Goal: Communication & Community: Answer question/provide support

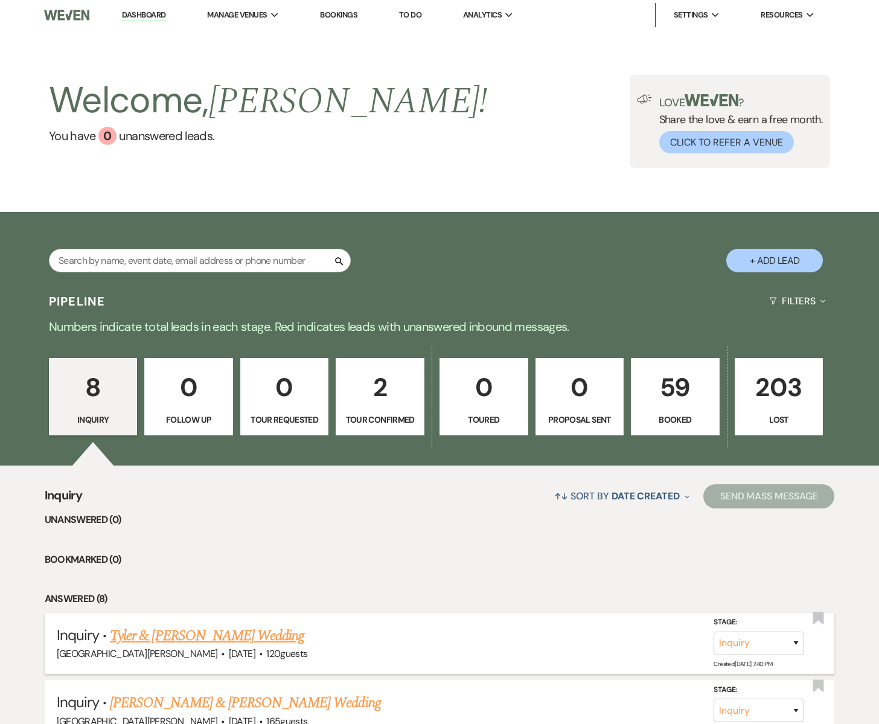
scroll to position [7, 0]
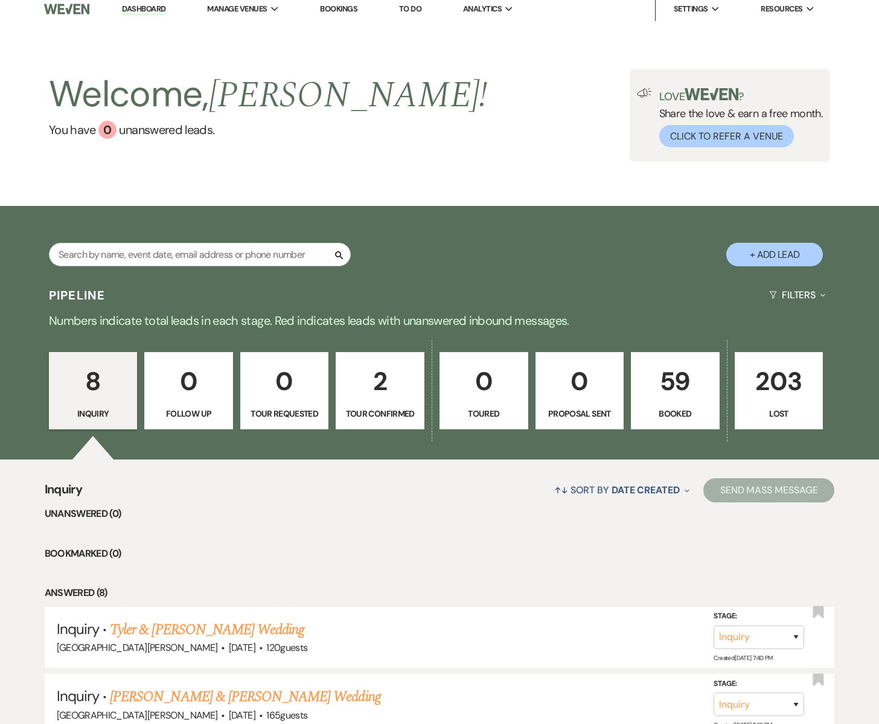
click at [378, 411] on p "Tour Confirmed" at bounding box center [380, 413] width 73 height 13
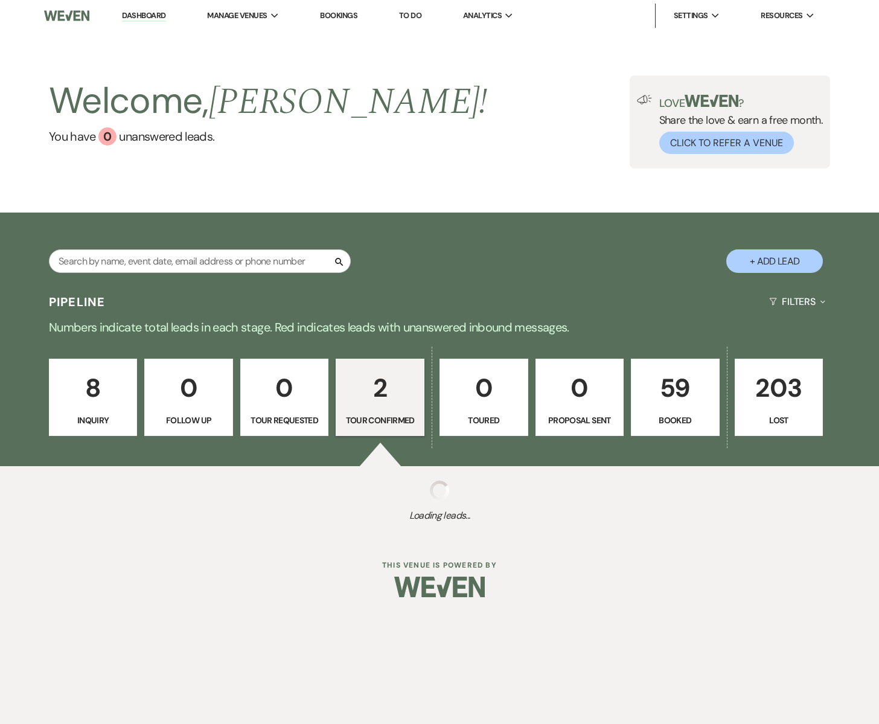
select select "4"
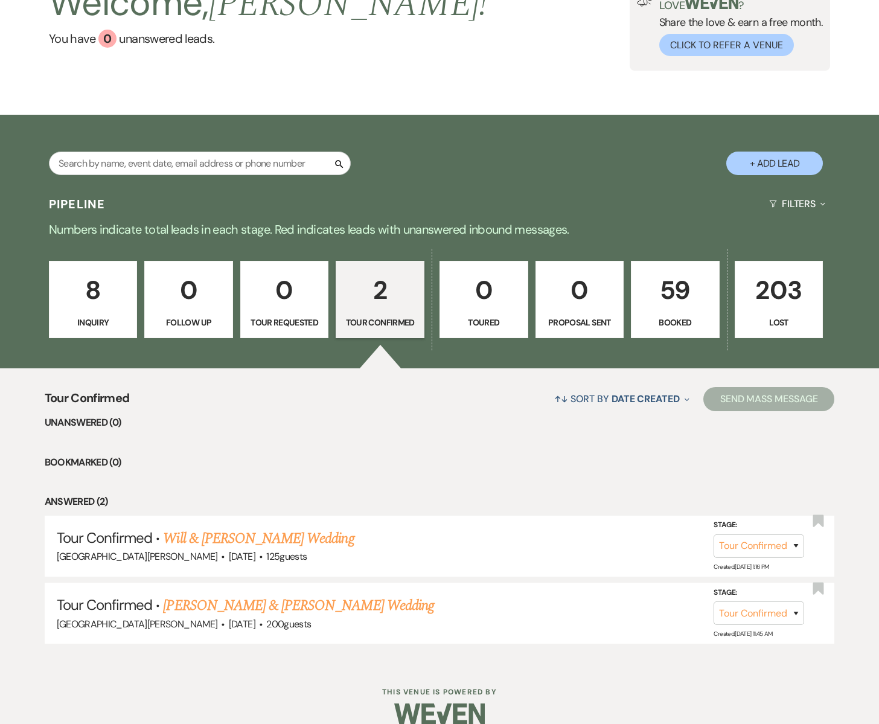
scroll to position [115, 0]
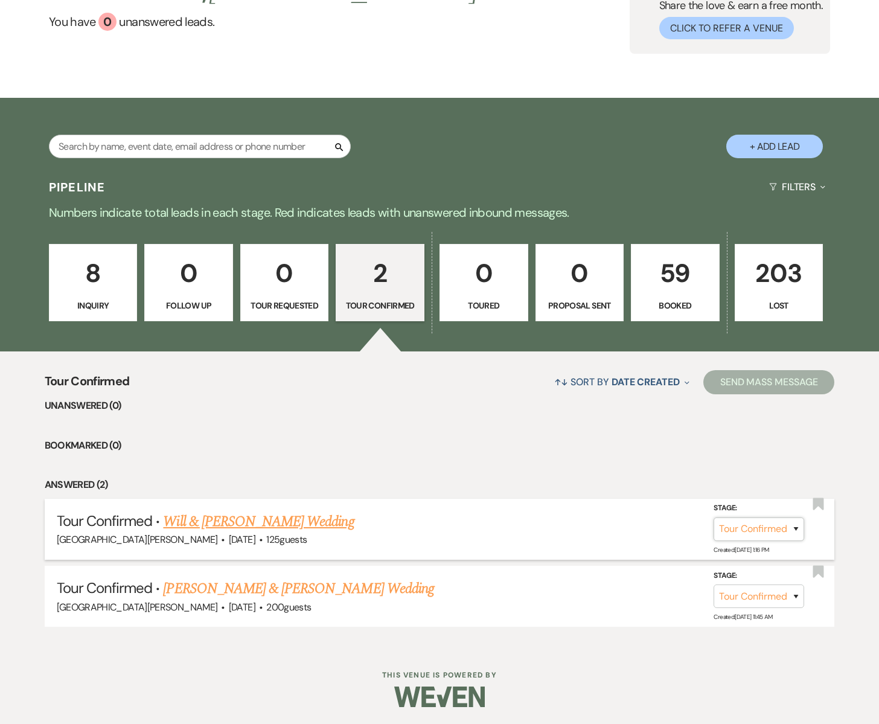
click at [759, 525] on select "Inquiry Follow Up Tour Requested Tour Confirmed Toured Proposal Sent Booked Lost" at bounding box center [759, 530] width 91 height 24
select select "6"
click at [714, 518] on select "Inquiry Follow Up Tour Requested Tour Confirmed Toured Proposal Sent Booked Lost" at bounding box center [759, 530] width 91 height 24
click at [789, 527] on button "Save" at bounding box center [780, 529] width 60 height 24
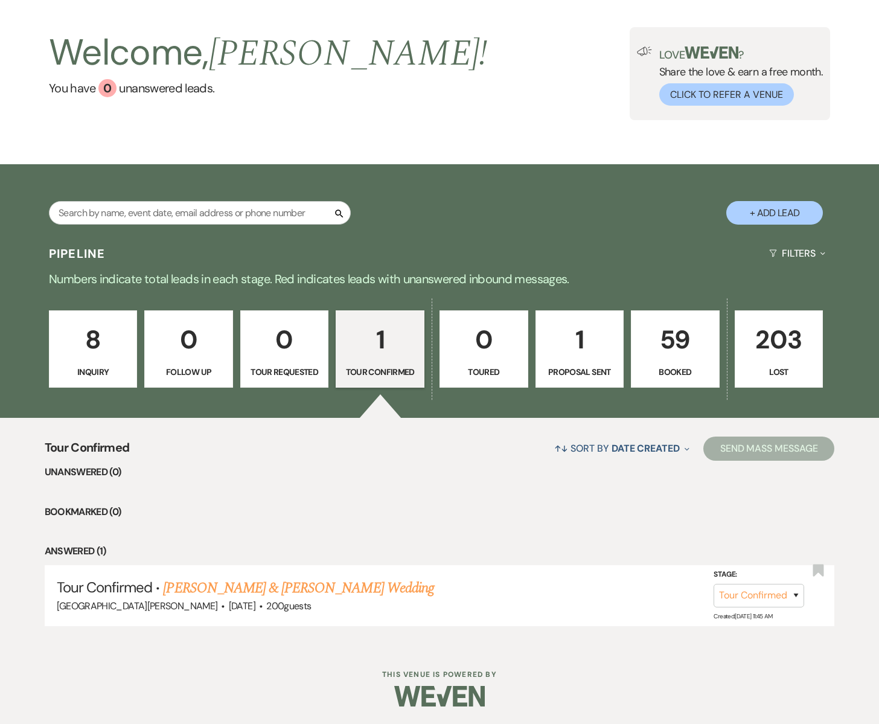
click at [569, 348] on p "1" at bounding box center [579, 339] width 73 height 40
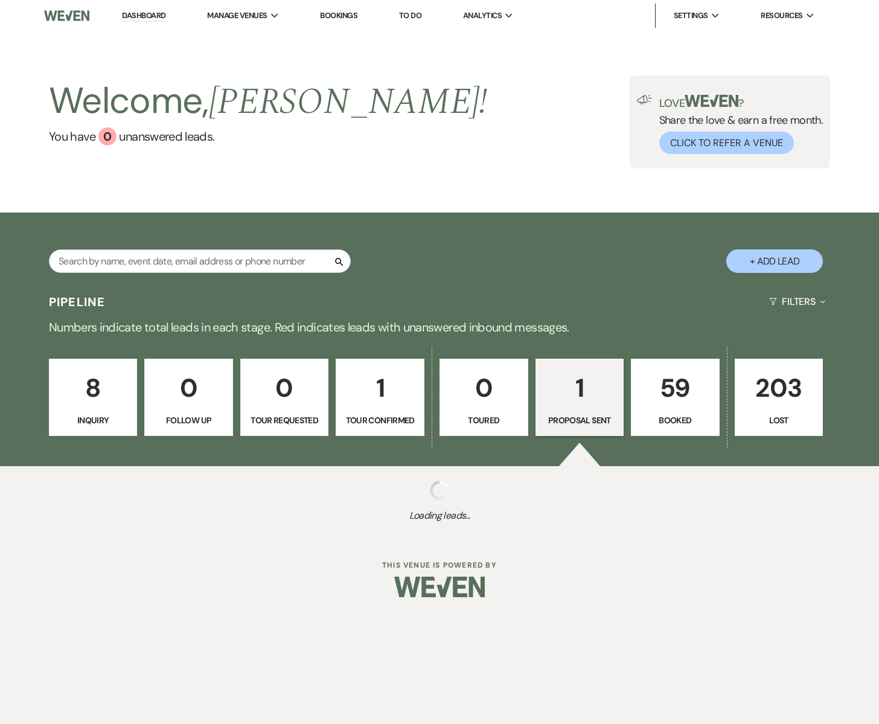
select select "6"
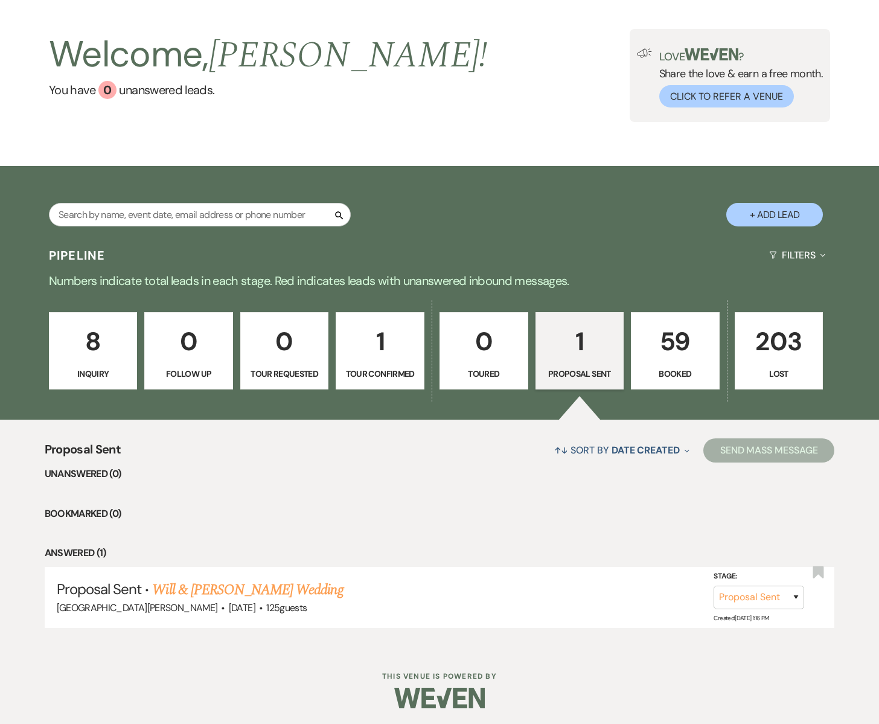
scroll to position [48, 0]
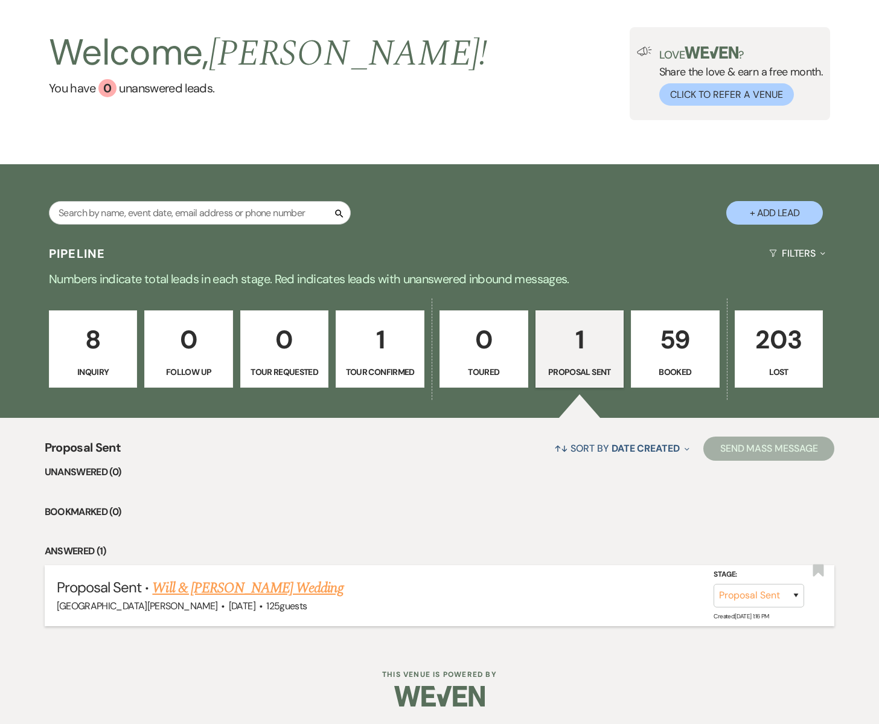
click at [245, 586] on link "Will & [PERSON_NAME] Wedding" at bounding box center [247, 588] width 191 height 22
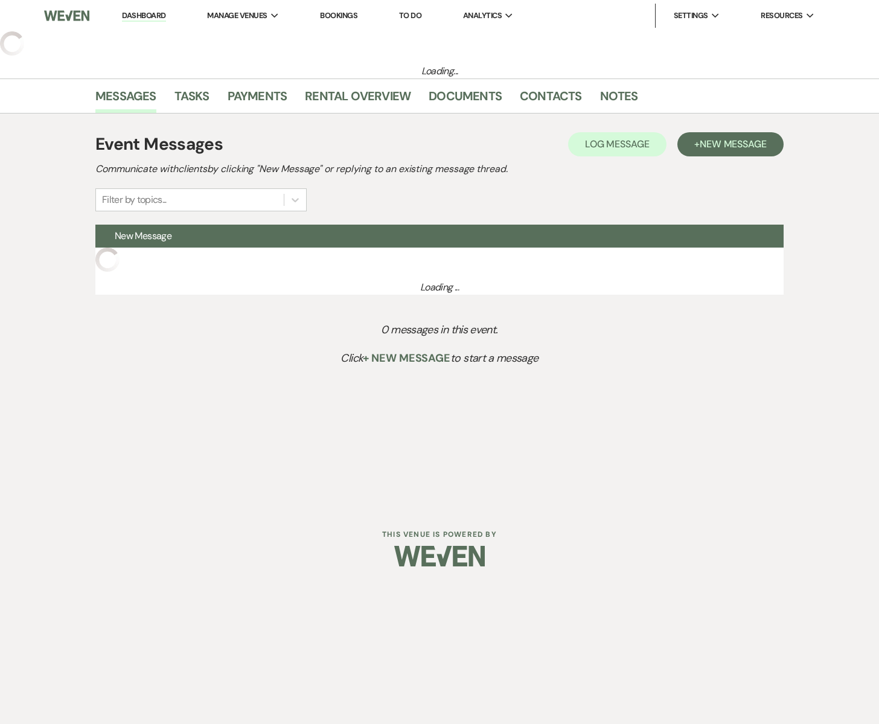
select select "6"
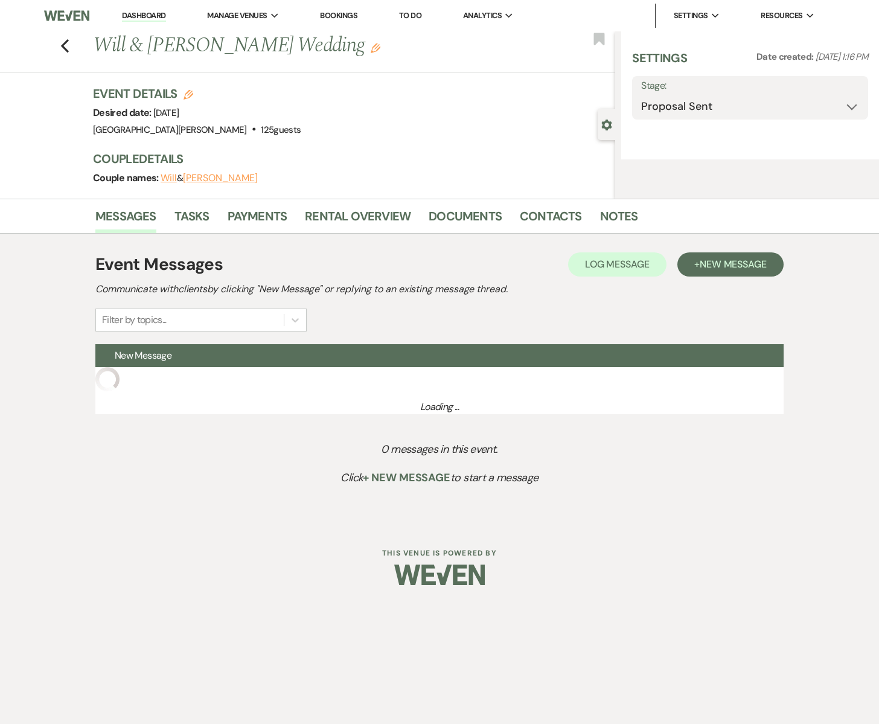
select select "6"
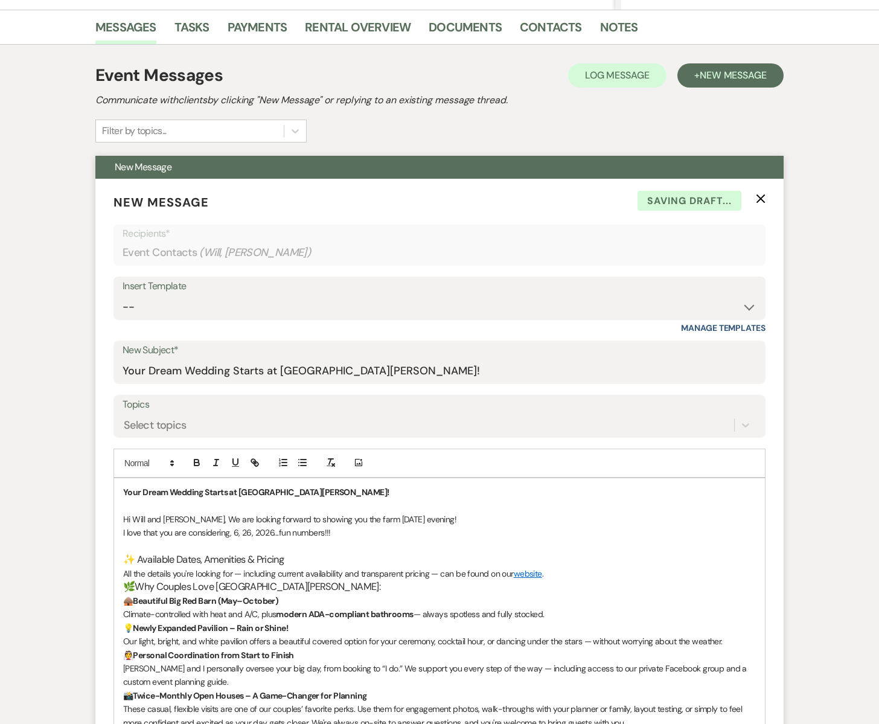
scroll to position [291, 0]
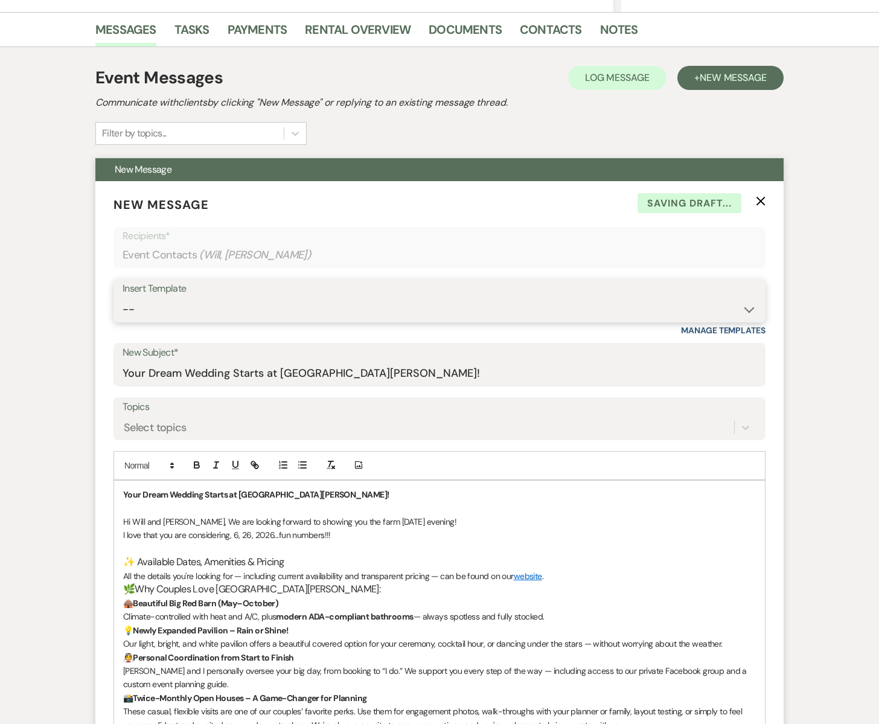
click at [153, 302] on select "-- Subject: So Great to Meet You at [GEOGRAPHIC_DATA][PERSON_NAME]! Subject: 🎉 …" at bounding box center [440, 310] width 634 height 24
select select "2948"
click at [123, 298] on select "-- Subject: So Great to Meet You at [GEOGRAPHIC_DATA][PERSON_NAME]! Subject: 🎉 …" at bounding box center [440, 310] width 634 height 24
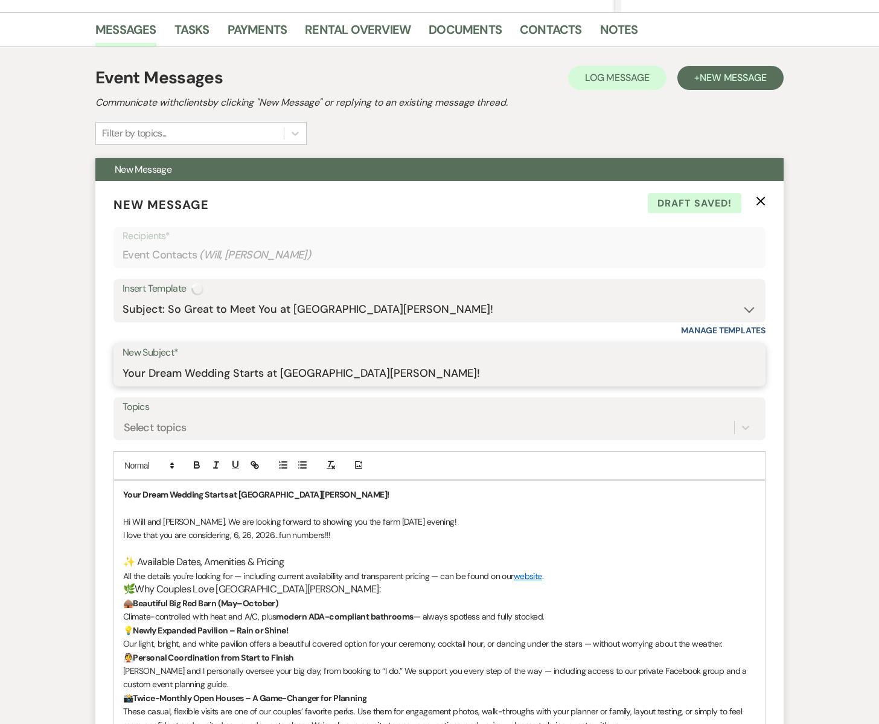
click at [397, 373] on input "Your Dream Wedding Starts at [GEOGRAPHIC_DATA][PERSON_NAME]!" at bounding box center [440, 374] width 634 height 24
click at [757, 202] on icon "X" at bounding box center [761, 201] width 10 height 10
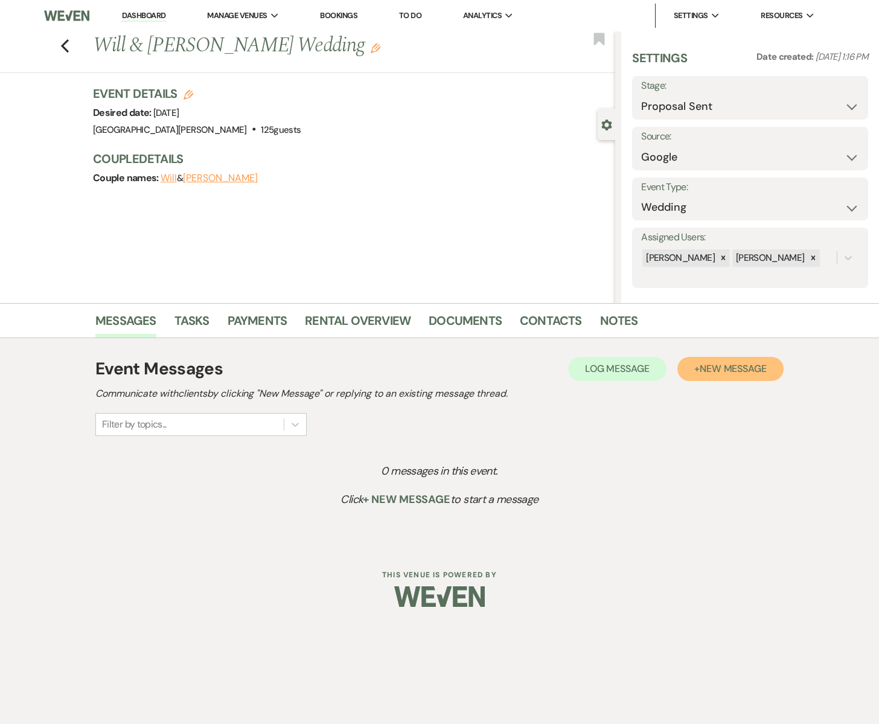
click at [708, 367] on span "New Message" at bounding box center [733, 368] width 67 height 13
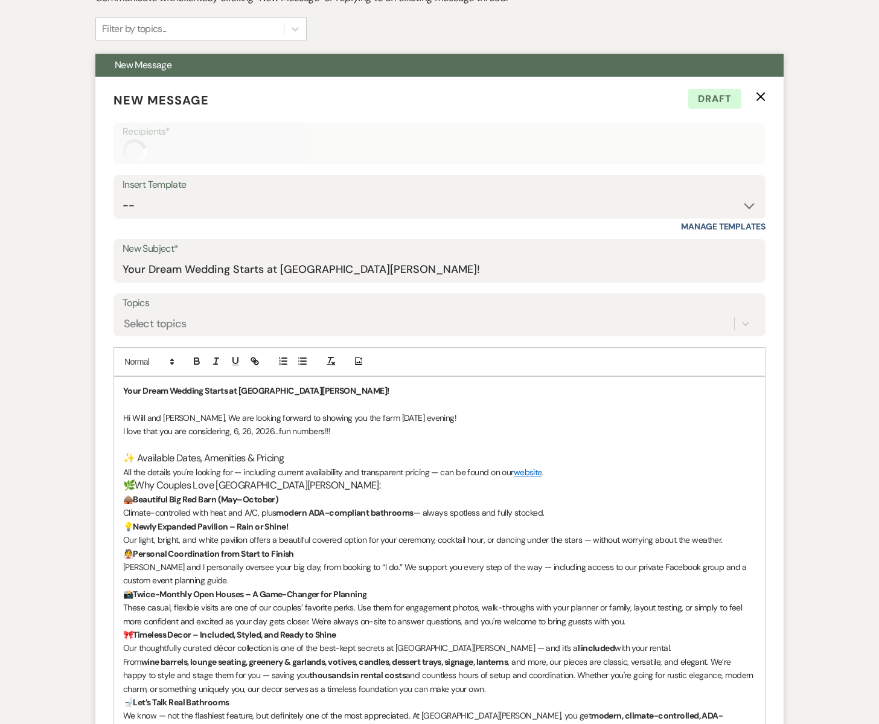
scroll to position [399, 0]
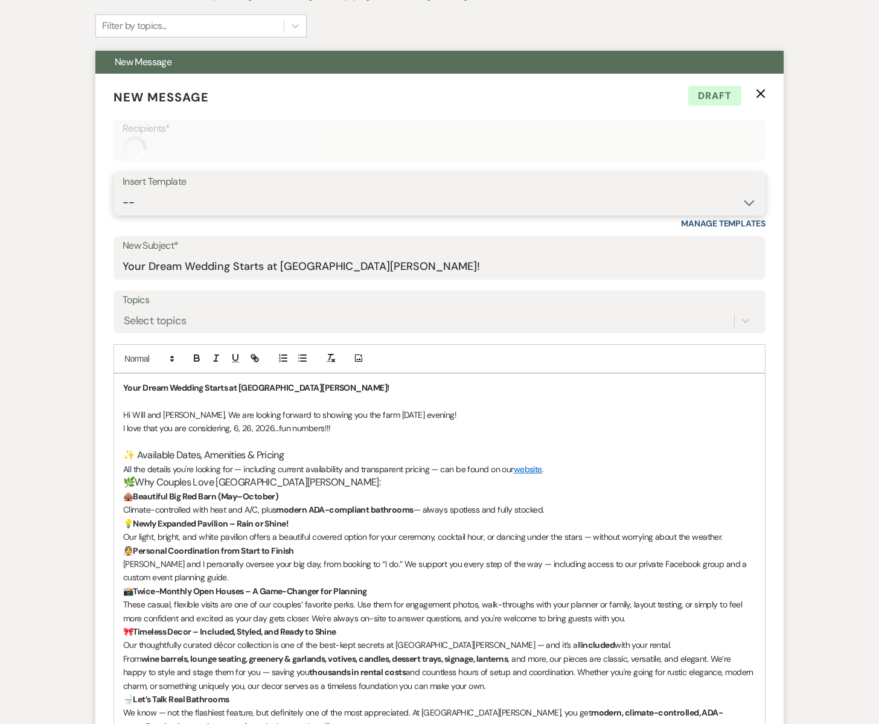
click at [148, 203] on select "-- Subject: So Great to Meet You at [GEOGRAPHIC_DATA][PERSON_NAME]! Subject: 🎉 …" at bounding box center [440, 203] width 634 height 24
select select "2948"
click at [123, 191] on select "-- Subject: So Great to Meet You at [GEOGRAPHIC_DATA][PERSON_NAME]! Subject: 🎉 …" at bounding box center [440, 203] width 634 height 24
type input "So Great to Meet You at [GEOGRAPHIC_DATA][PERSON_NAME]!"
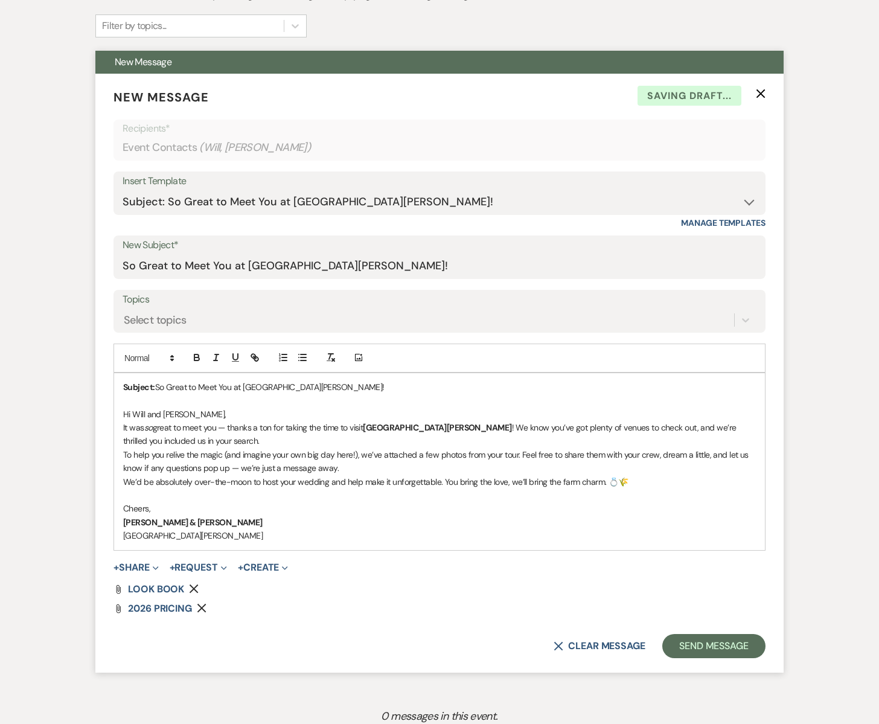
click at [193, 414] on p "Hi Will and [PERSON_NAME]," at bounding box center [439, 414] width 633 height 13
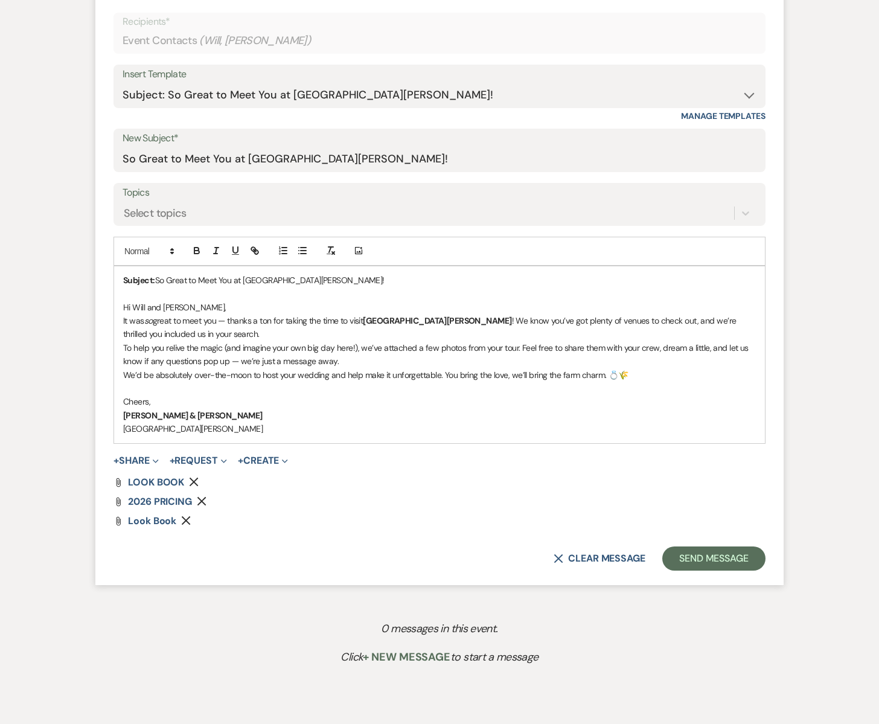
scroll to position [507, 0]
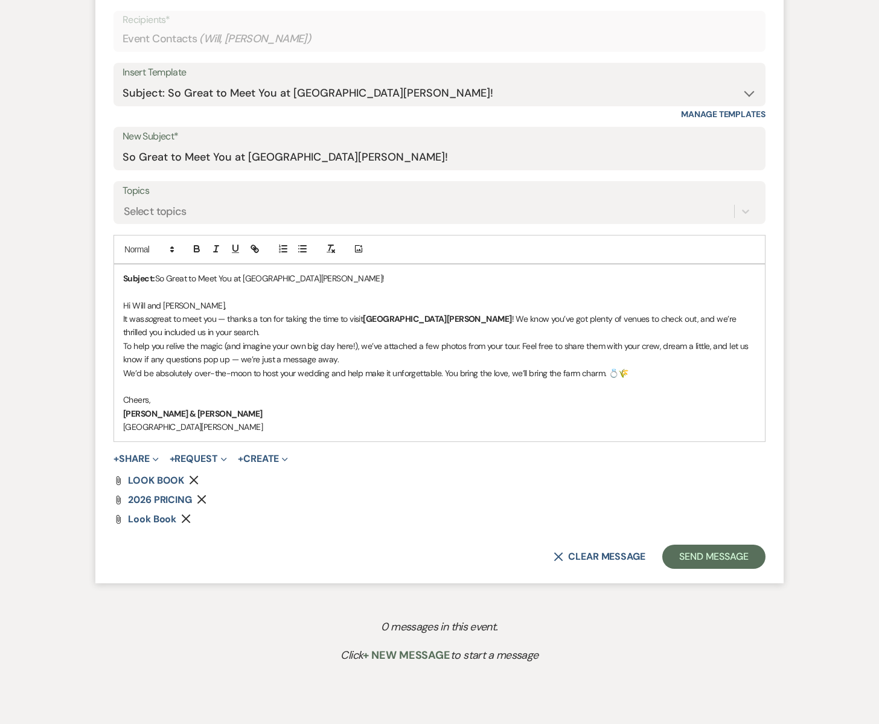
click at [185, 517] on icon "Remove" at bounding box center [186, 519] width 10 height 10
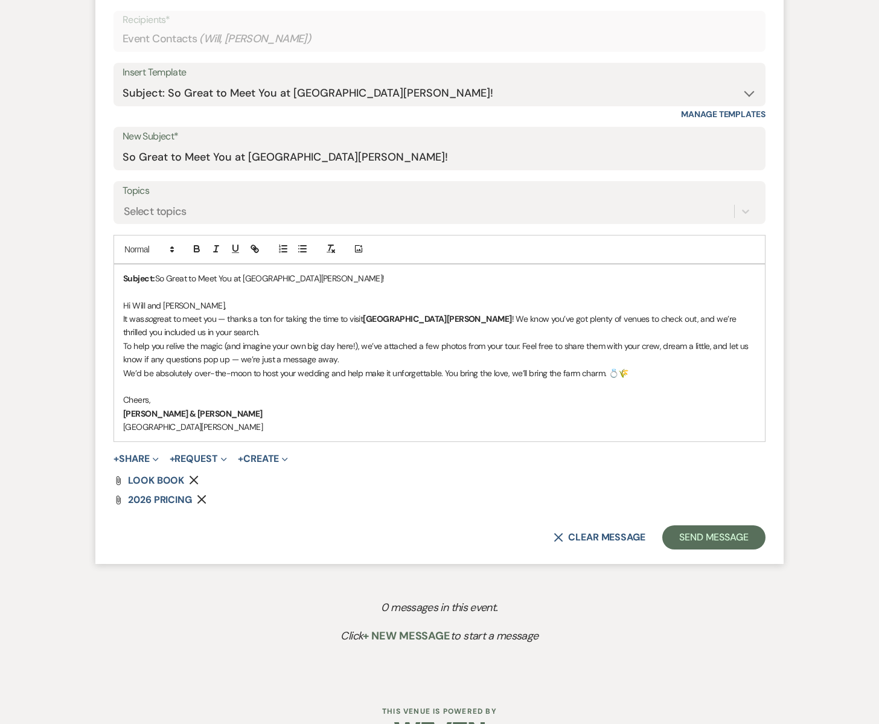
scroll to position [508, 0]
click at [125, 382] on p at bounding box center [439, 385] width 633 height 13
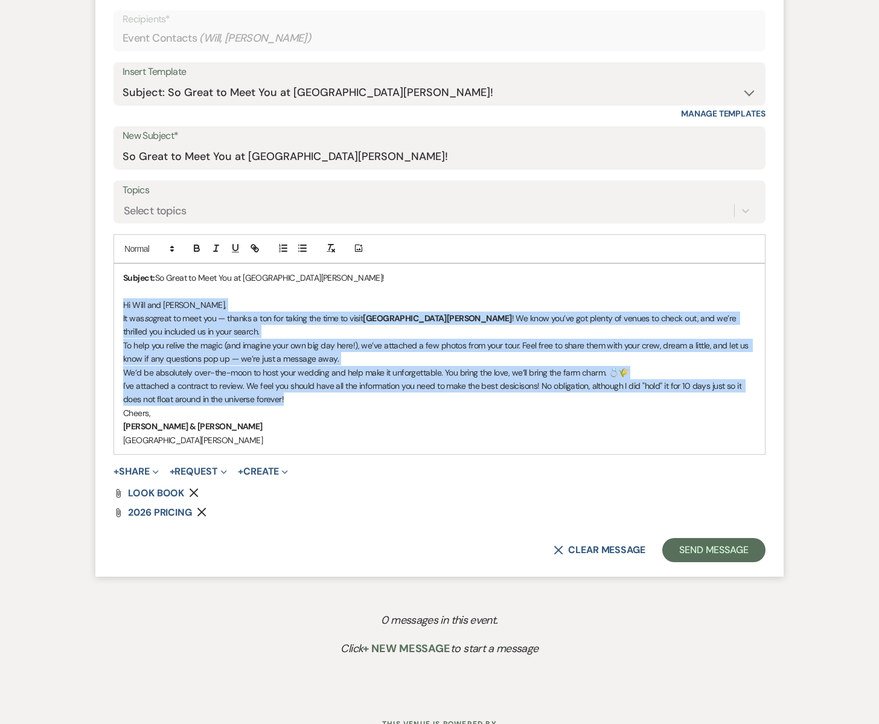
drag, startPoint x: 122, startPoint y: 303, endPoint x: 310, endPoint y: 396, distance: 209.8
click at [310, 396] on div "Subject: So Great to Meet You at [GEOGRAPHIC_DATA][PERSON_NAME]! Hi [PERSON_NAM…" at bounding box center [439, 359] width 651 height 190
copy div "Hi [PERSON_NAME] and [PERSON_NAME], It was so great to meet you — thanks a ton …"
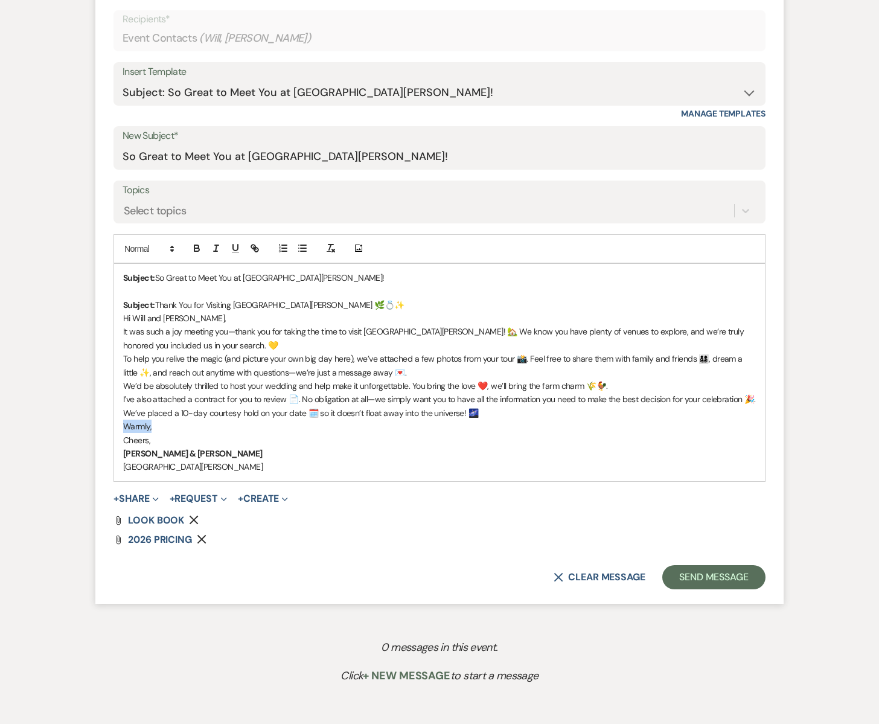
drag, startPoint x: 156, startPoint y: 431, endPoint x: 116, endPoint y: 425, distance: 40.3
click at [116, 425] on div "Subject: So Great to Meet You at [GEOGRAPHIC_DATA][PERSON_NAME]! Subject: Thank…" at bounding box center [439, 372] width 651 height 217
click at [214, 345] on p "It was such a joy meeting you—thank you for taking the time to visit [GEOGRAPHI…" at bounding box center [439, 338] width 633 height 27
drag, startPoint x: 364, startPoint y: 347, endPoint x: 353, endPoint y: 348, distance: 10.9
click at [353, 348] on p "It was such a joy meeting you—thank you for taking the time to visit [GEOGRAPHI…" at bounding box center [439, 338] width 633 height 27
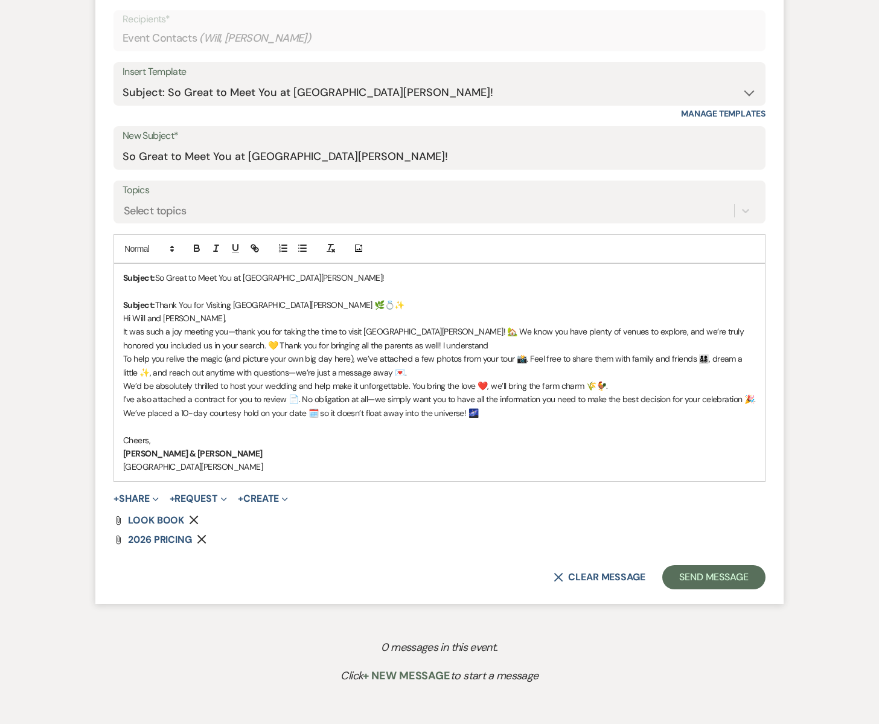
click at [402, 344] on p "It was such a joy meeting you—thank you for taking the time to visit [GEOGRAPHI…" at bounding box center [439, 338] width 633 height 27
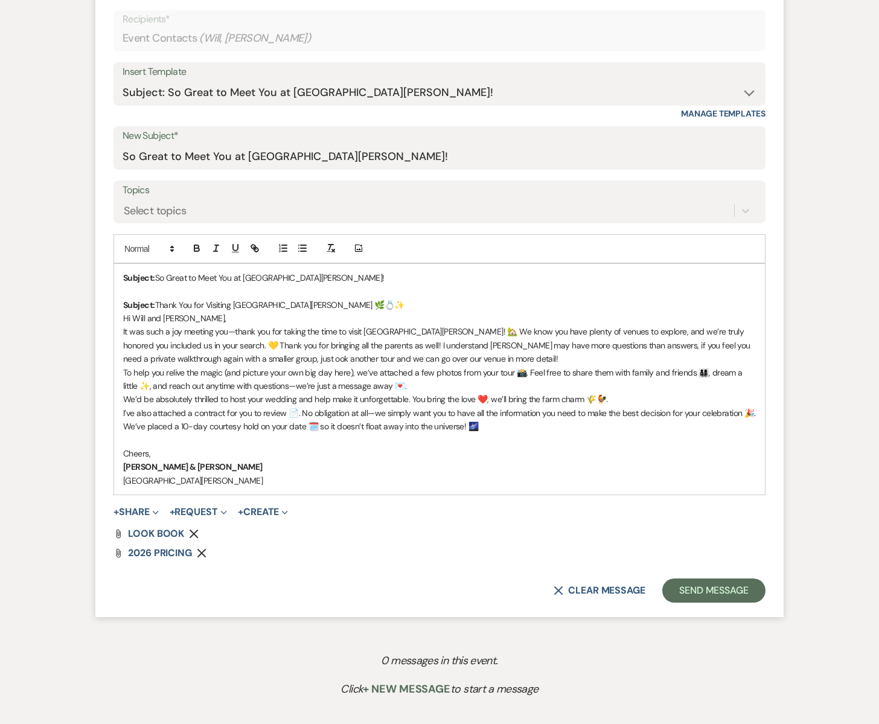
click at [191, 362] on p "It was such a joy meeting you—thank you for taking the time to visit [GEOGRAPHI…" at bounding box center [439, 345] width 633 height 40
click at [429, 359] on p "It was such a joy meeting you—thank you for taking the time to visit [GEOGRAPHI…" at bounding box center [439, 345] width 633 height 40
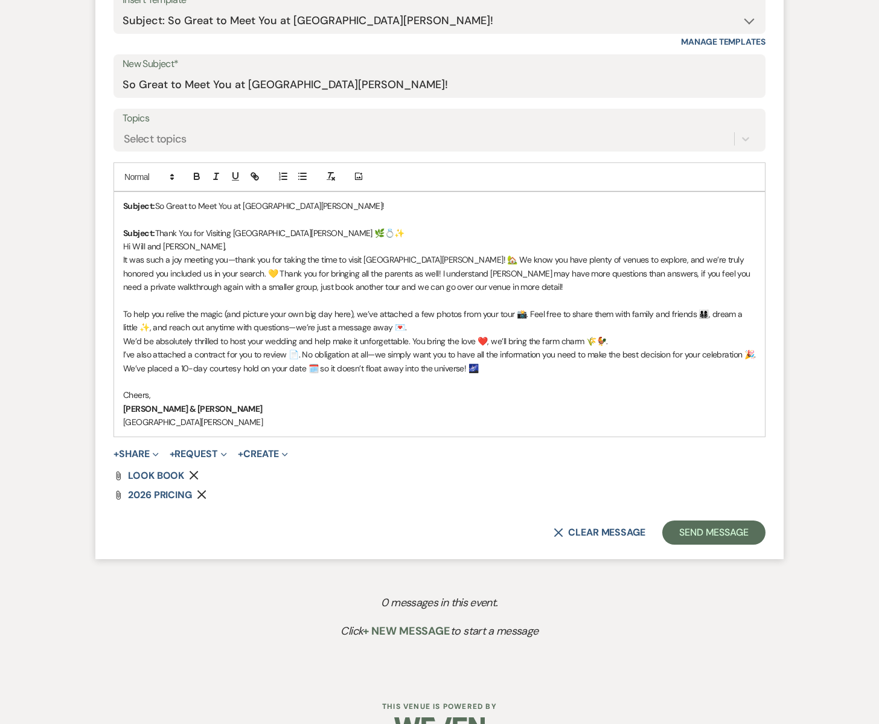
scroll to position [612, 0]
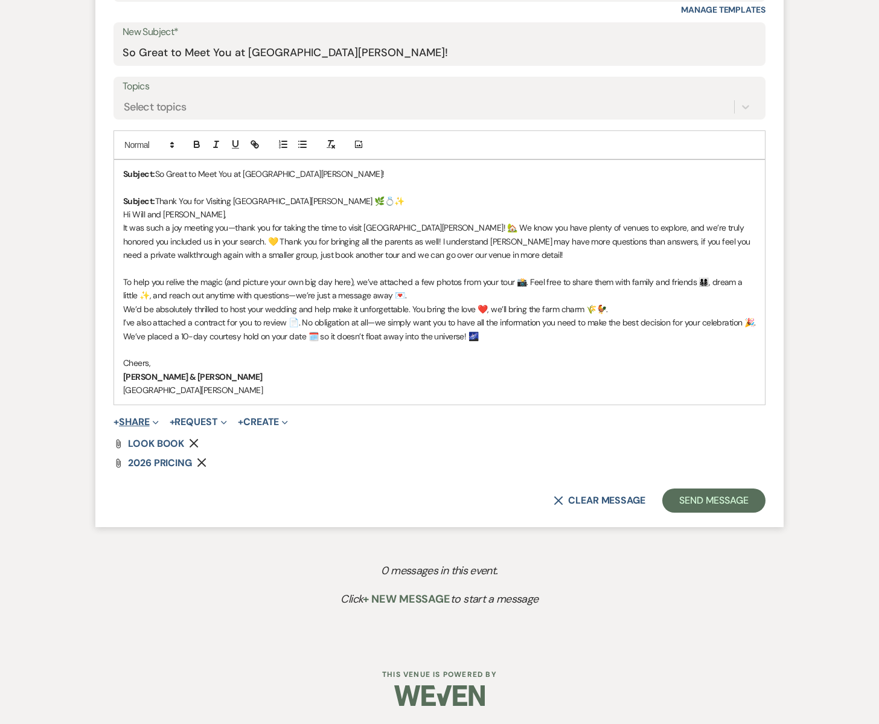
click at [140, 421] on button "+ Share Expand" at bounding box center [136, 422] width 45 height 10
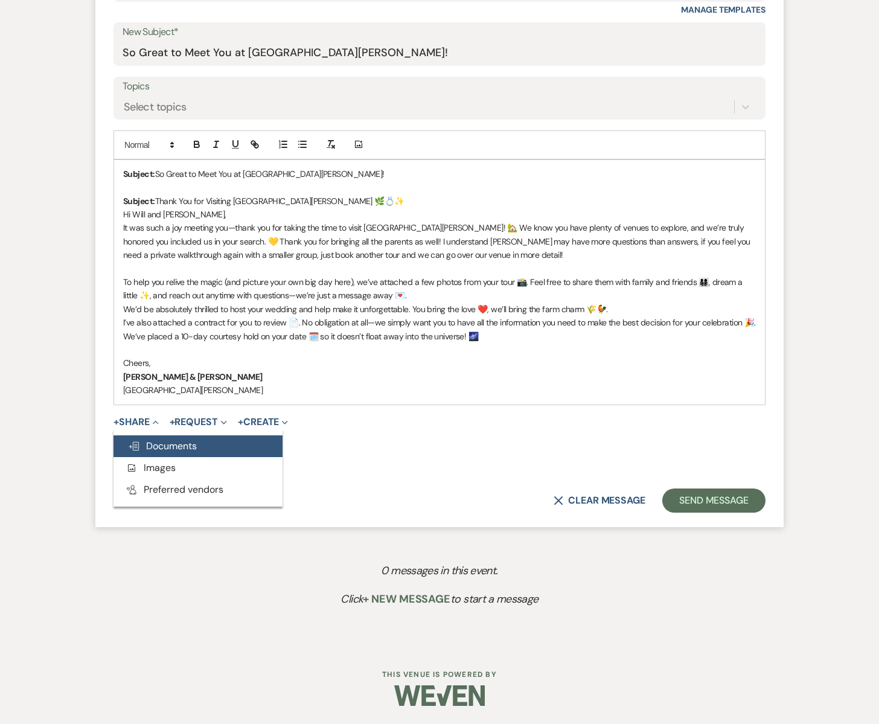
click at [164, 443] on span "Doc Upload Documents" at bounding box center [162, 446] width 69 height 13
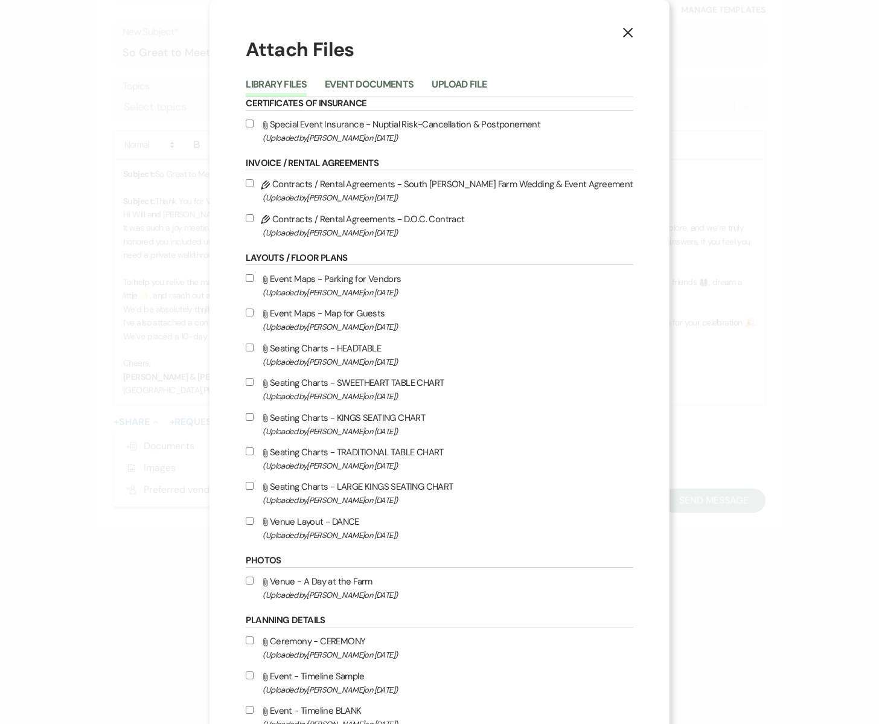
click at [254, 185] on input "Pencil Contracts / Rental Agreements - South [PERSON_NAME] Farm Wedding & Event…" at bounding box center [250, 183] width 8 height 8
checkbox input "true"
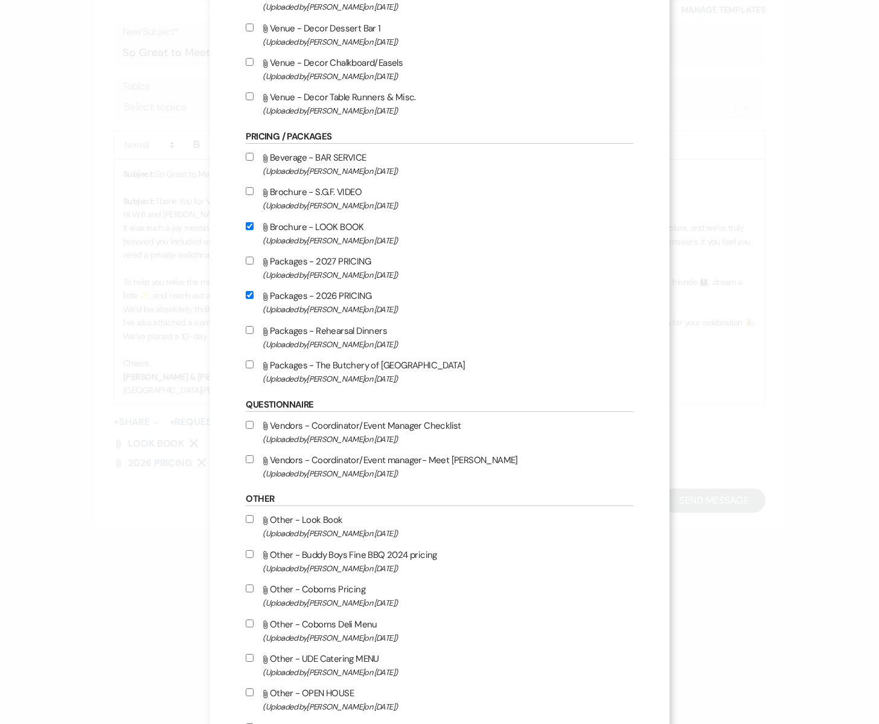
scroll to position [1454, 0]
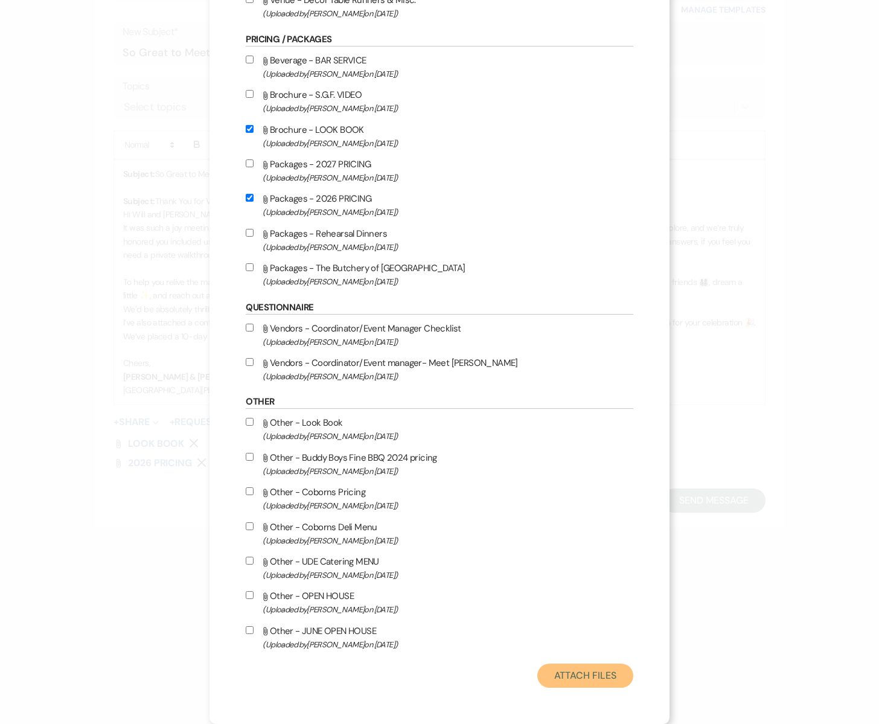
click at [554, 665] on button "Attach Files" at bounding box center [585, 676] width 96 height 24
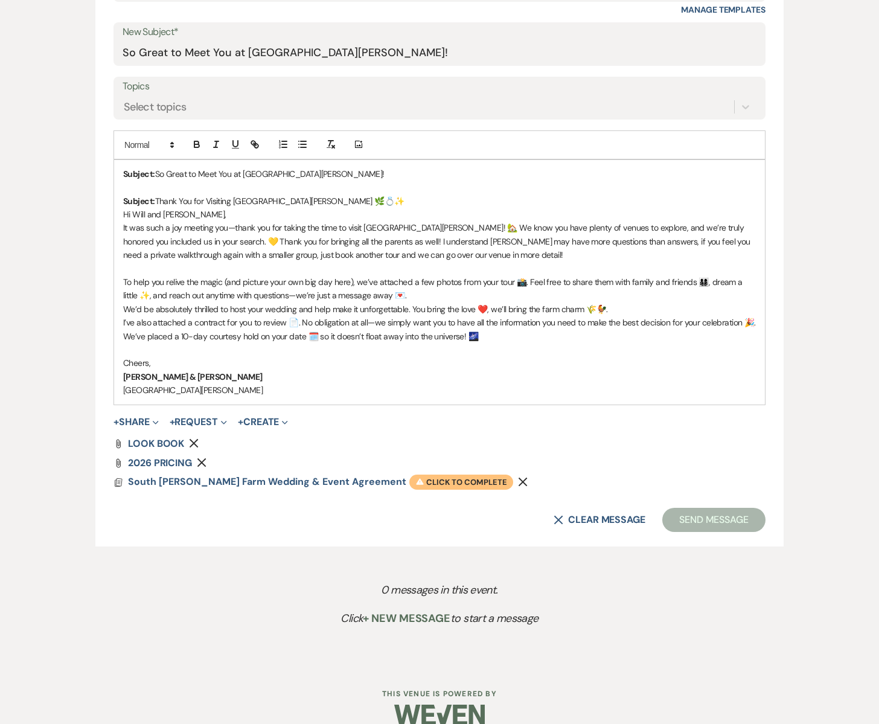
click at [409, 486] on span "Warning Click to complete" at bounding box center [461, 483] width 104 height 16
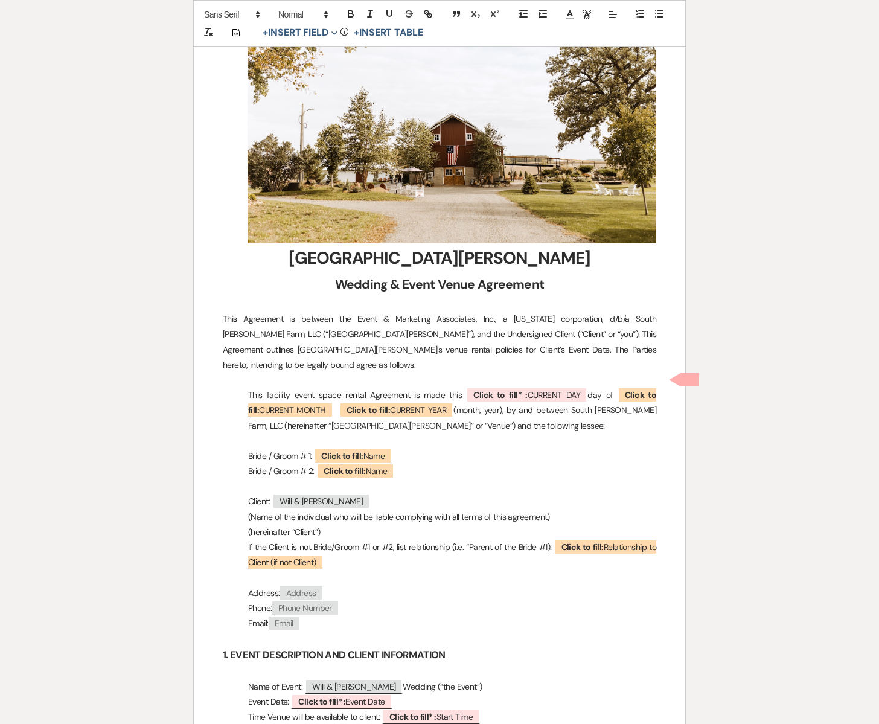
scroll to position [507, 0]
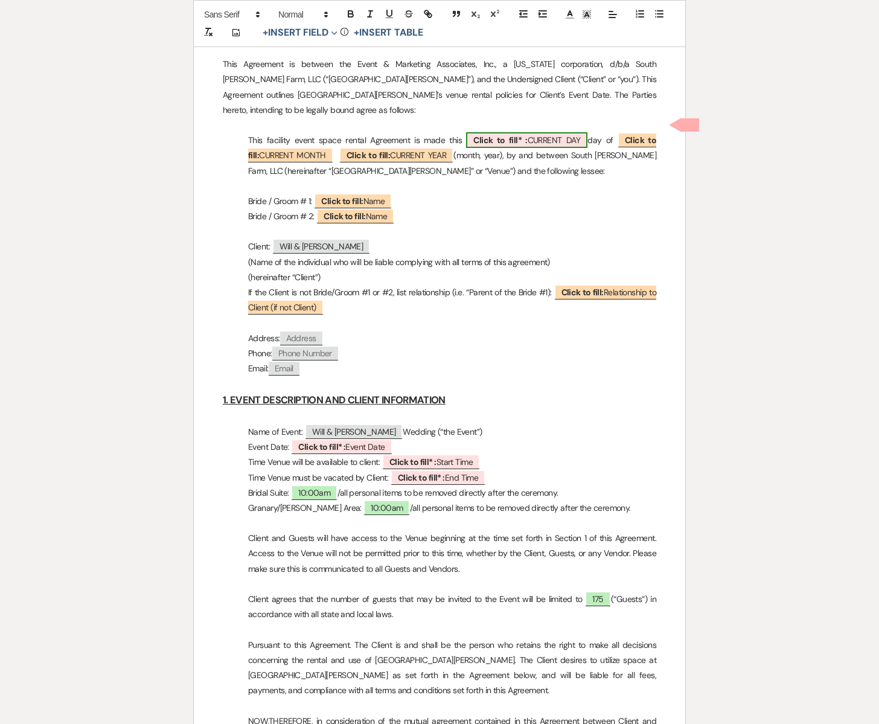
click at [528, 132] on span "Click to fill* : CURRENT DAY" at bounding box center [526, 140] width 121 height 16
select select "owner"
select select "custom_placeholder"
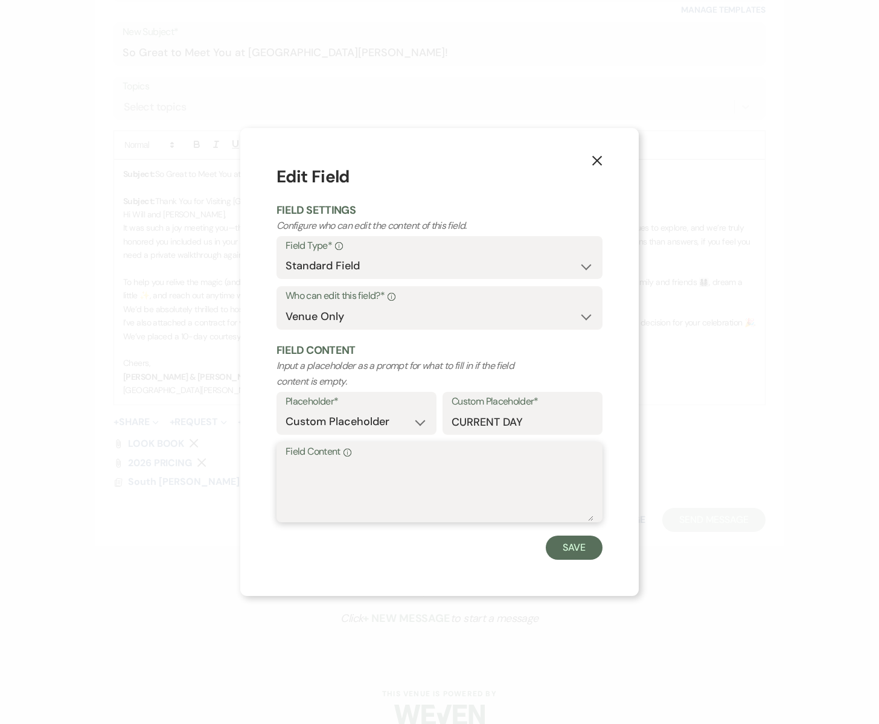
click at [316, 476] on textarea "Field Content Info" at bounding box center [440, 491] width 308 height 60
type textarea "13"
click at [565, 542] on button "Save" at bounding box center [574, 548] width 57 height 24
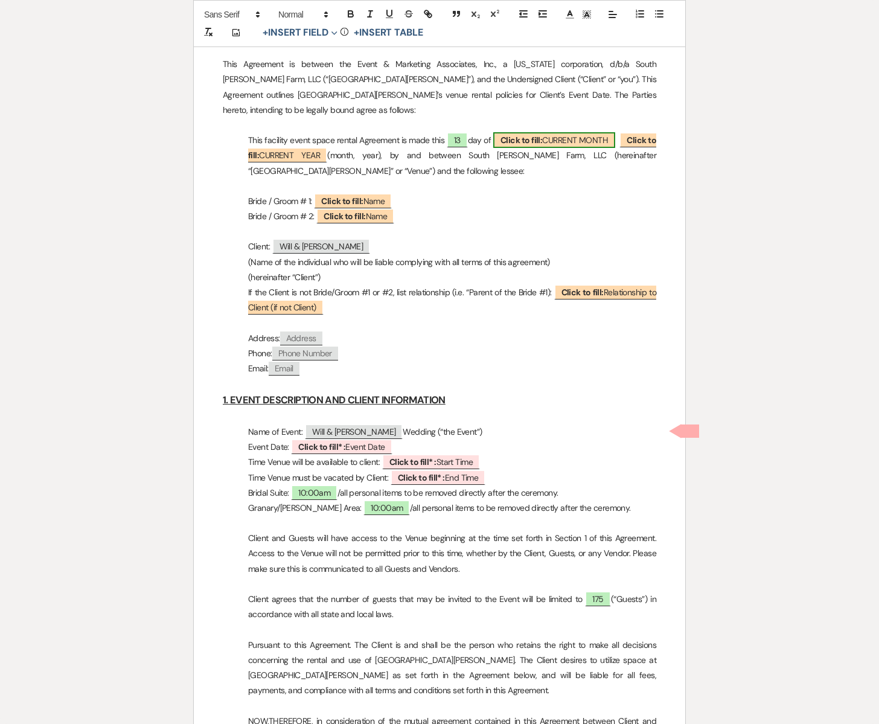
click at [565, 132] on span "Click to fill: CURRENT MONTH" at bounding box center [554, 140] width 122 height 16
select select "custom_placeholder"
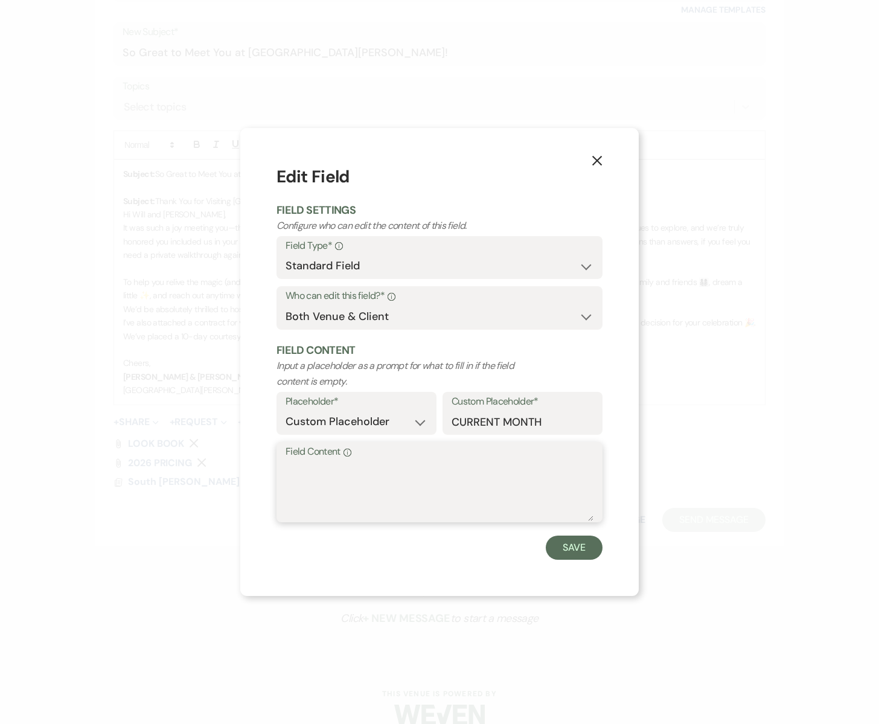
click at [400, 489] on textarea "Field Content Info" at bounding box center [440, 491] width 308 height 60
type textarea "s"
type textarea "September"
click at [571, 555] on button "Save" at bounding box center [574, 548] width 57 height 24
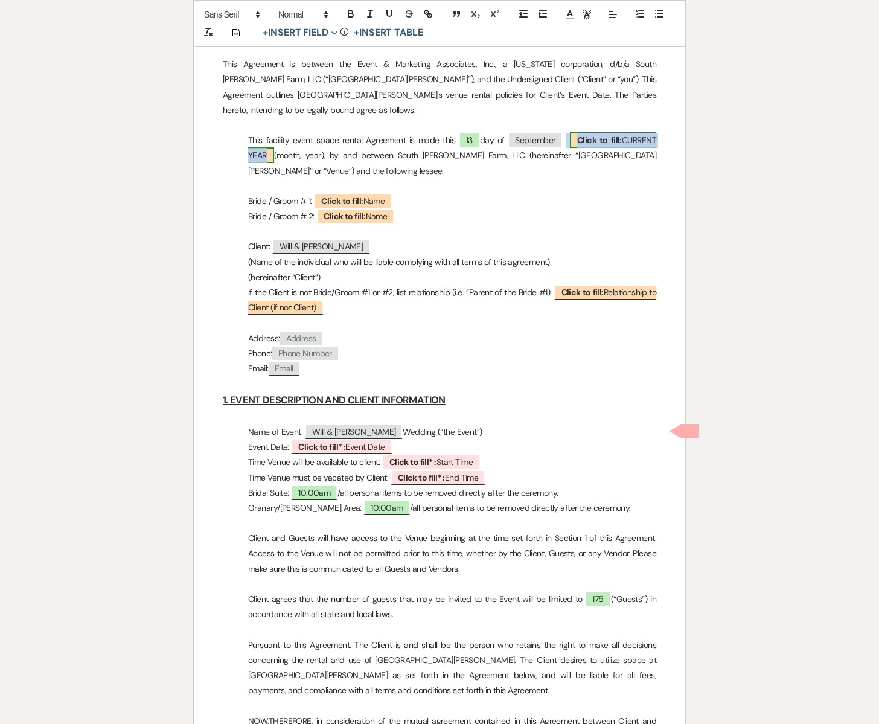
click at [605, 135] on b "Click to fill:" at bounding box center [599, 140] width 45 height 11
select select "custom_placeholder"
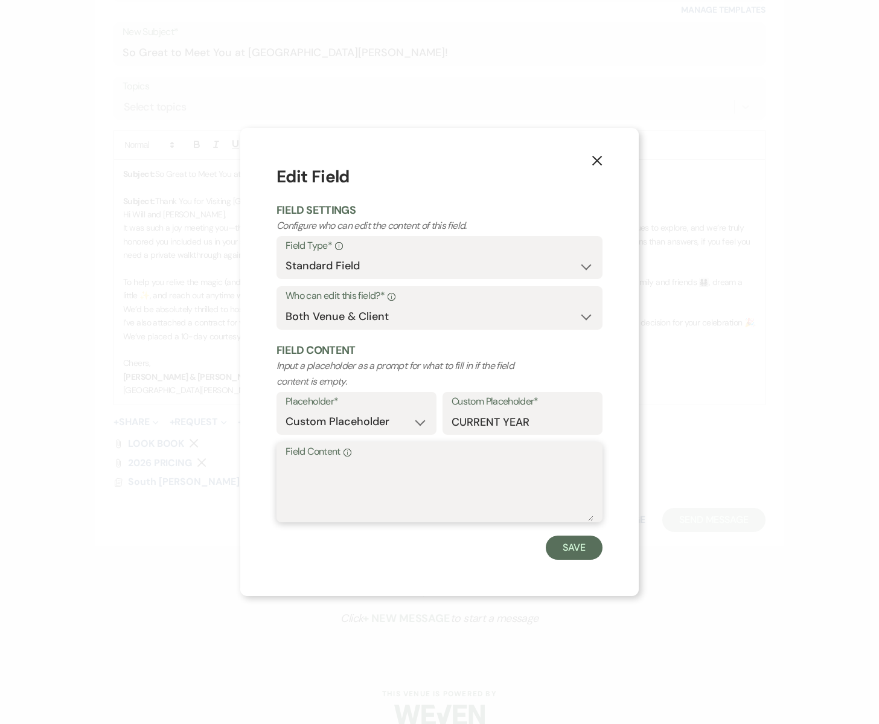
click at [338, 492] on textarea "Field Content Info" at bounding box center [440, 491] width 308 height 60
type textarea "2025"
click at [558, 549] on button "Save" at bounding box center [574, 548] width 57 height 24
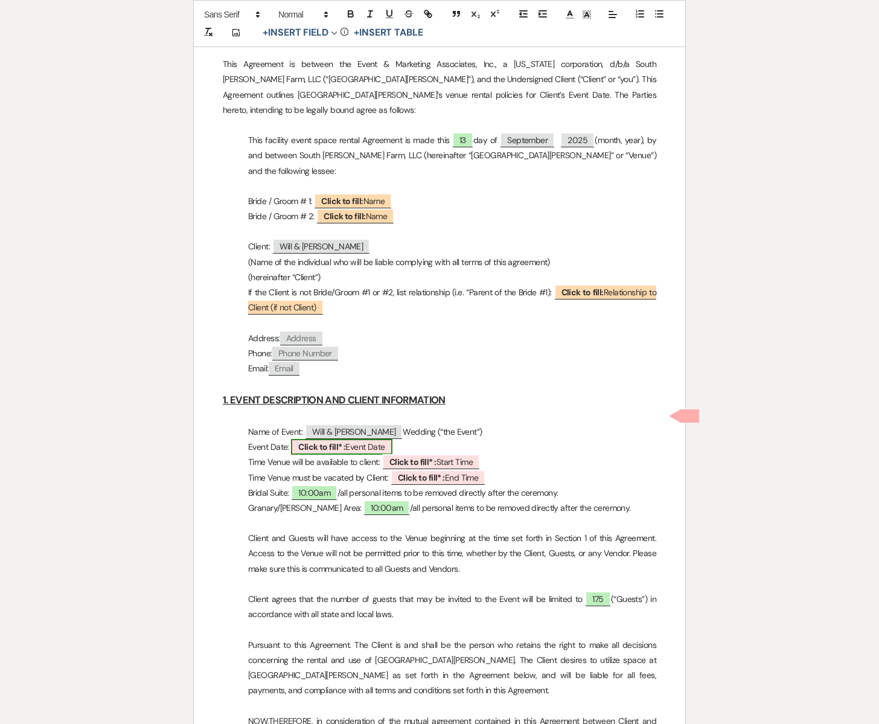
click at [374, 439] on span "Click to fill* : Event Date" at bounding box center [341, 447] width 101 height 16
select select "owner"
select select "custom_placeholder"
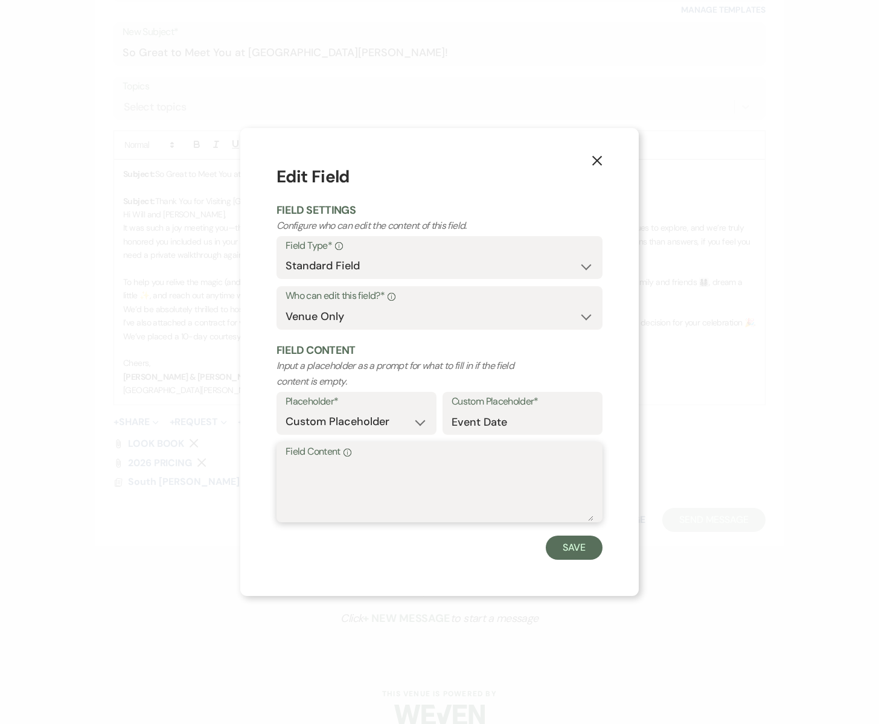
click at [325, 476] on textarea "Field Content Info" at bounding box center [440, 491] width 308 height 60
type textarea "[DATE]"
click at [583, 547] on button "Save" at bounding box center [574, 548] width 57 height 24
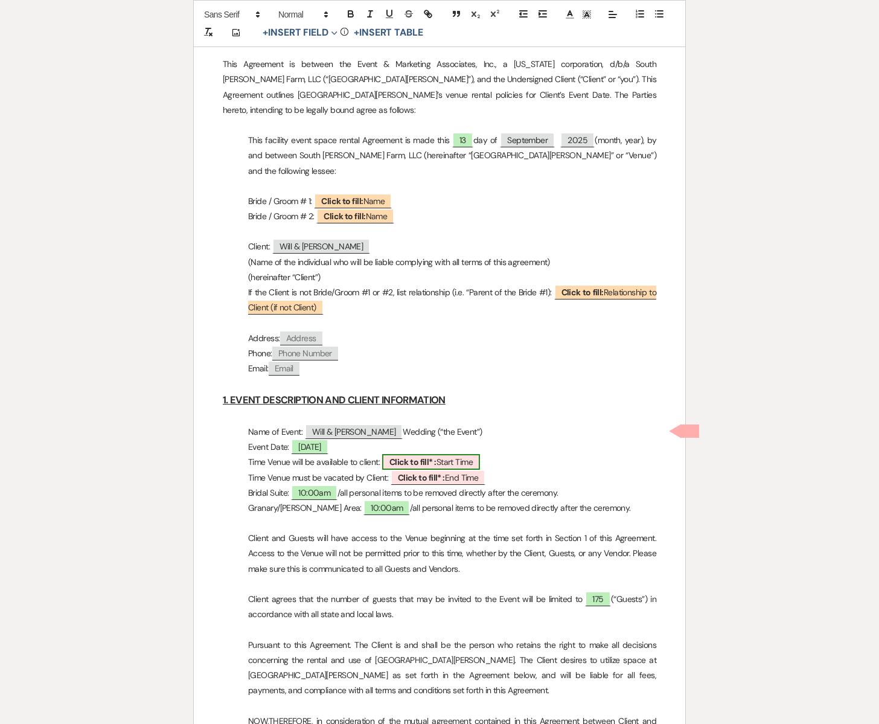
click at [451, 454] on span "Click to fill* : Start Time" at bounding box center [431, 462] width 98 height 16
select select "owner"
select select "custom_placeholder"
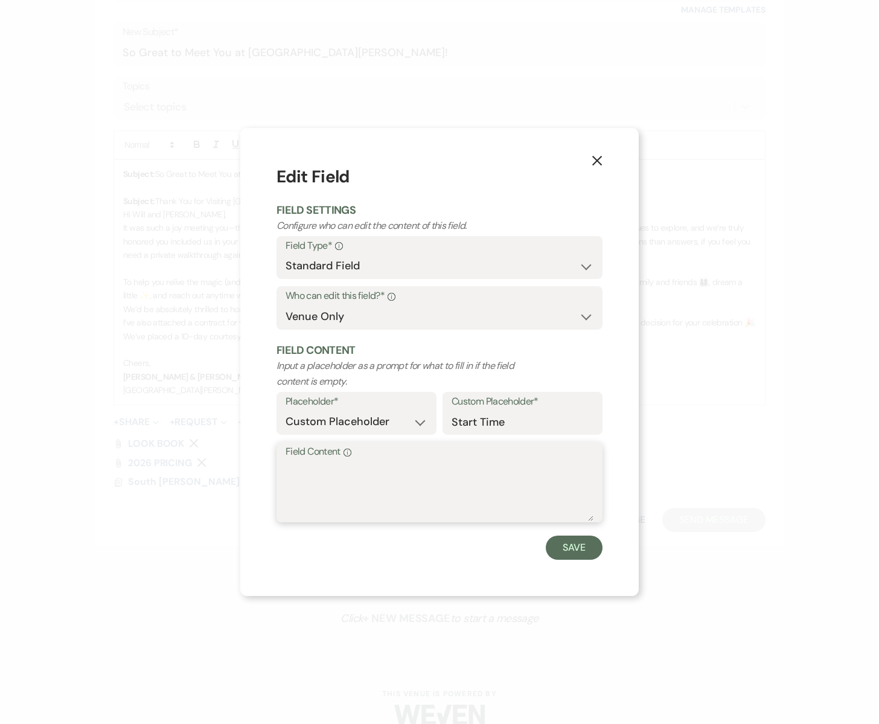
click at [393, 493] on textarea "Field Content Info" at bounding box center [440, 491] width 308 height 60
type textarea "10:00am"
click at [575, 547] on button "Save" at bounding box center [574, 548] width 57 height 24
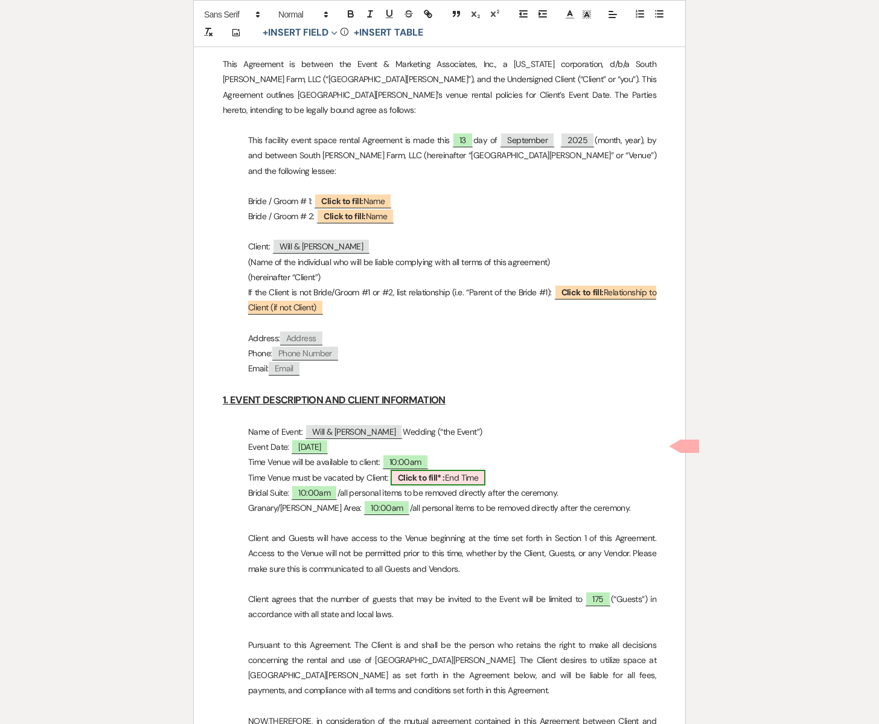
click at [454, 470] on span "Click to fill* : End Time" at bounding box center [438, 478] width 95 height 16
select select "owner"
select select "custom_placeholder"
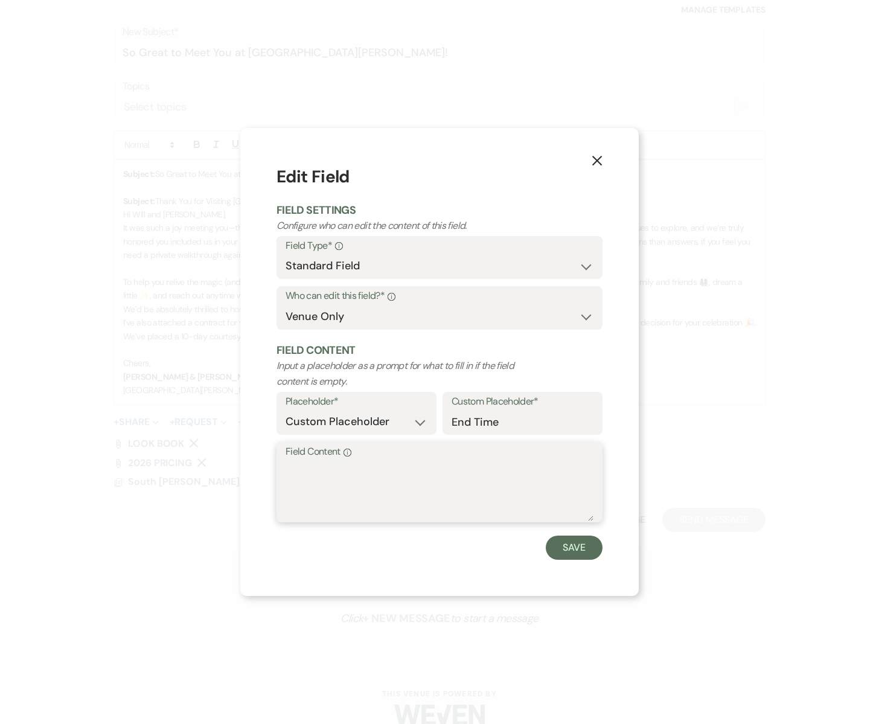
click at [391, 489] on textarea "Field Content Info" at bounding box center [440, 491] width 308 height 60
type textarea "11:30pm"
click at [582, 550] on button "Save" at bounding box center [574, 548] width 57 height 24
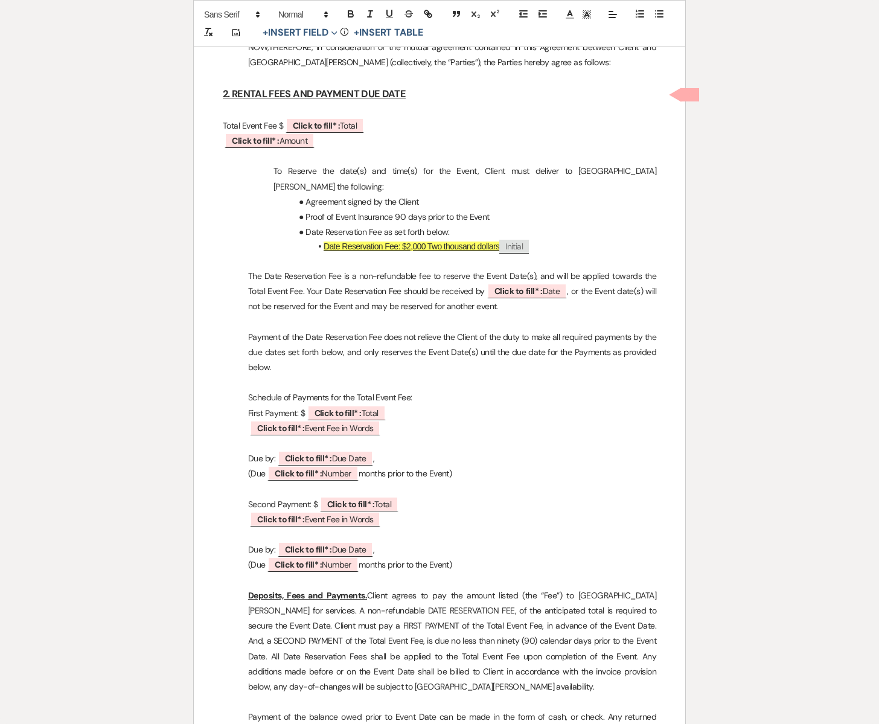
scroll to position [1153, 0]
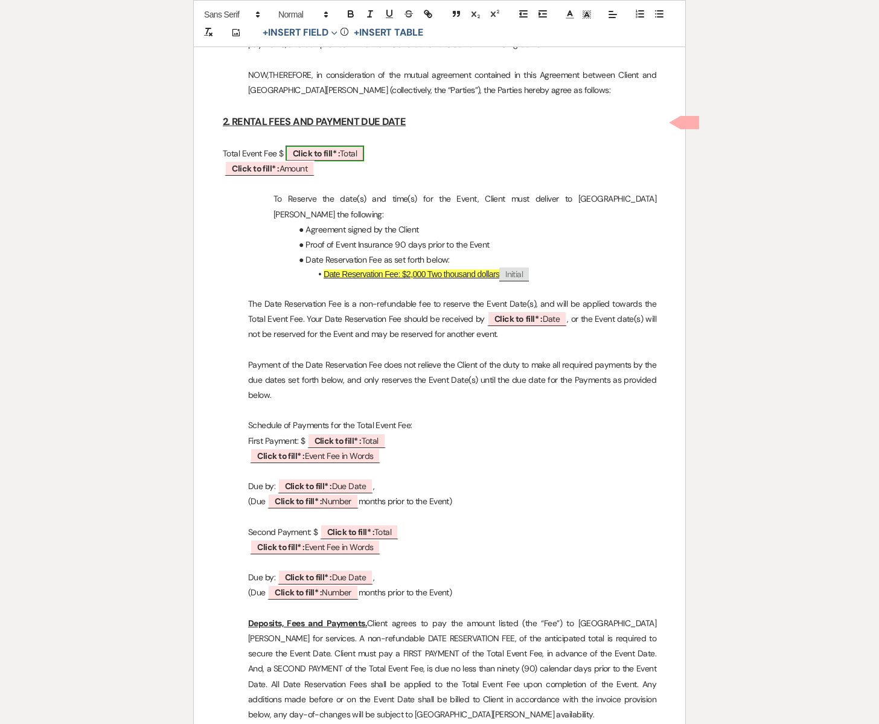
click at [345, 146] on span "Click to fill* : Total" at bounding box center [325, 154] width 79 height 16
select select "owner"
select select "Total"
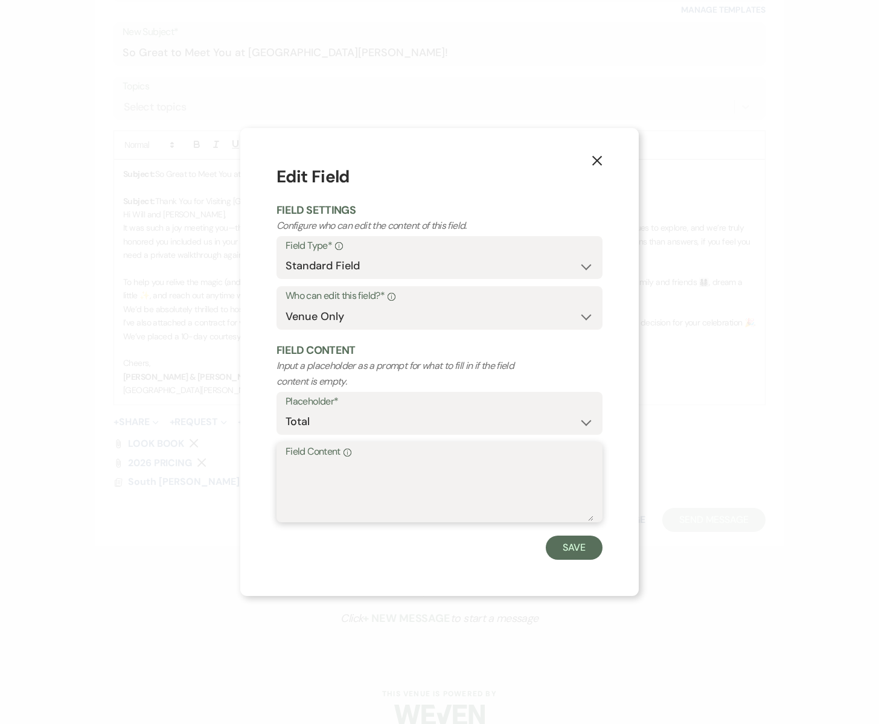
click at [313, 466] on textarea "Field Content Info" at bounding box center [440, 491] width 308 height 60
type textarea "7,200"
click at [569, 545] on button "Save" at bounding box center [574, 548] width 57 height 24
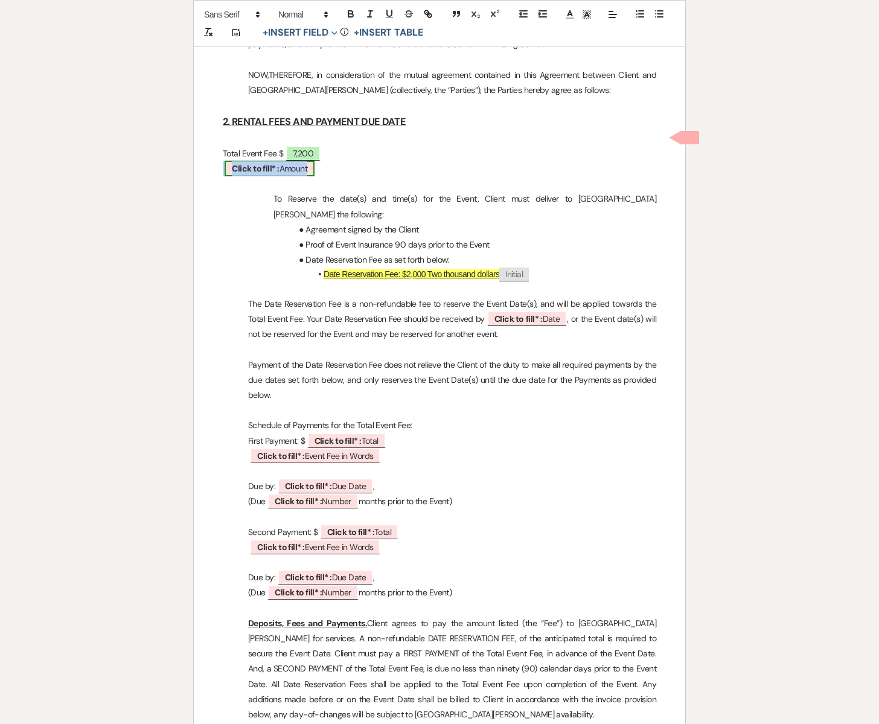
click at [293, 161] on span "Click to fill* : Amount" at bounding box center [270, 169] width 90 height 16
select select "owner"
select select "Amount"
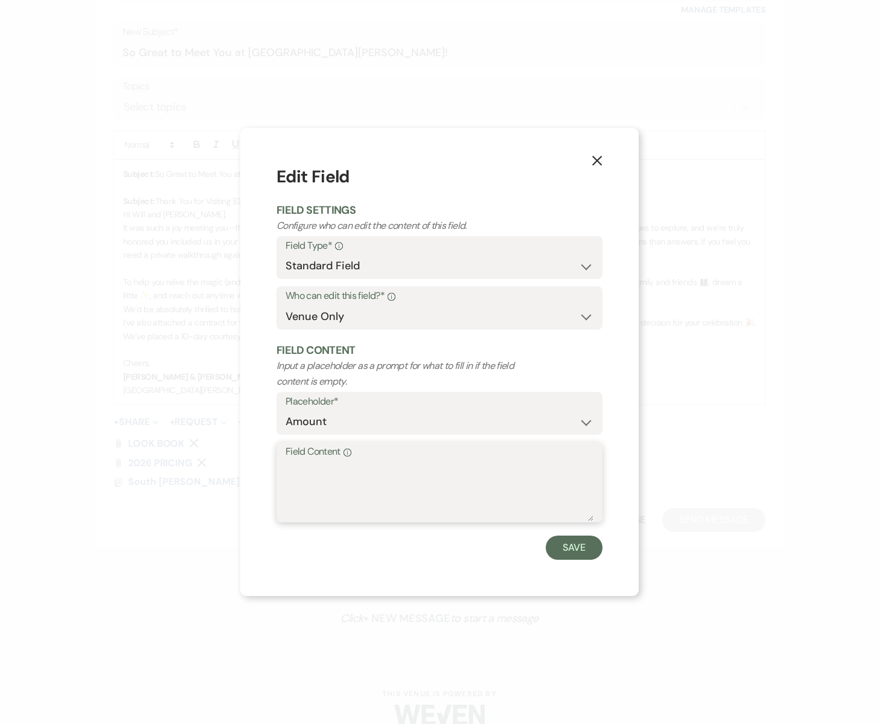
click at [315, 461] on textarea "Field Content Info" at bounding box center [440, 491] width 308 height 60
type textarea "Seven Thousand Two Hundred Dollars"
click at [580, 551] on button "Save" at bounding box center [574, 548] width 57 height 24
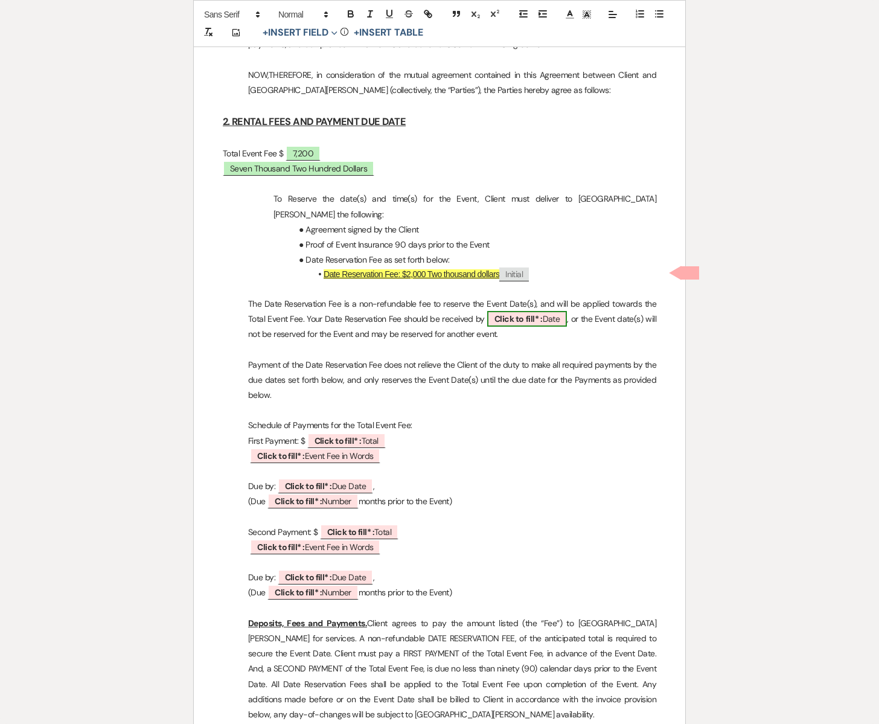
click at [549, 311] on span "Click to fill* : Date" at bounding box center [527, 319] width 80 height 16
select select "owner"
select select "Date"
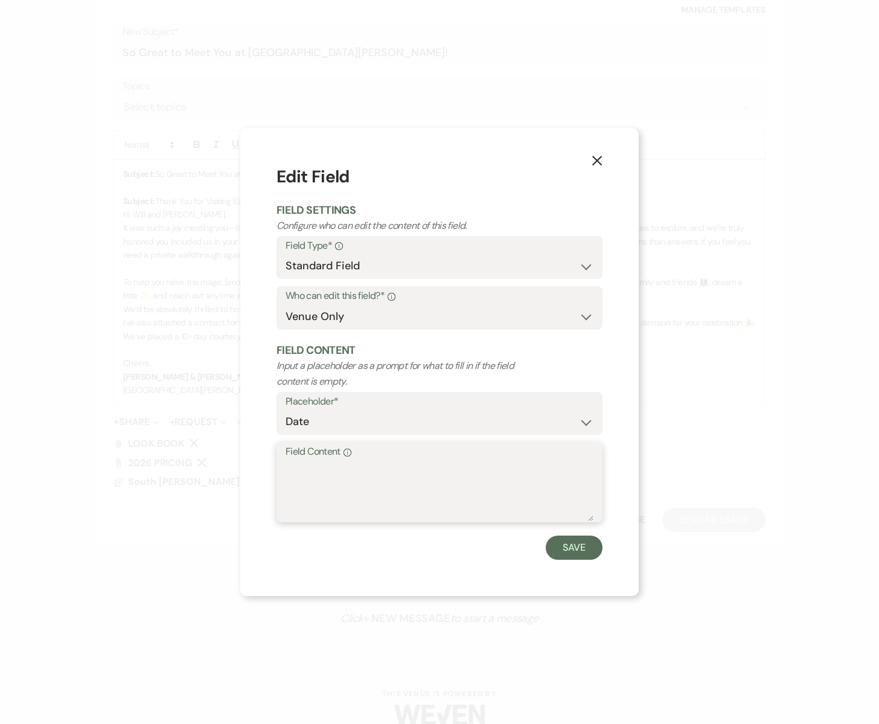
click at [396, 473] on textarea "Field Content Info" at bounding box center [440, 491] width 308 height 60
type textarea "[DATE]"
click at [587, 547] on button "Save" at bounding box center [574, 548] width 57 height 24
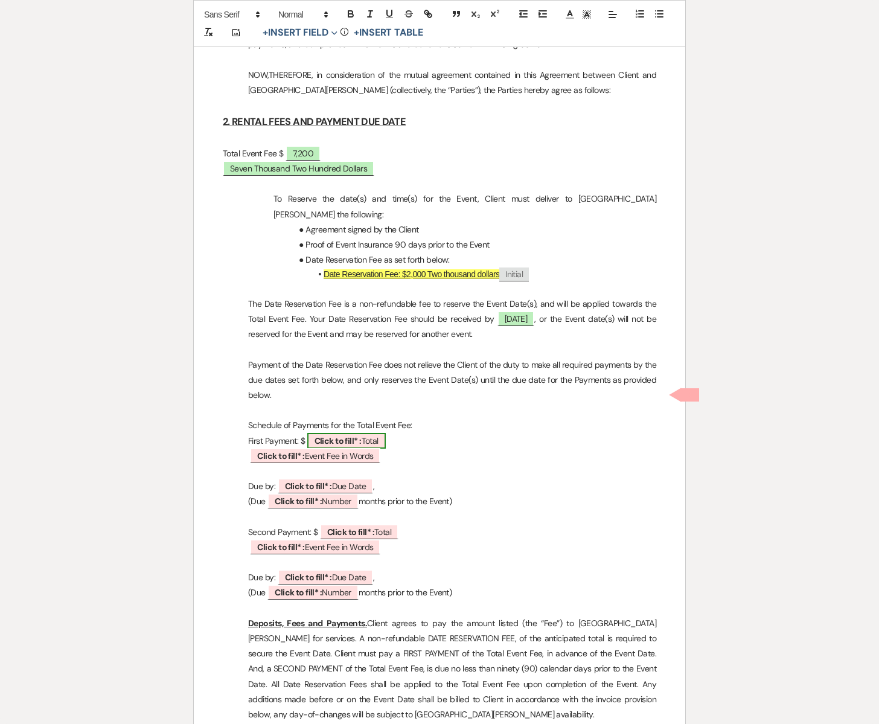
click at [371, 433] on span "Click to fill* : Total" at bounding box center [346, 441] width 79 height 16
select select "owner"
select select "Total"
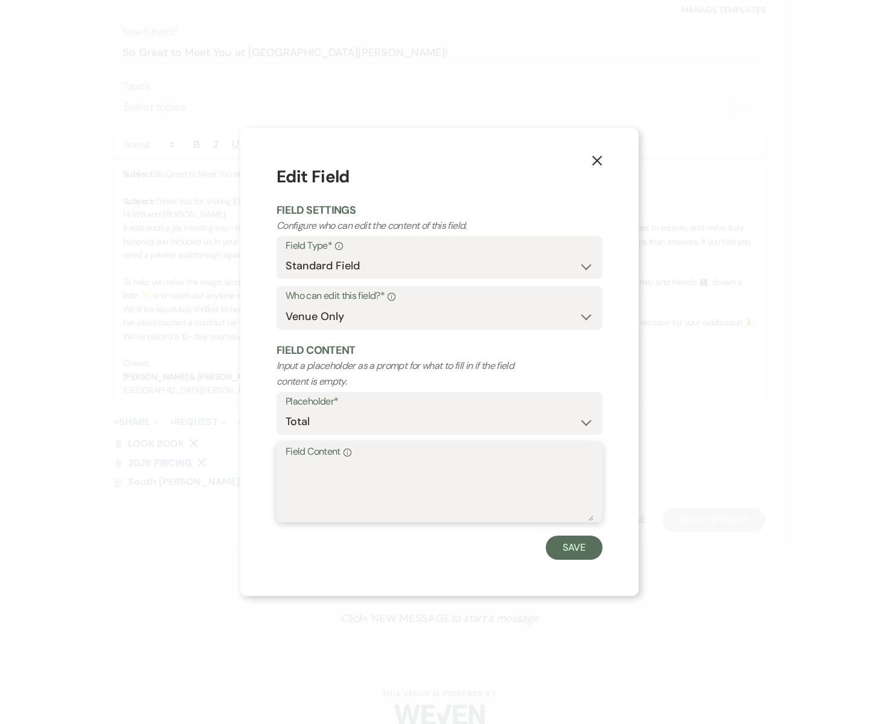
click at [333, 484] on textarea "Field Content Info" at bounding box center [440, 491] width 308 height 60
click at [326, 479] on textarea "Field Content Info" at bounding box center [440, 491] width 308 height 60
click at [598, 162] on use "button" at bounding box center [597, 161] width 10 height 10
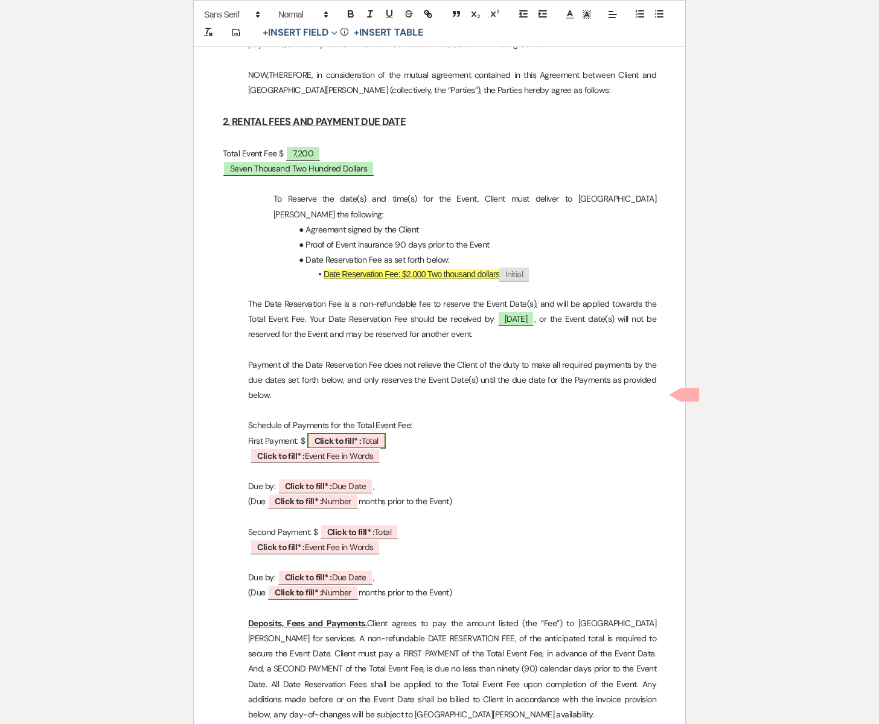
click at [365, 433] on span "Click to fill* : Total" at bounding box center [346, 441] width 79 height 16
select select "owner"
select select "Total"
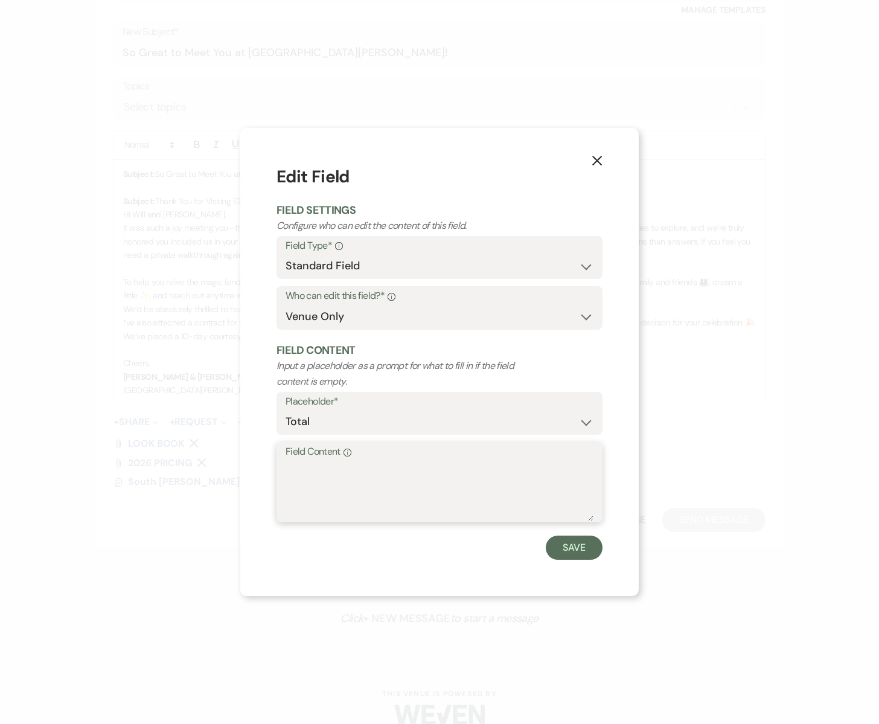
click at [303, 480] on textarea "Field Content Info" at bounding box center [440, 491] width 308 height 60
type textarea "2,600"
click at [587, 553] on button "Save" at bounding box center [574, 548] width 57 height 24
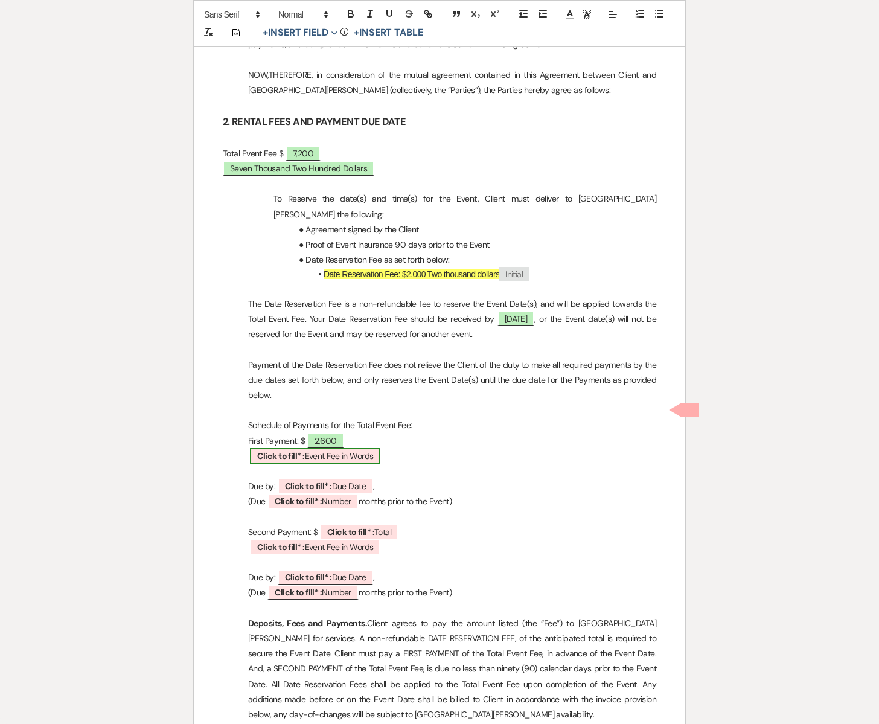
click at [341, 449] on p "﻿ Click to fill* : Event Fee in Words ﻿" at bounding box center [440, 456] width 434 height 15
click at [341, 448] on span "Click to fill* : Event Fee in Words" at bounding box center [315, 456] width 130 height 16
select select "owner"
select select "custom_placeholder"
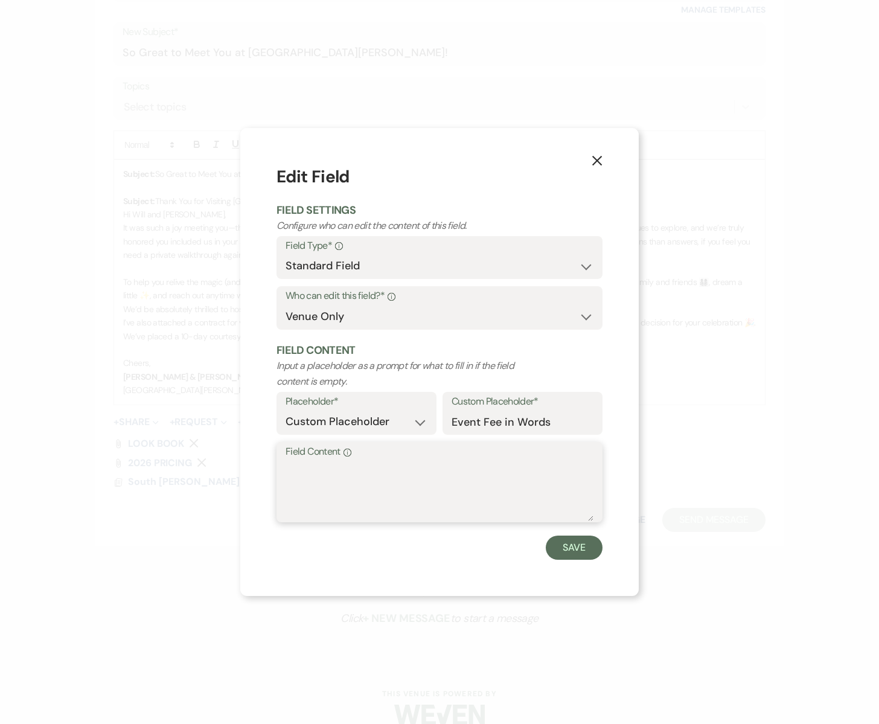
click at [344, 493] on textarea "Field Content Info" at bounding box center [440, 491] width 308 height 60
type textarea "Two Thousand Six Hundred Dollars"
click at [566, 542] on button "Save" at bounding box center [574, 548] width 57 height 24
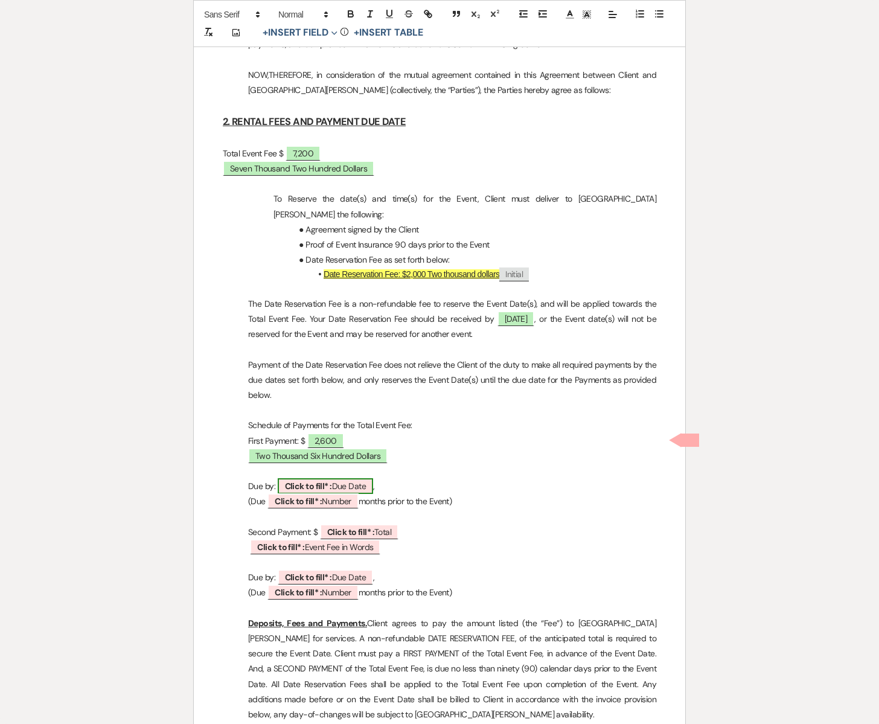
click at [348, 478] on span "Click to fill* : Due Date" at bounding box center [326, 486] width 96 height 16
select select "owner"
select select "custom_placeholder"
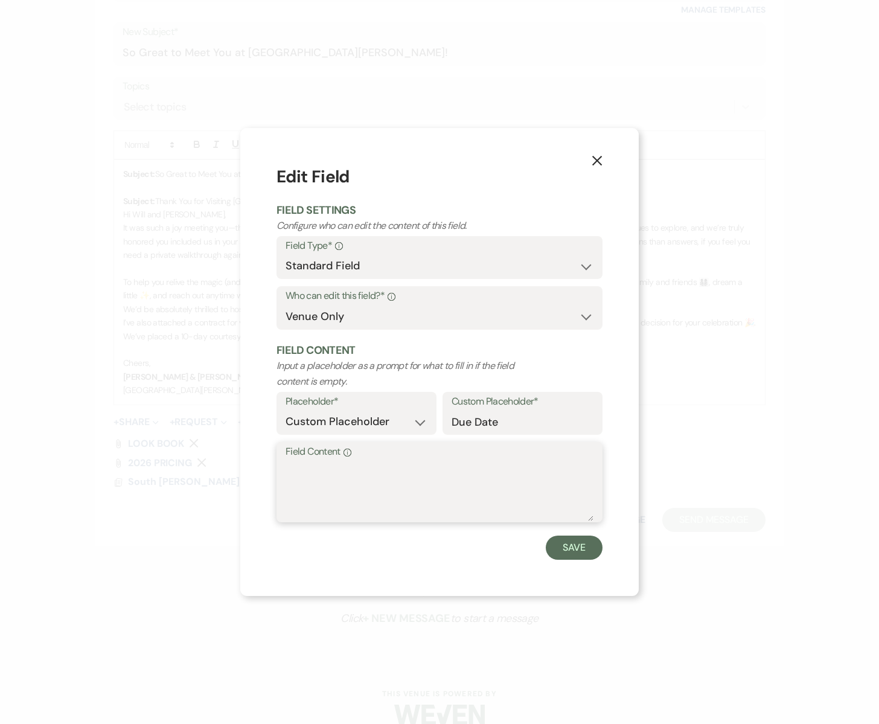
click at [351, 475] on textarea "Field Content Info" at bounding box center [440, 491] width 308 height 60
type textarea "[DATE]"
click at [571, 543] on button "Save" at bounding box center [574, 548] width 57 height 24
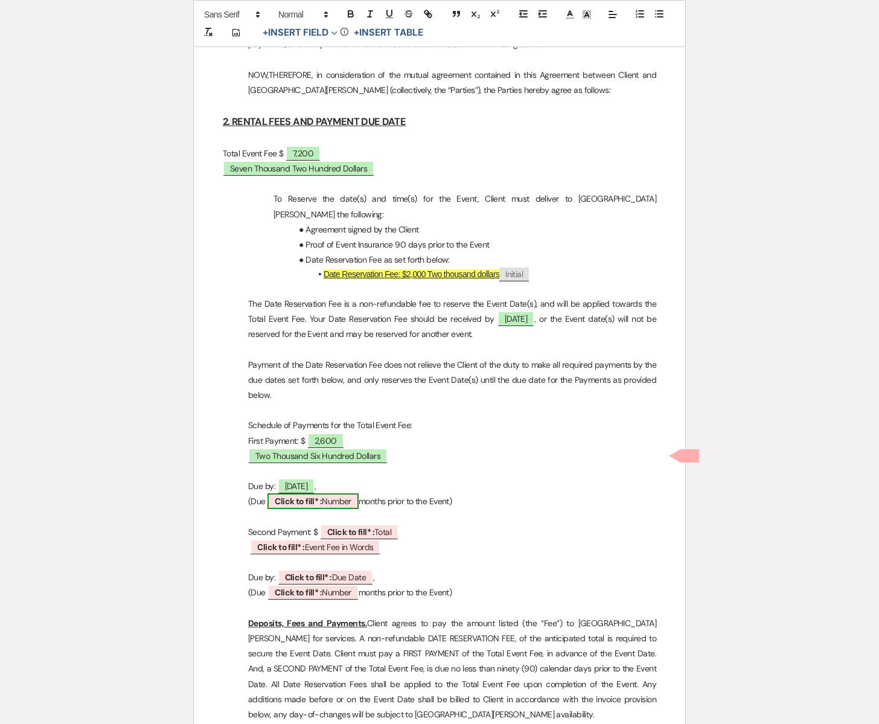
click at [339, 493] on span "Click to fill* : Number" at bounding box center [313, 501] width 91 height 16
select select "owner"
select select "Number"
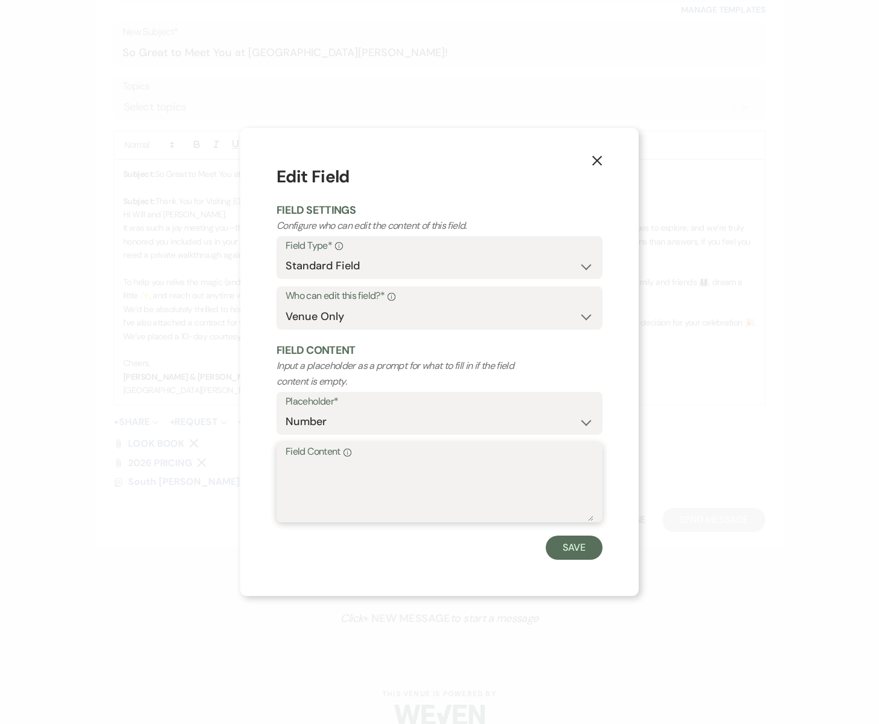
click at [337, 465] on textarea "Field Content Info" at bounding box center [440, 491] width 308 height 60
type textarea "6"
click at [563, 550] on button "Save" at bounding box center [574, 548] width 57 height 24
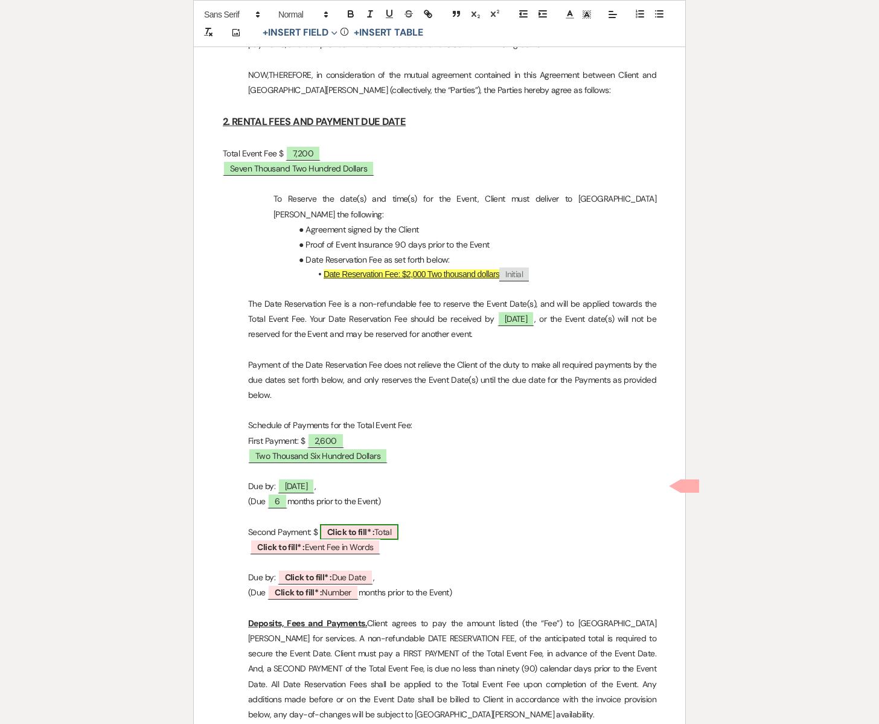
click at [384, 524] on span "Click to fill* : Total" at bounding box center [359, 532] width 79 height 16
select select "owner"
select select "Total"
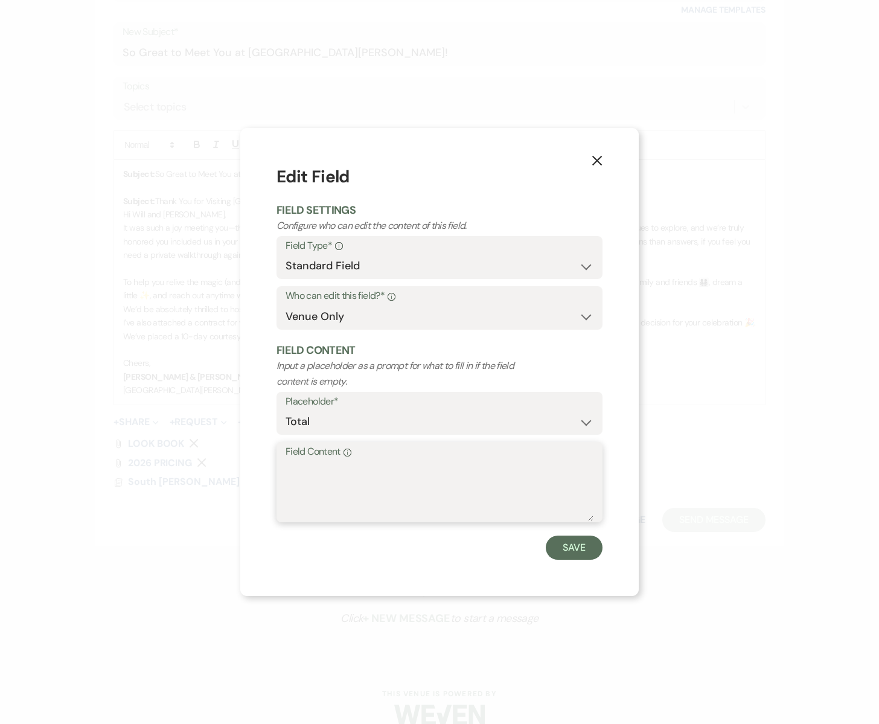
click at [304, 481] on textarea "Field Content Info" at bounding box center [440, 491] width 308 height 60
type textarea "2,600"
click at [577, 547] on button "Save" at bounding box center [574, 548] width 57 height 24
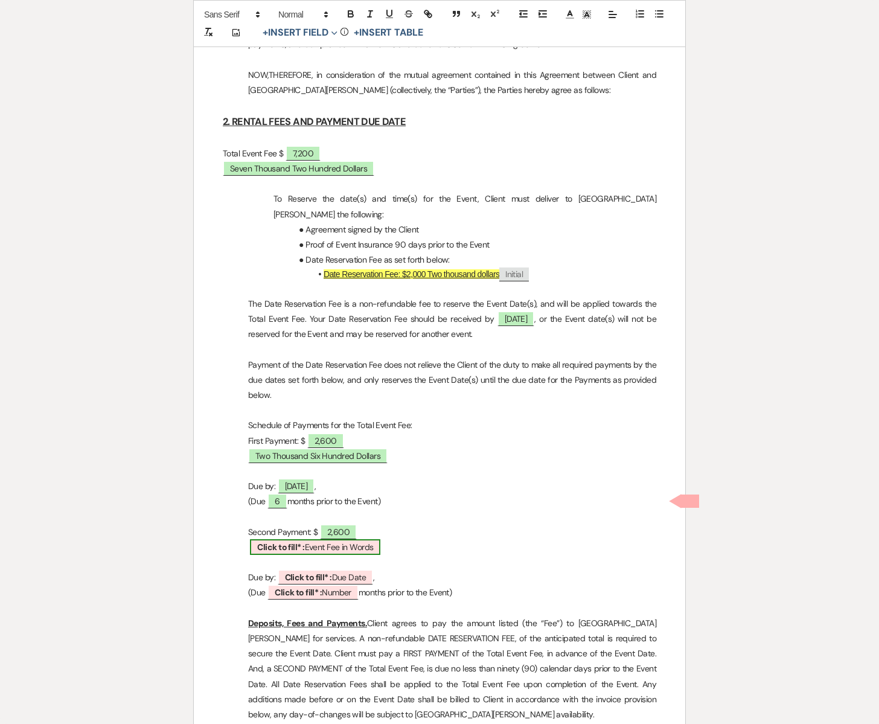
click at [321, 539] on span "Click to fill* : Event Fee in Words" at bounding box center [315, 547] width 130 height 16
select select "owner"
select select "custom_placeholder"
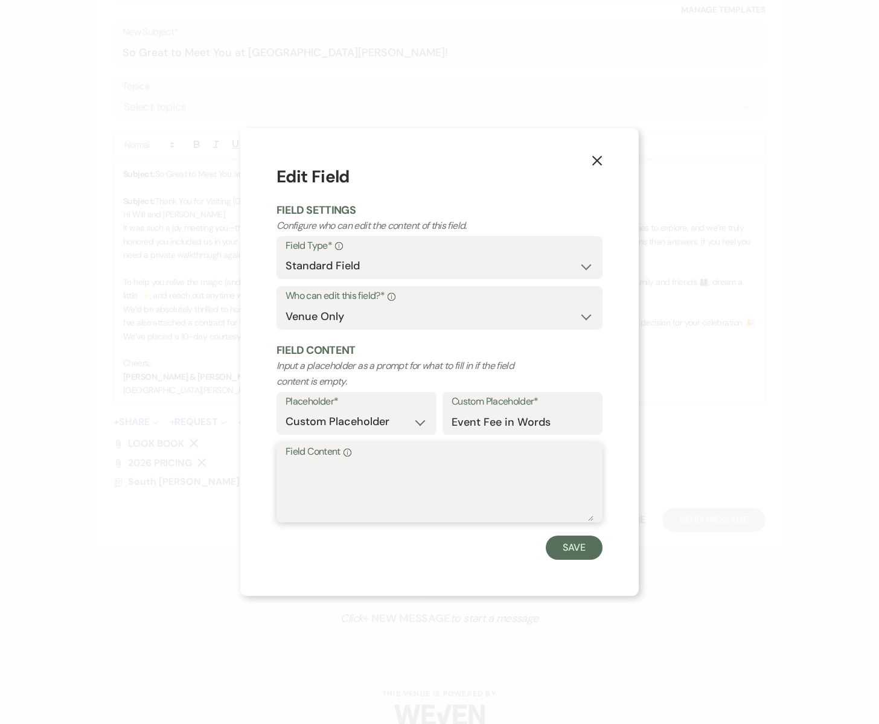
click at [325, 491] on textarea "Field Content Info" at bounding box center [440, 491] width 308 height 60
click at [336, 472] on textarea "Two Thopusand Six" at bounding box center [440, 491] width 308 height 60
click at [391, 470] on textarea "Two Thousand Six" at bounding box center [440, 491] width 308 height 60
type textarea "Two Thousand Six Hundred Dollars"
click at [567, 543] on button "Save" at bounding box center [574, 548] width 57 height 24
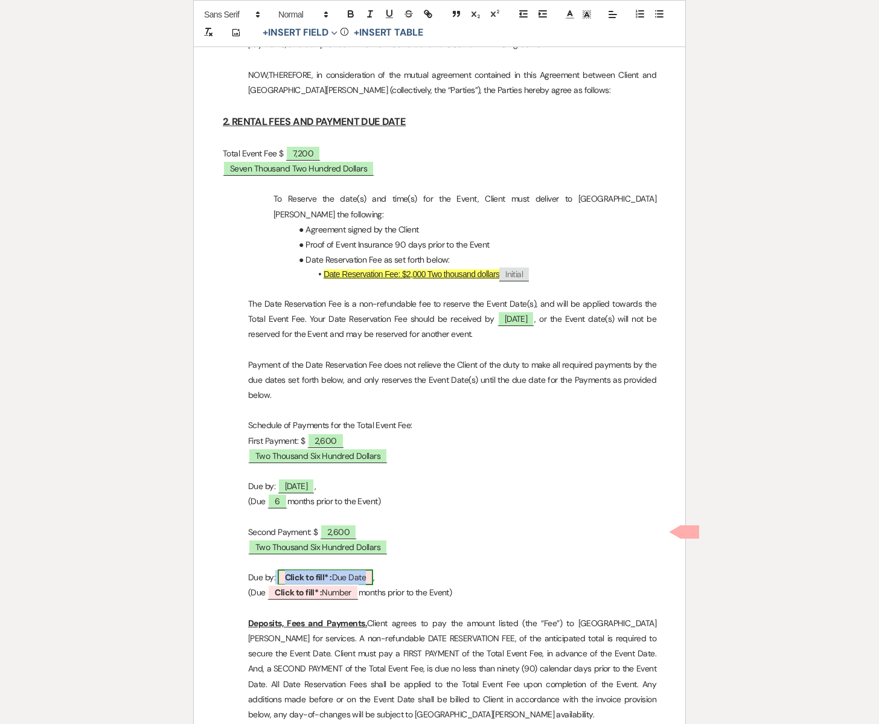
scroll to position [1155, 0]
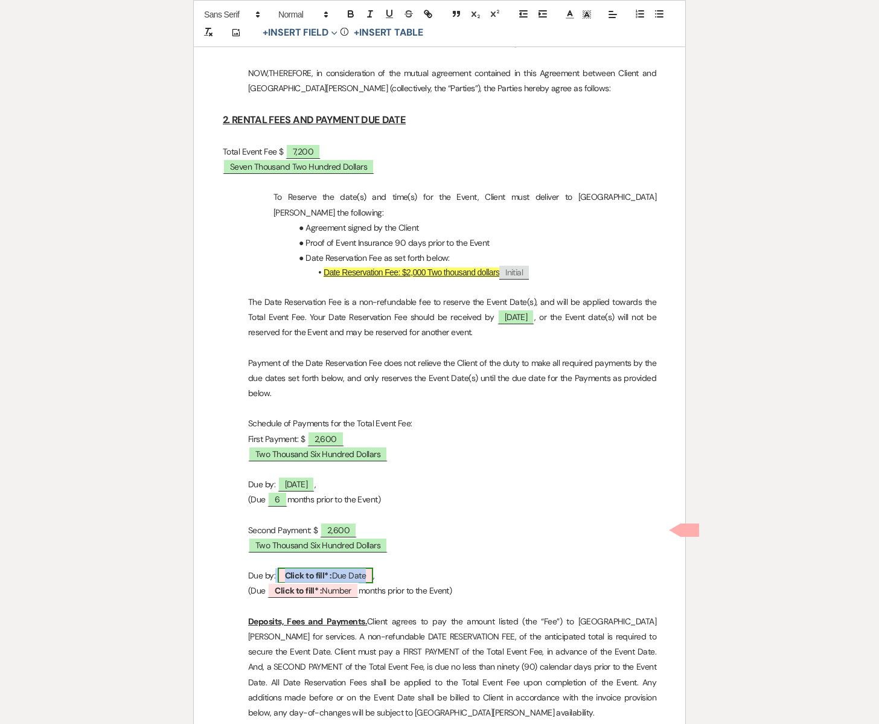
click at [332, 568] on span "Click to fill* : Due Date" at bounding box center [326, 576] width 96 height 16
select select "owner"
select select "custom_placeholder"
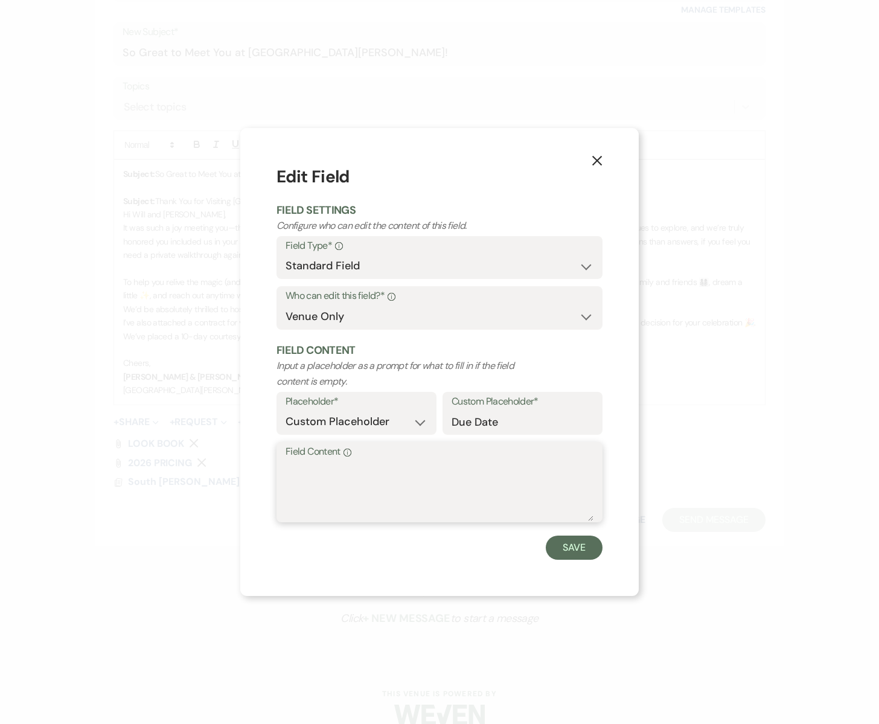
click at [327, 489] on textarea "Field Content Info" at bounding box center [440, 491] width 308 height 60
type textarea "[DATE]"
click at [569, 547] on button "Save" at bounding box center [574, 548] width 57 height 24
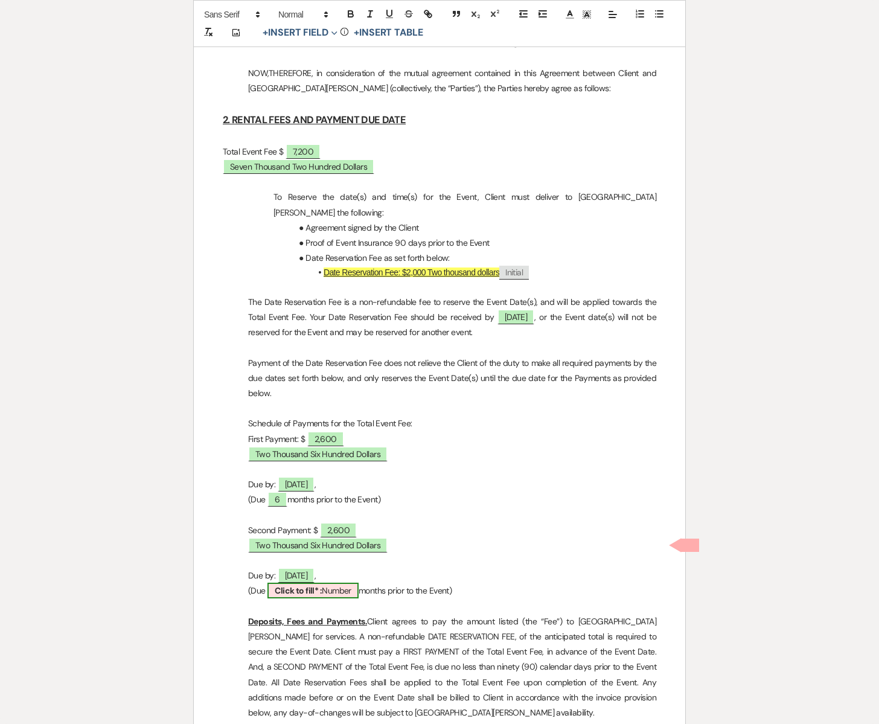
click at [319, 585] on b "Click to fill* :" at bounding box center [298, 590] width 47 height 11
select select "owner"
select select "Number"
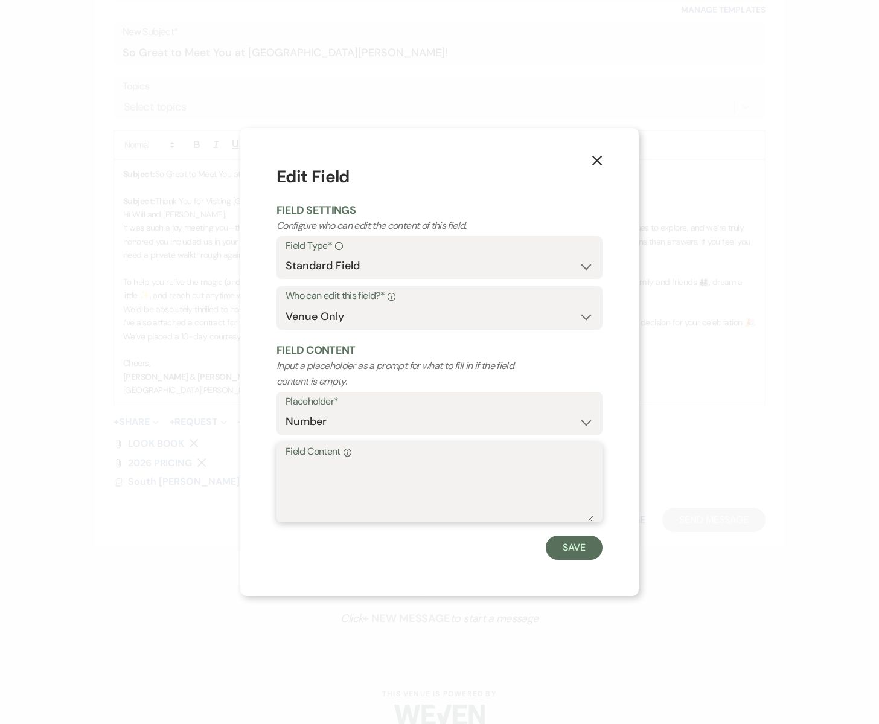
click at [298, 472] on textarea "Field Content Info" at bounding box center [440, 491] width 308 height 60
type textarea "3"
click at [577, 548] on button "Save" at bounding box center [574, 548] width 57 height 24
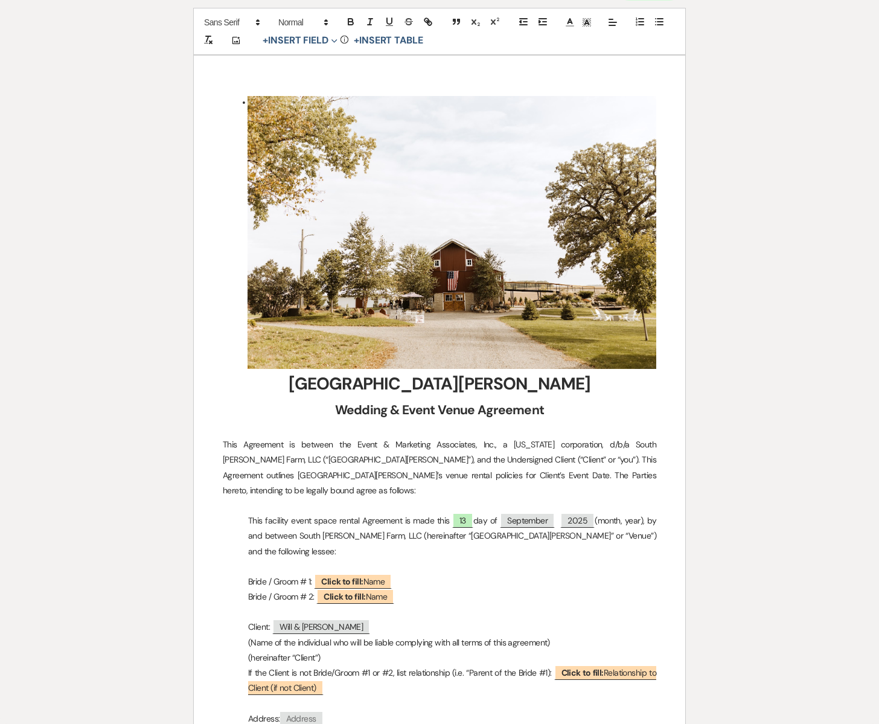
scroll to position [0, 0]
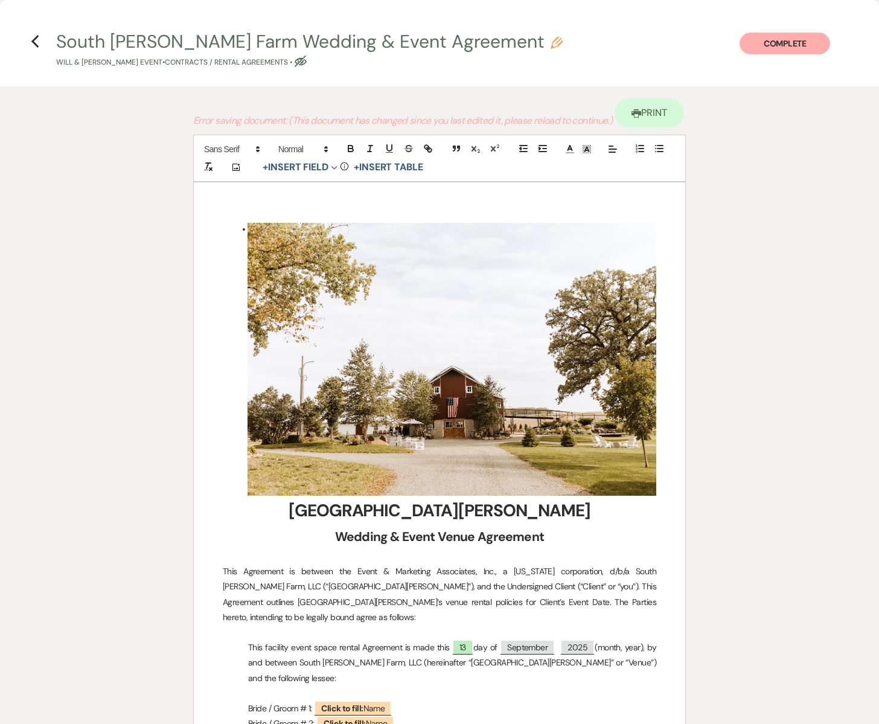
click at [770, 42] on button "Complete" at bounding box center [785, 44] width 91 height 22
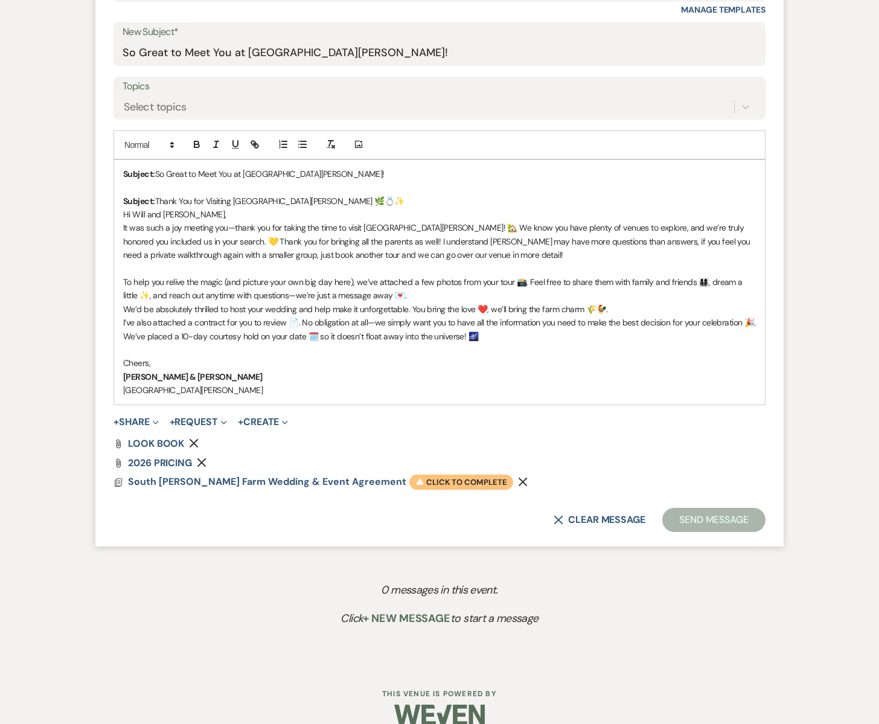
click at [413, 479] on span "Warning Click to complete" at bounding box center [461, 483] width 104 height 16
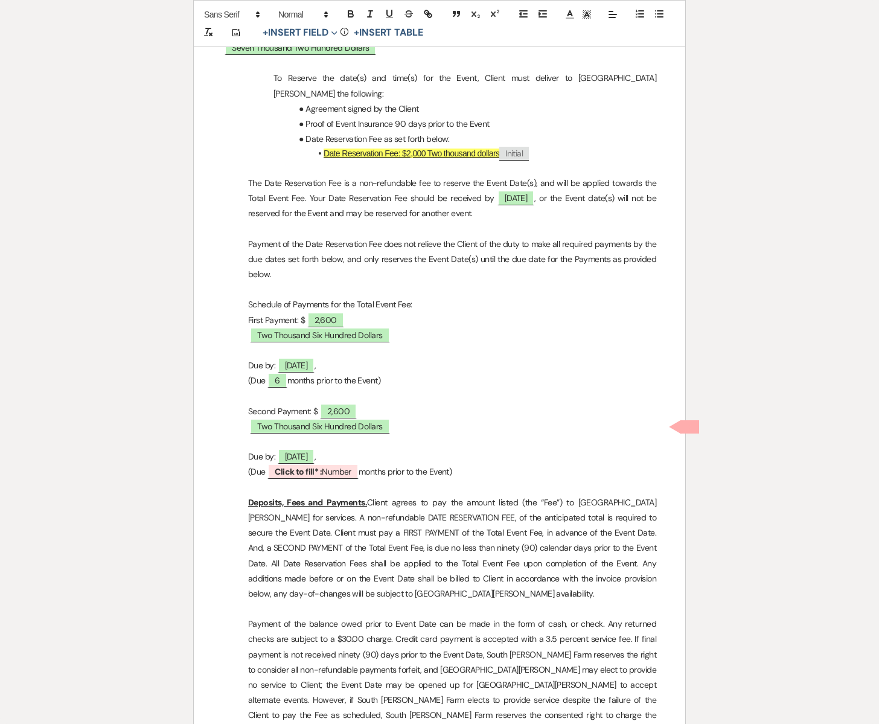
scroll to position [1285, 0]
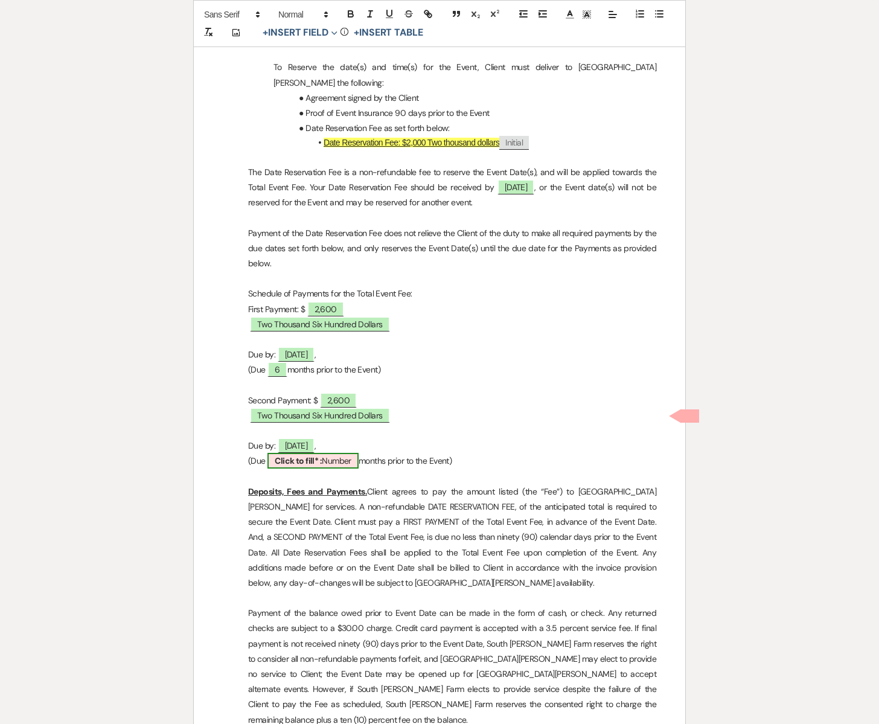
click at [345, 453] on span "Click to fill* : Number" at bounding box center [313, 461] width 91 height 16
select select "owner"
select select "Number"
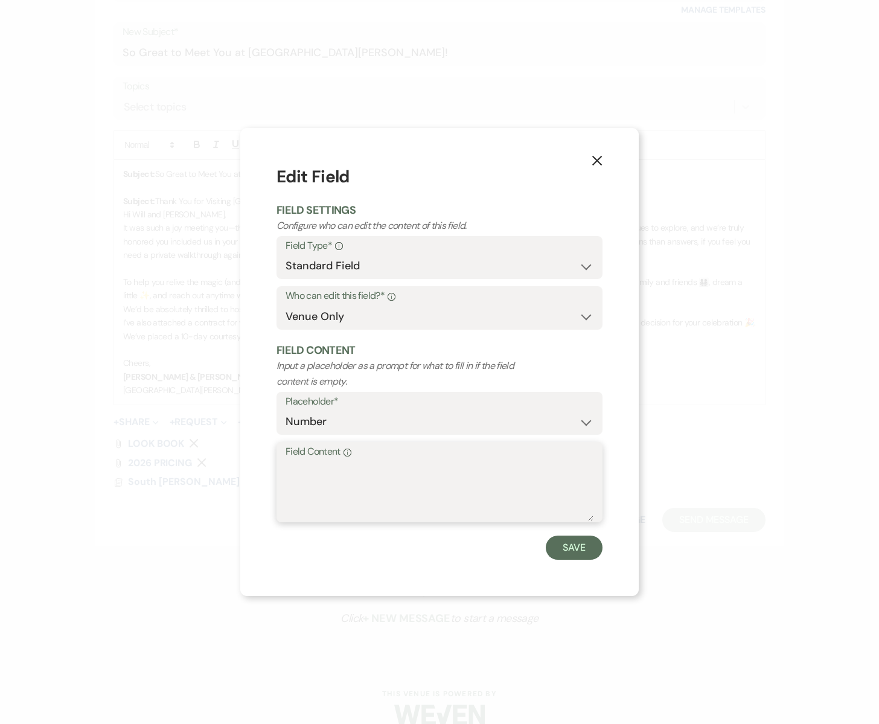
click at [330, 473] on textarea "Field Content Info" at bounding box center [440, 491] width 308 height 60
type textarea "3"
click at [575, 544] on button "Save" at bounding box center [574, 548] width 57 height 24
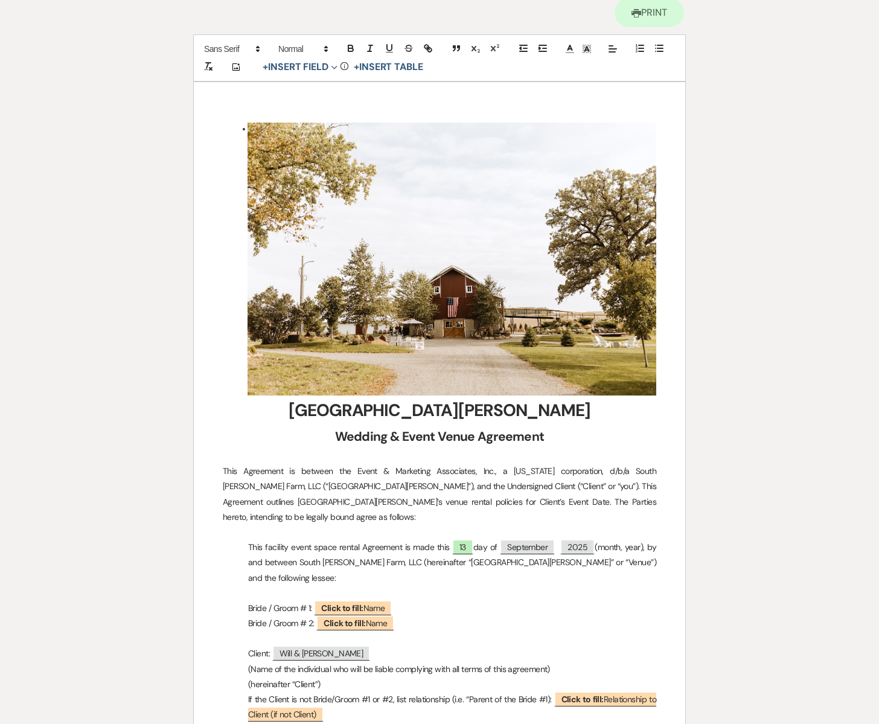
scroll to position [0, 0]
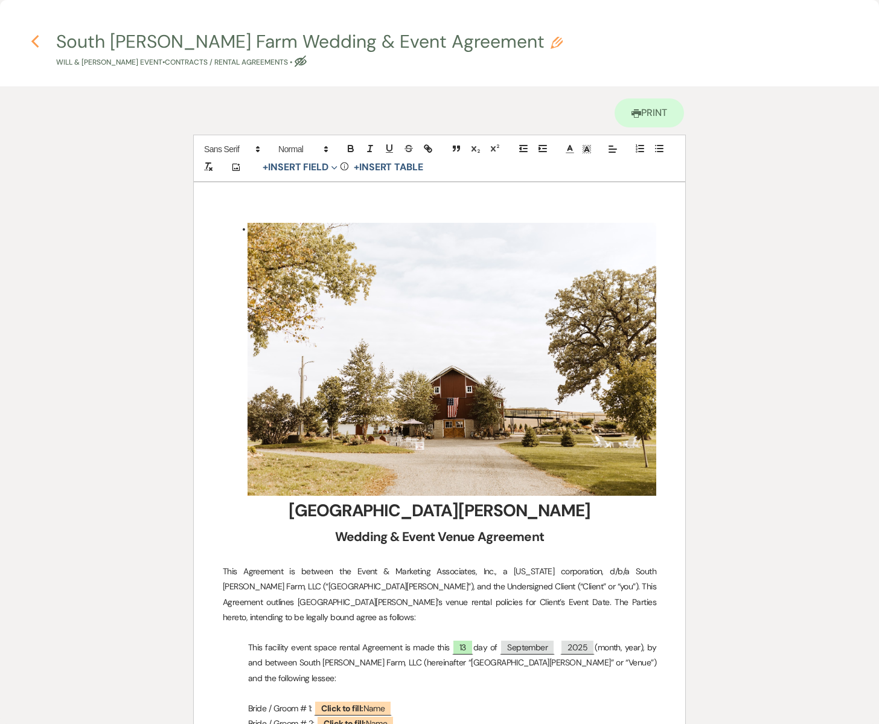
click at [31, 42] on use "button" at bounding box center [35, 41] width 8 height 13
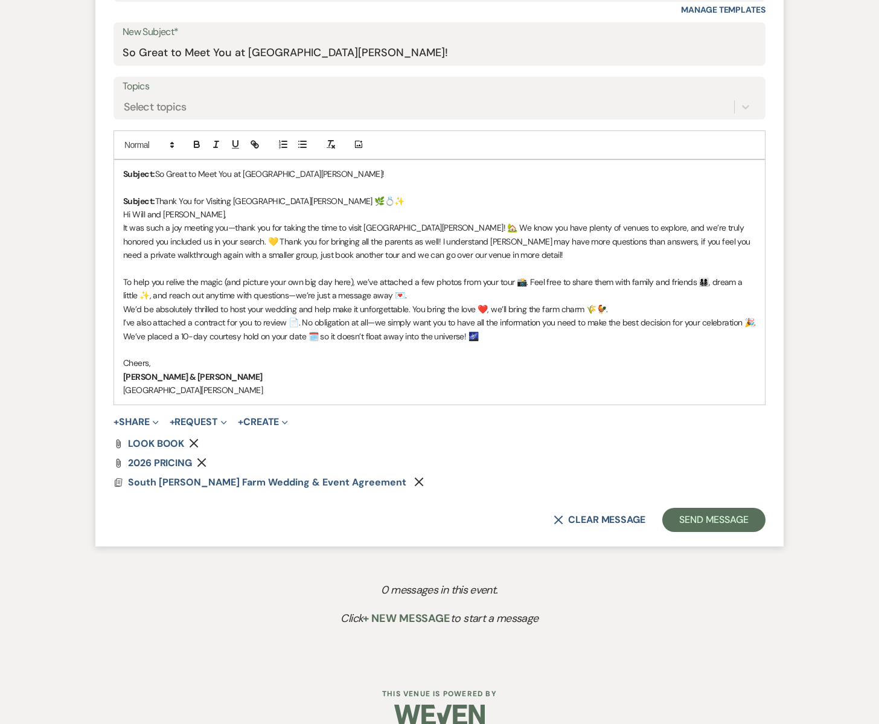
click at [395, 297] on p "To help you relive the magic (and picture your own big day here), we’ve attache…" at bounding box center [439, 288] width 633 height 27
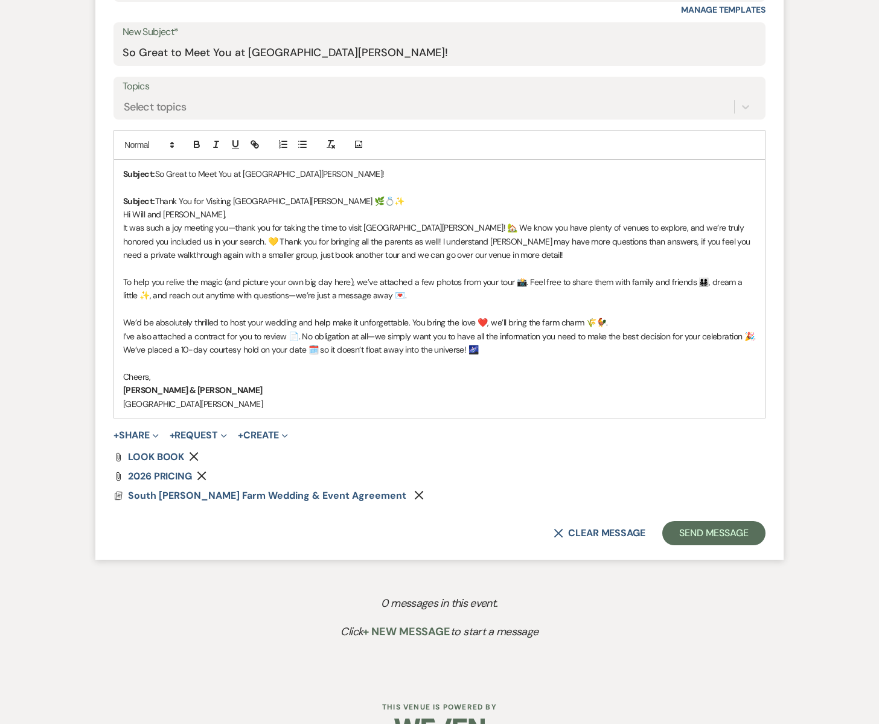
click at [434, 254] on p "It was such a joy meeting you—thank you for taking the time to visit [GEOGRAPHI…" at bounding box center [439, 241] width 633 height 40
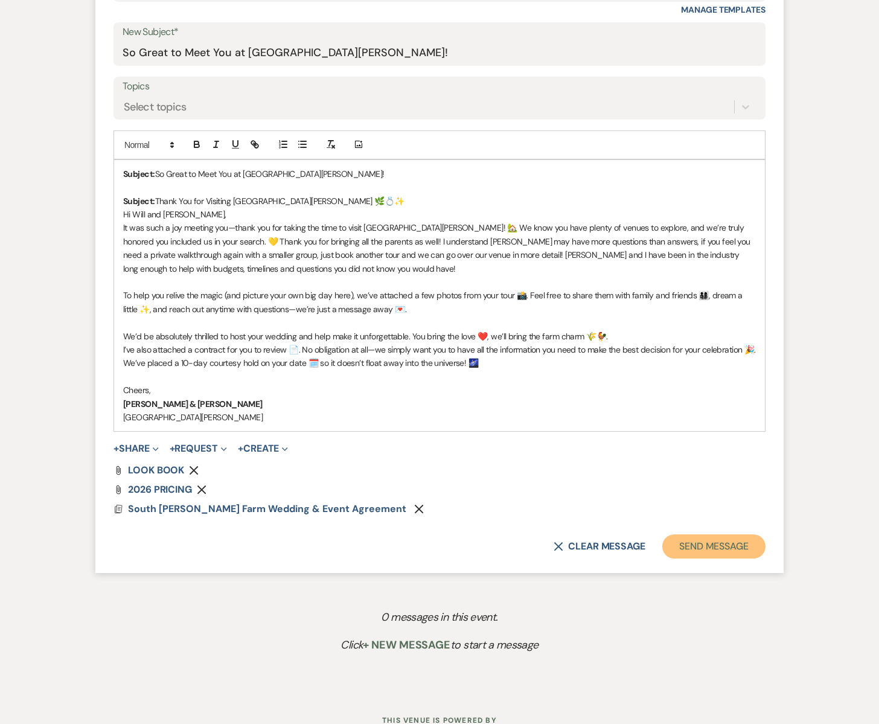
click at [697, 545] on button "Send Message" at bounding box center [713, 546] width 103 height 24
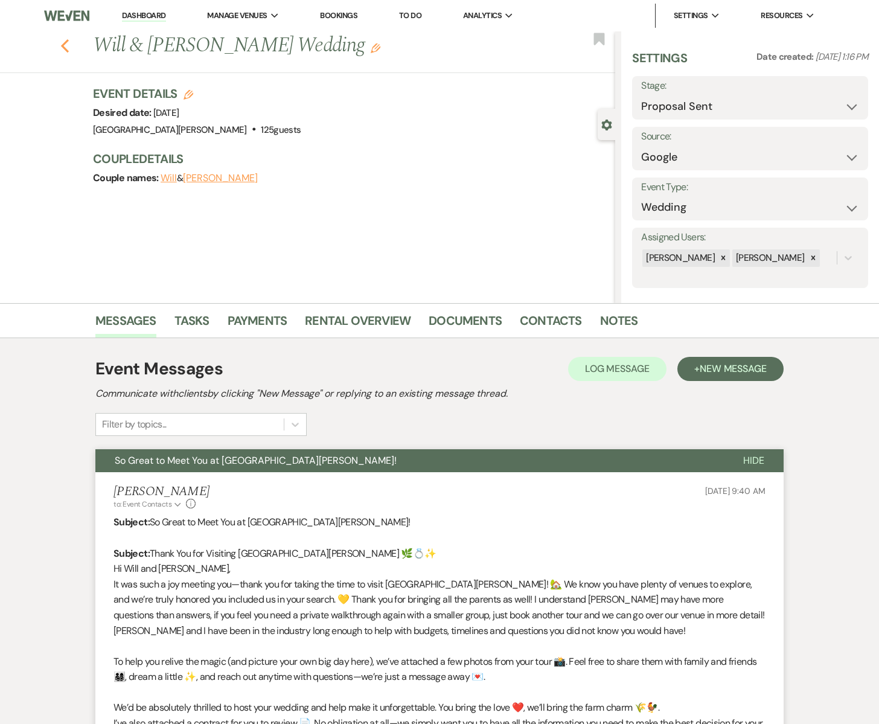
click at [63, 45] on use "button" at bounding box center [65, 45] width 8 height 13
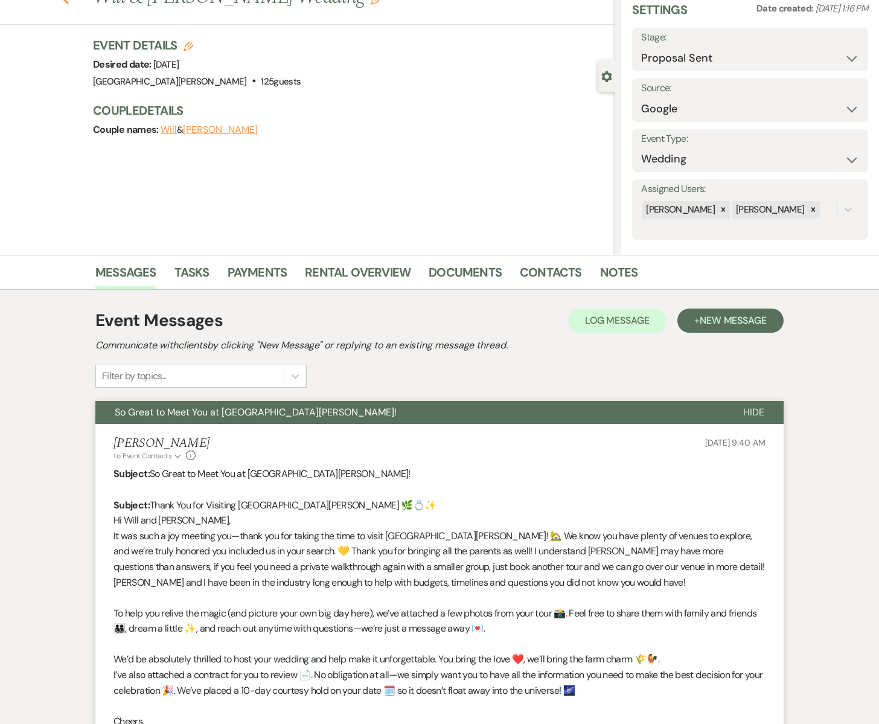
select select "6"
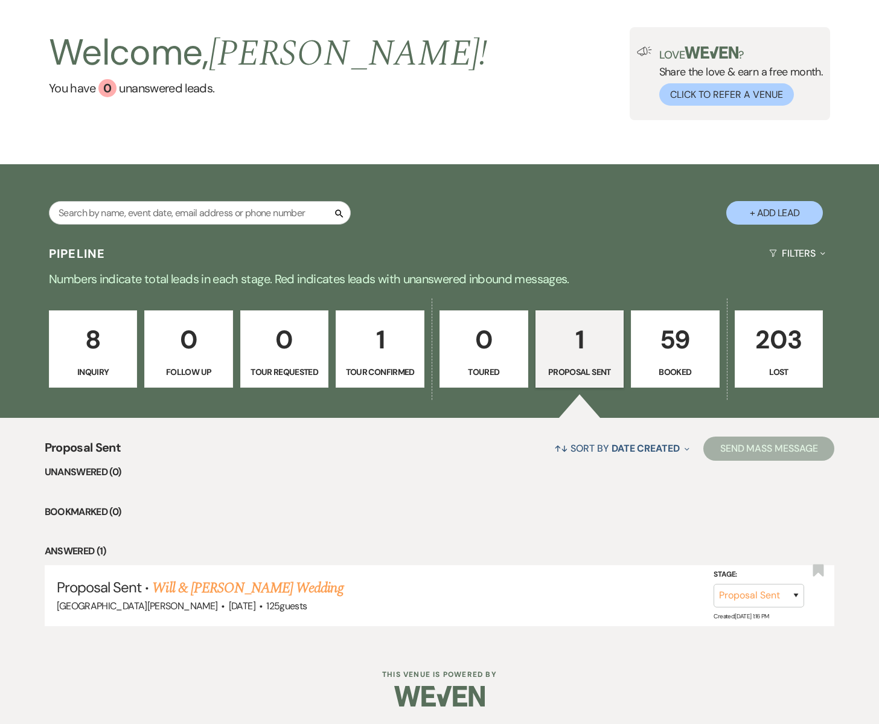
click at [382, 364] on link "1 Tour Confirmed" at bounding box center [380, 348] width 89 height 77
select select "4"
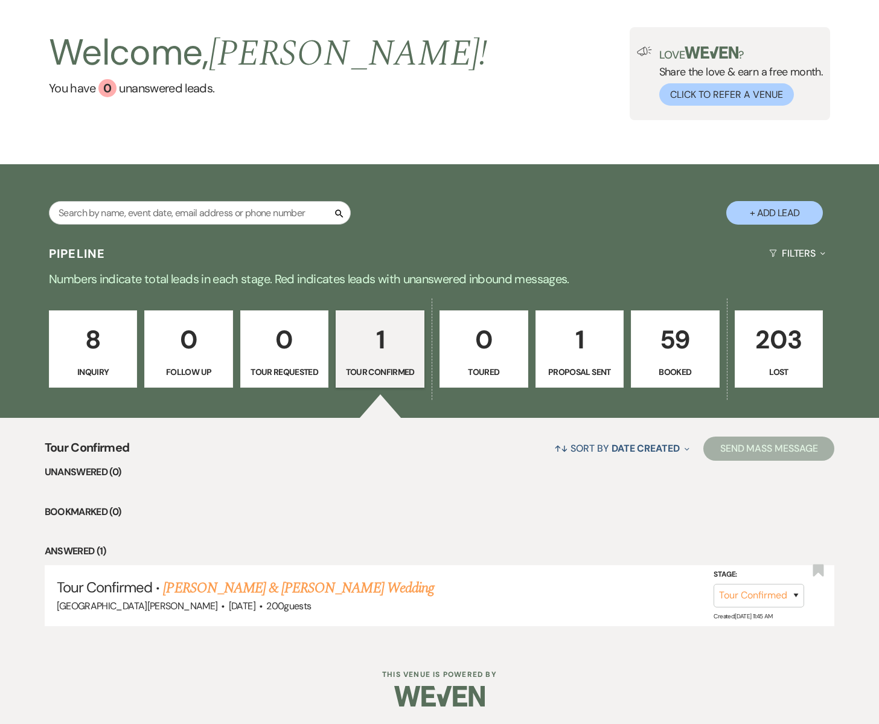
click at [238, 583] on link "[PERSON_NAME] & [PERSON_NAME] Wedding" at bounding box center [298, 588] width 271 height 22
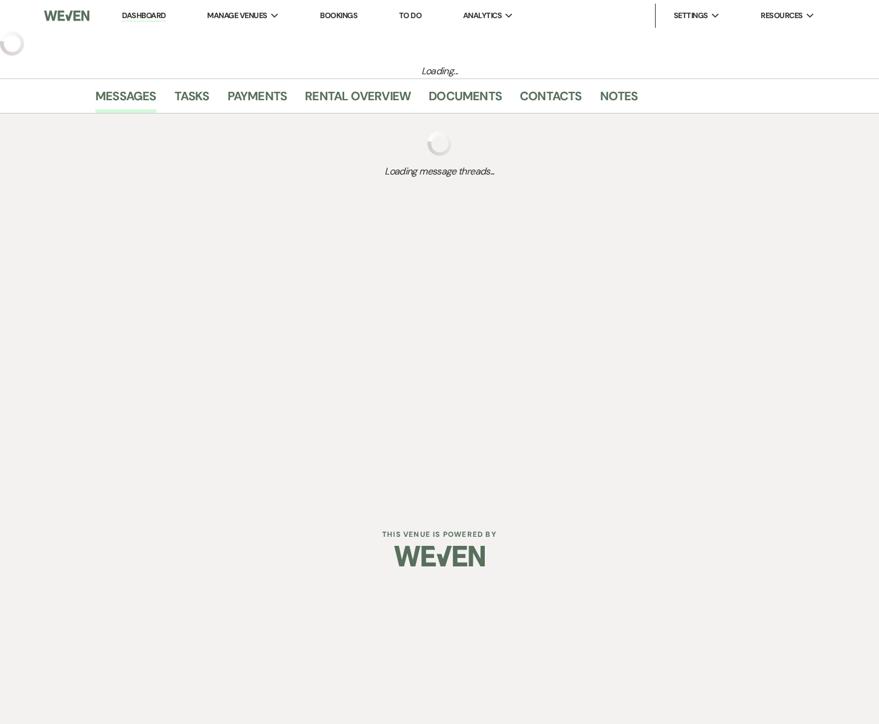
select select "4"
select select "5"
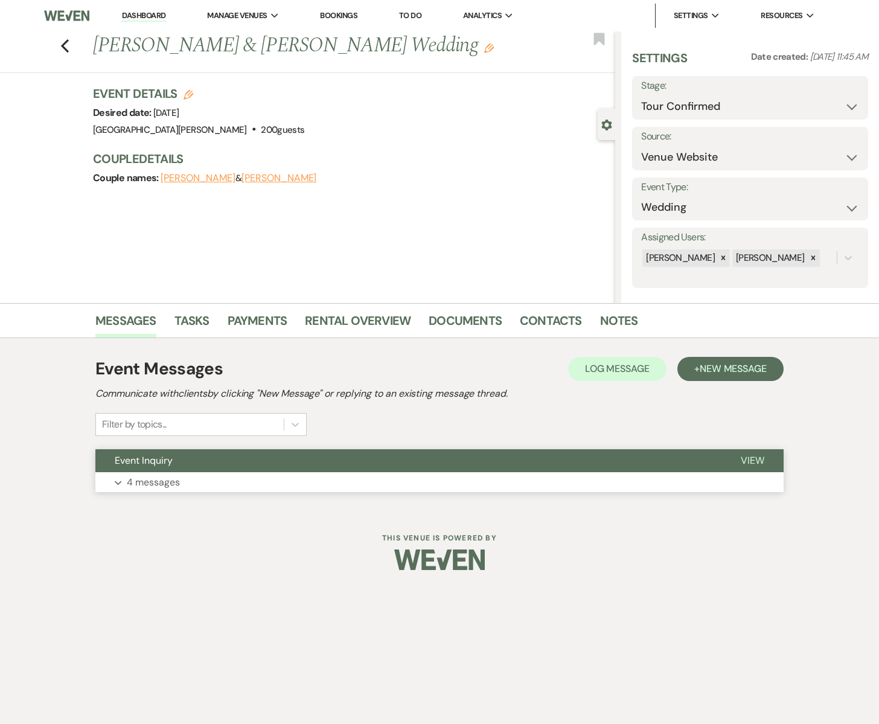
click at [215, 472] on button "Event Inquiry" at bounding box center [408, 460] width 626 height 23
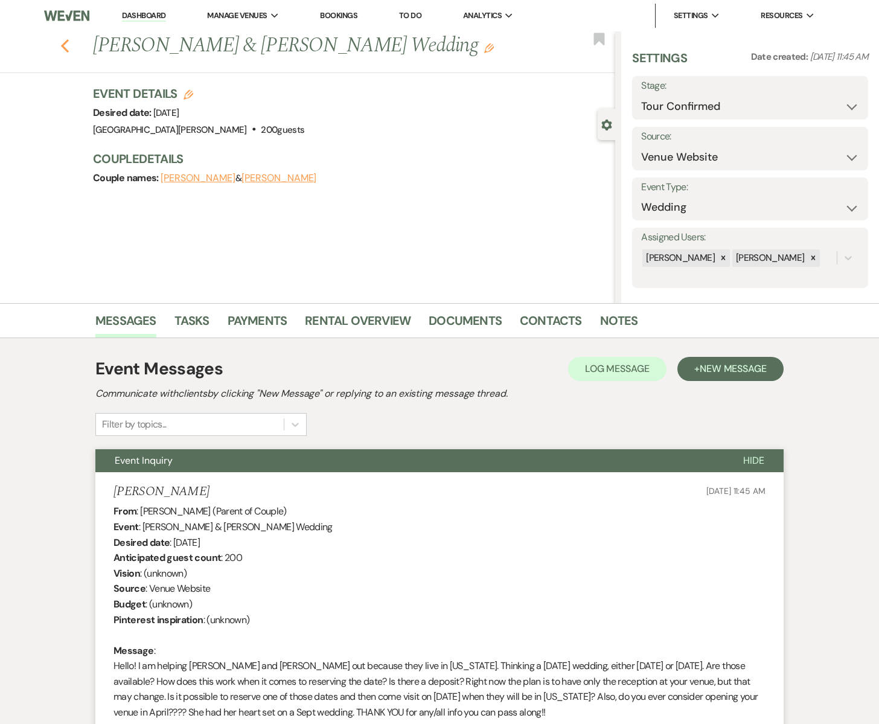
click at [62, 46] on use "button" at bounding box center [65, 45] width 8 height 13
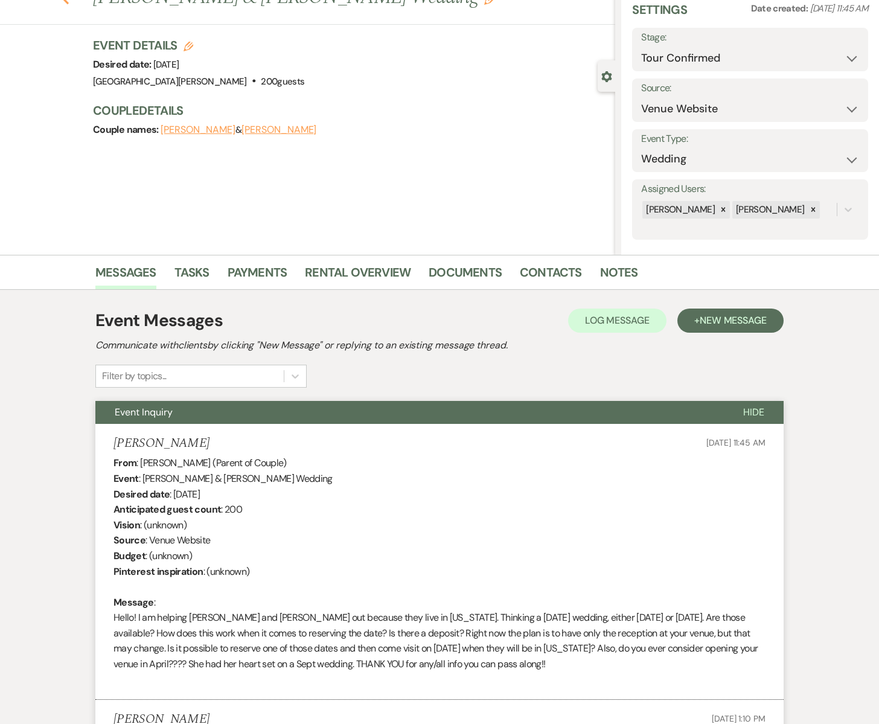
select select "4"
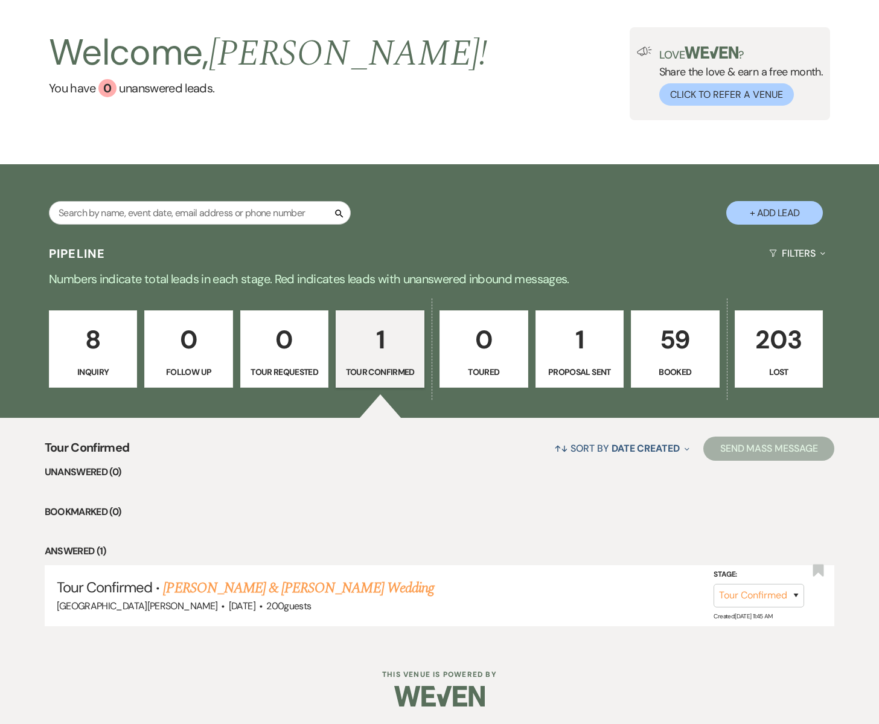
click at [573, 372] on p "Proposal Sent" at bounding box center [579, 371] width 73 height 13
select select "6"
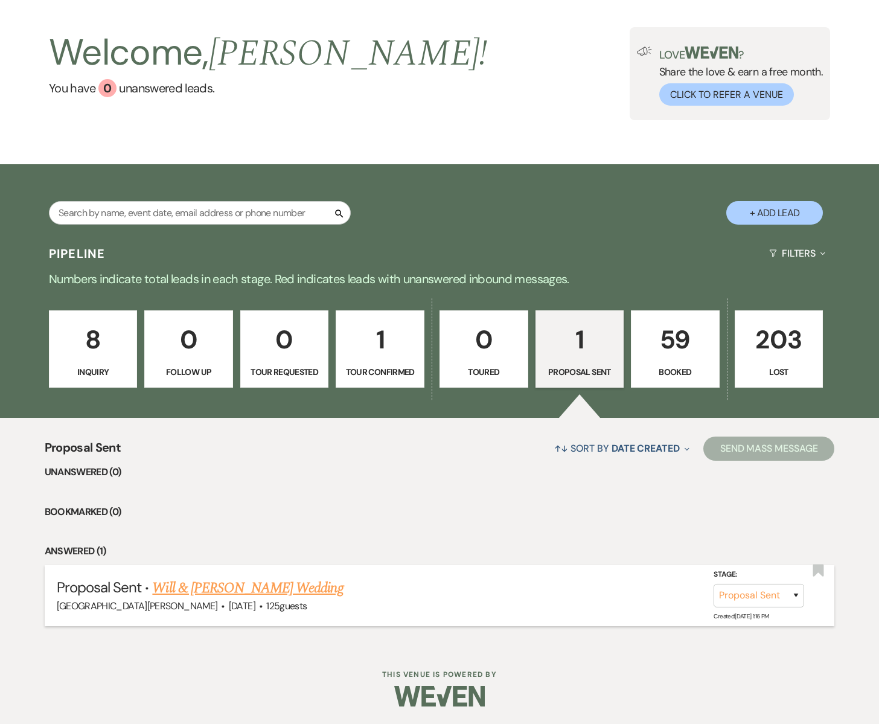
click at [246, 586] on link "Will & [PERSON_NAME] Wedding" at bounding box center [247, 588] width 191 height 22
select select "6"
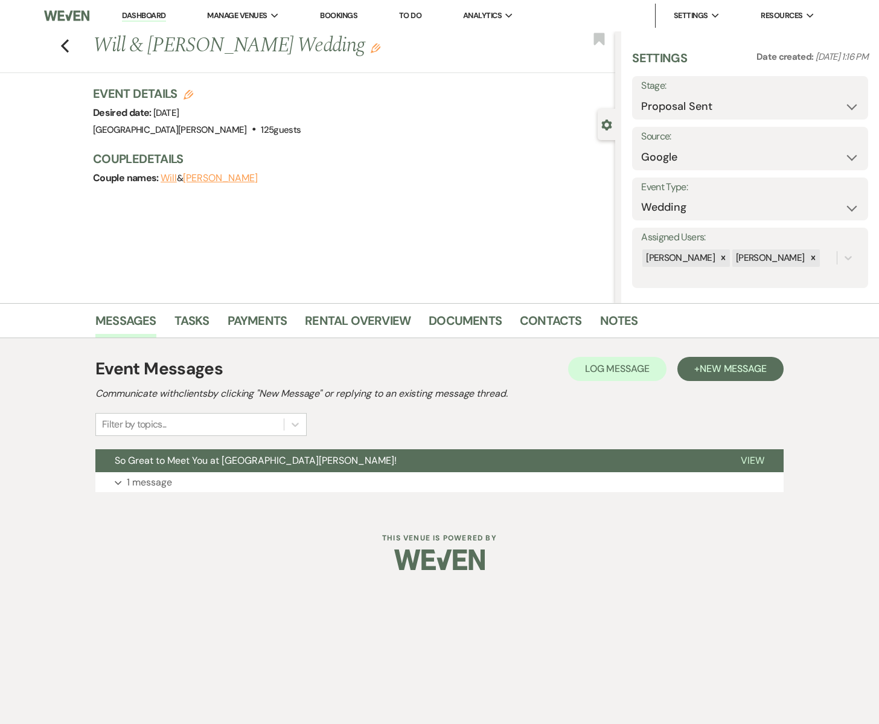
click at [214, 180] on button "[PERSON_NAME]" at bounding box center [220, 178] width 75 height 10
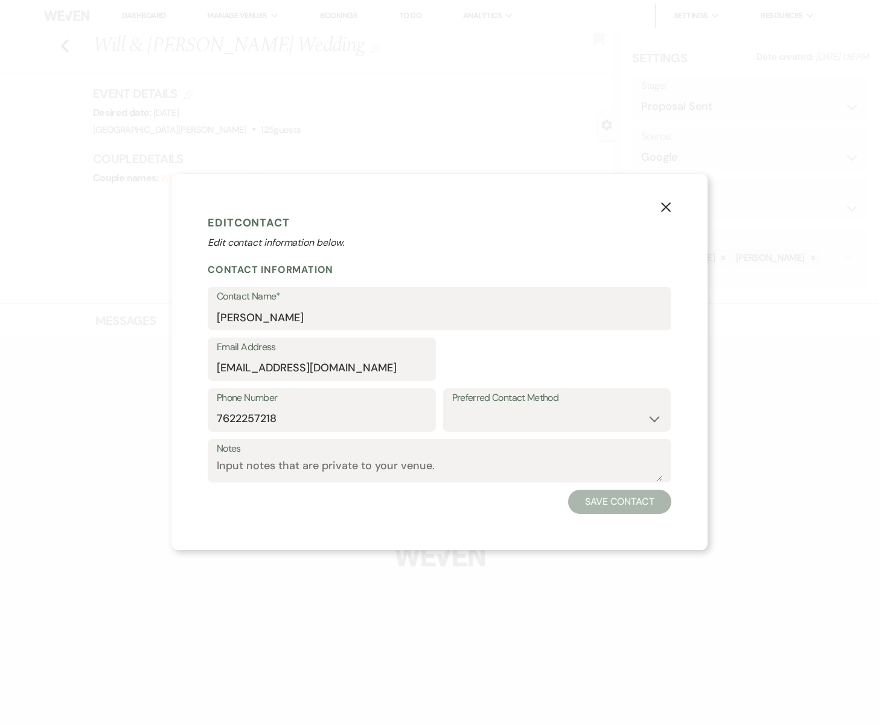
select select "1"
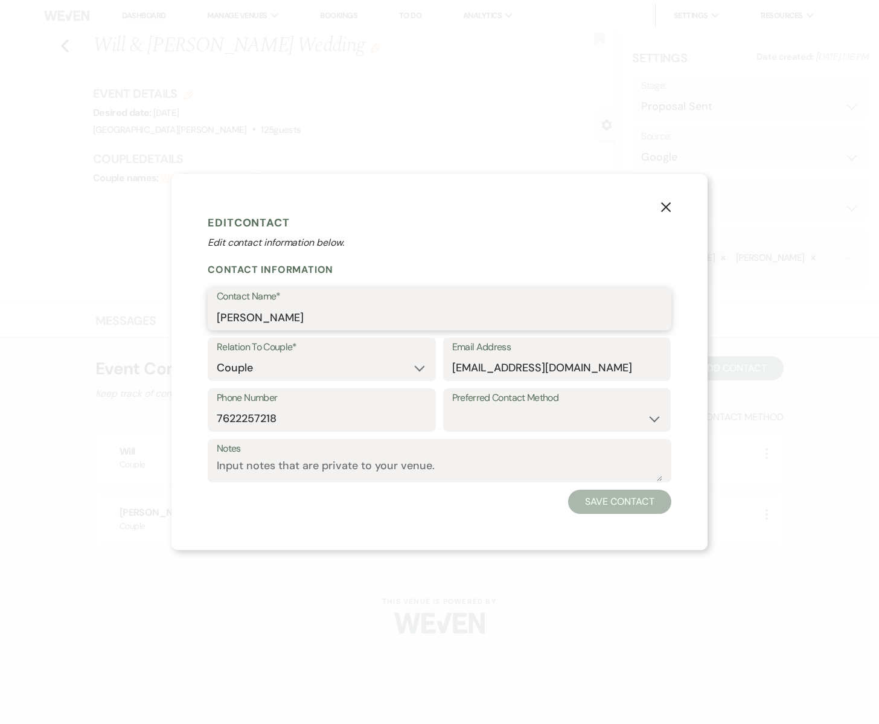
click at [261, 319] on input "[PERSON_NAME]" at bounding box center [440, 318] width 446 height 24
type input "[PERSON_NAME]"
click at [624, 499] on button "Save Contact" at bounding box center [619, 502] width 103 height 24
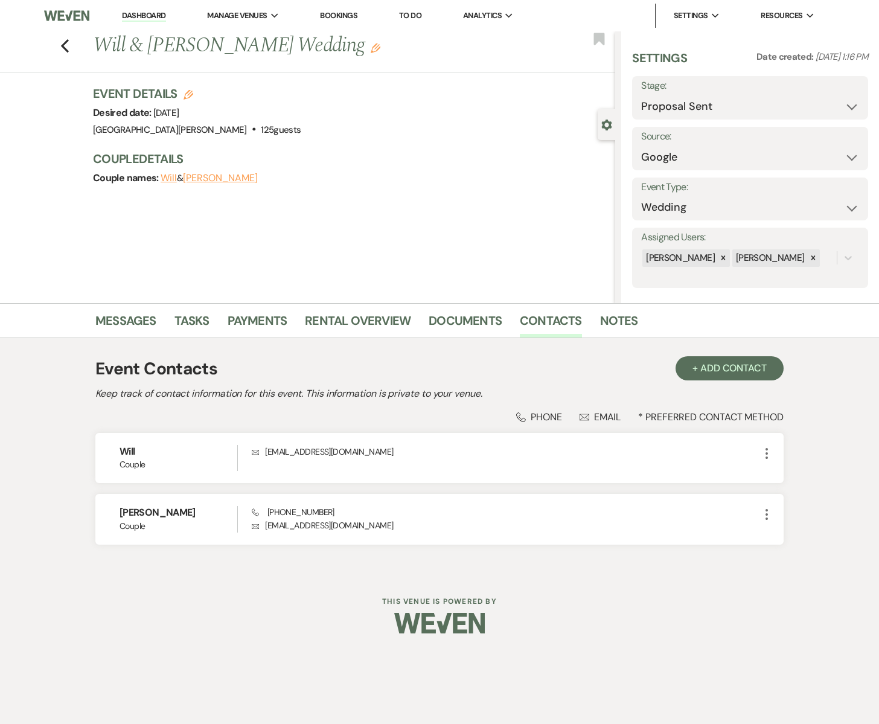
click at [164, 179] on button "Will" at bounding box center [169, 178] width 16 height 10
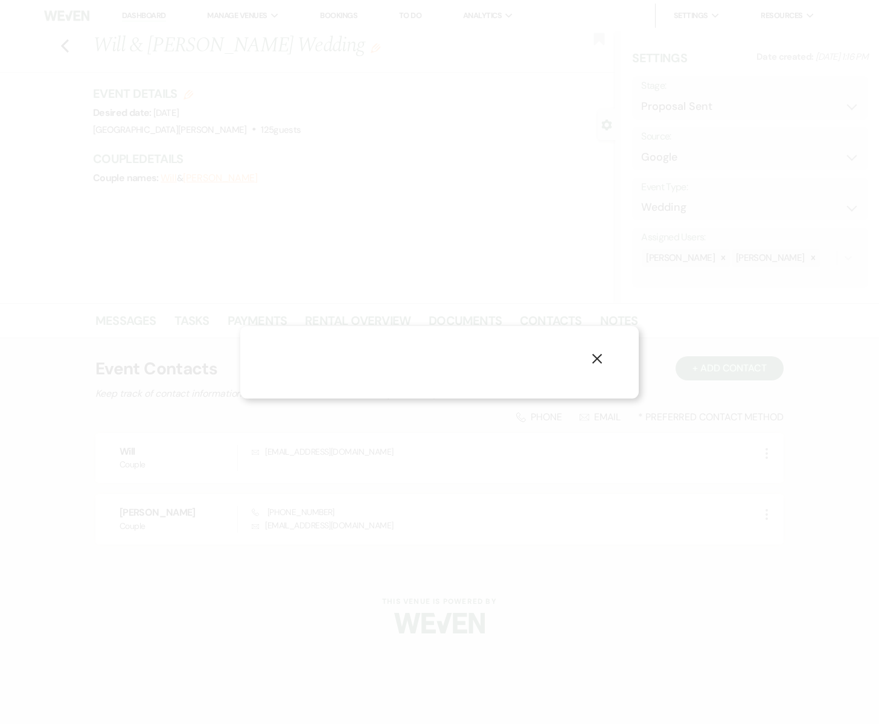
select select "1"
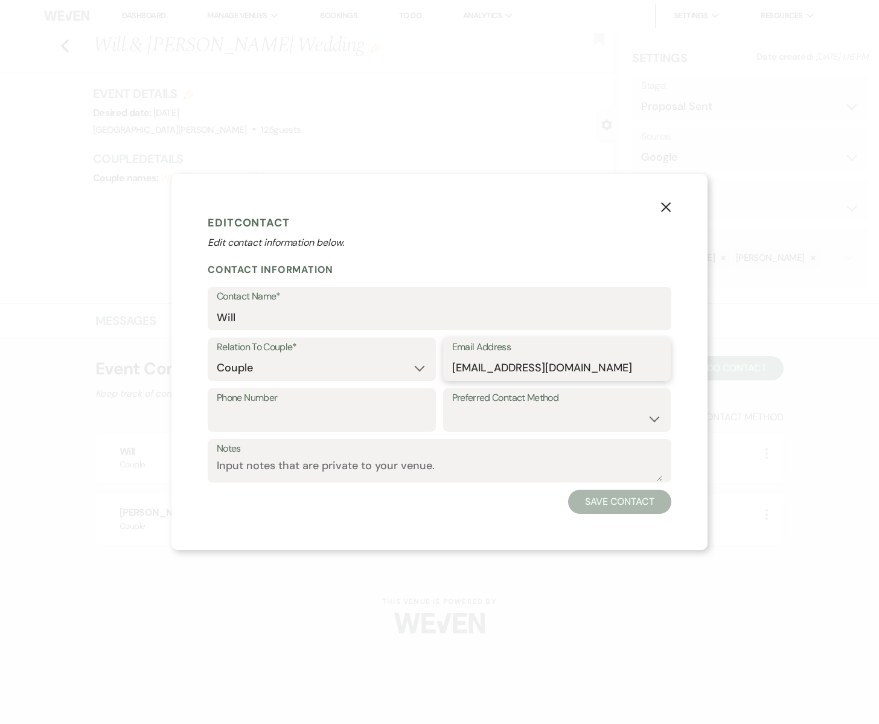
click at [486, 368] on input "[EMAIL_ADDRESS][DOMAIN_NAME]" at bounding box center [557, 368] width 210 height 24
type input "[EMAIL_ADDRESS][DOMAIN_NAME]"
click at [621, 498] on button "Save Contact" at bounding box center [619, 502] width 103 height 24
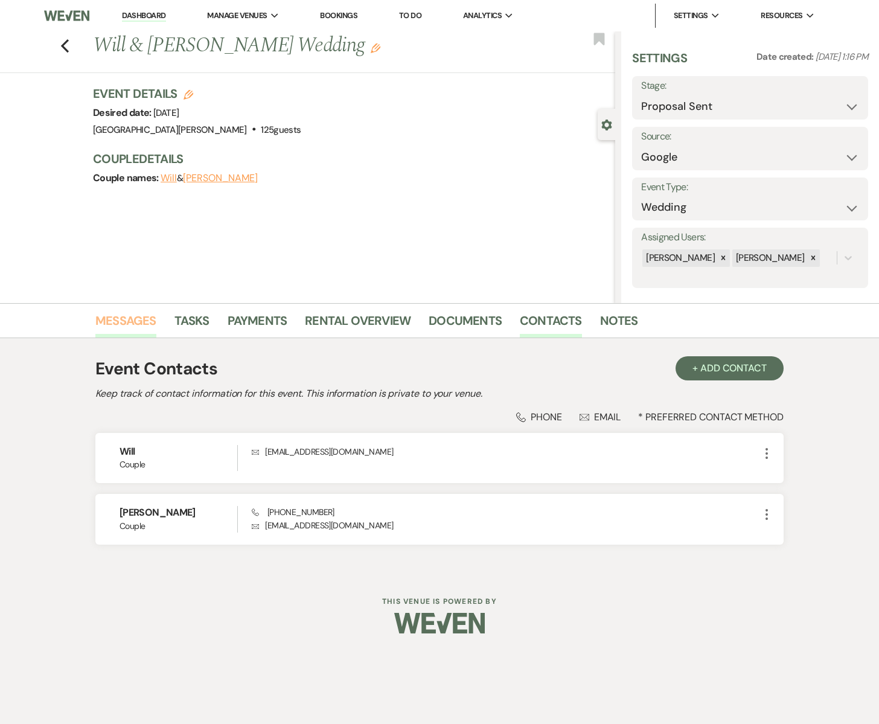
click at [117, 317] on link "Messages" at bounding box center [125, 324] width 61 height 27
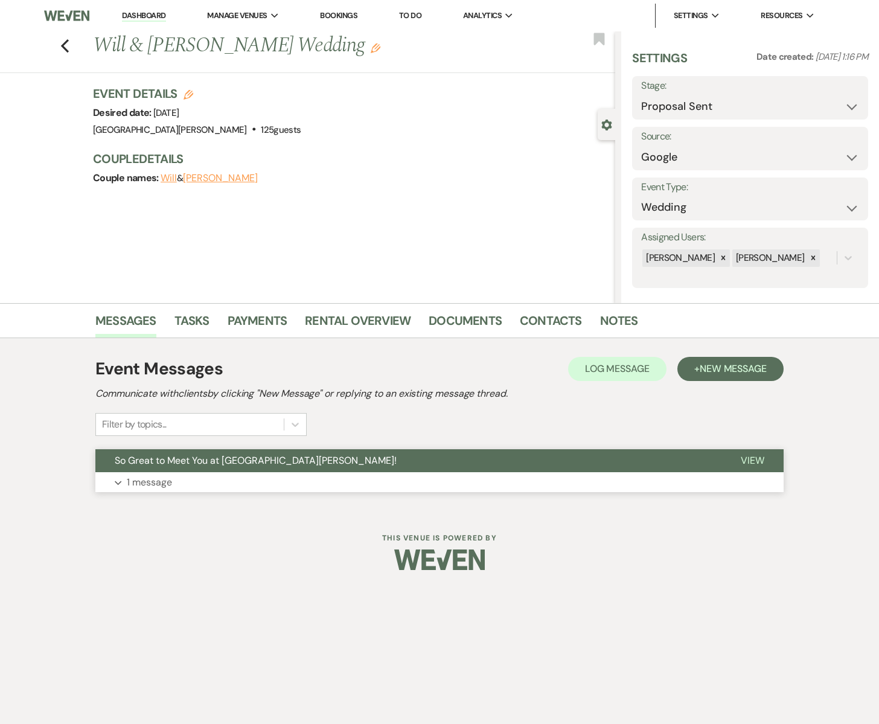
click at [637, 469] on button "So Great to Meet You at [GEOGRAPHIC_DATA][PERSON_NAME]!" at bounding box center [408, 460] width 626 height 23
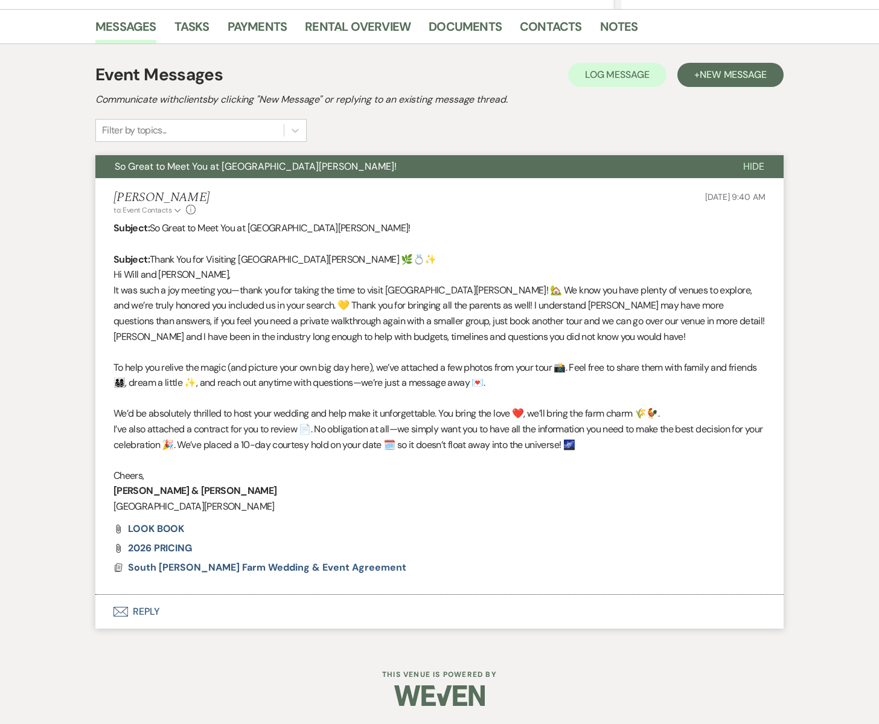
scroll to position [292, 0]
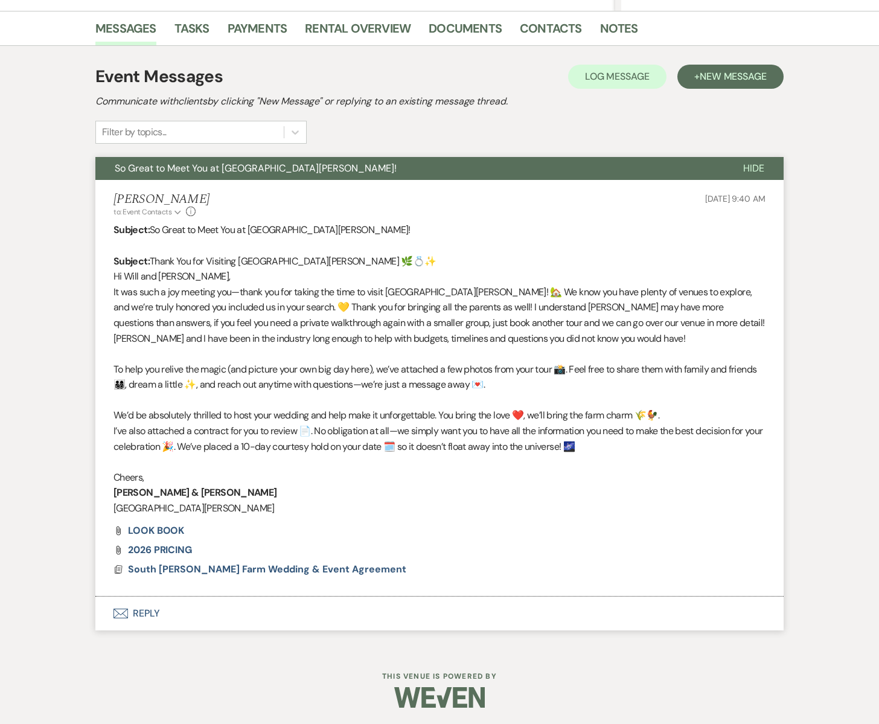
click at [193, 277] on p "Hi Will and [PERSON_NAME]," at bounding box center [440, 277] width 652 height 16
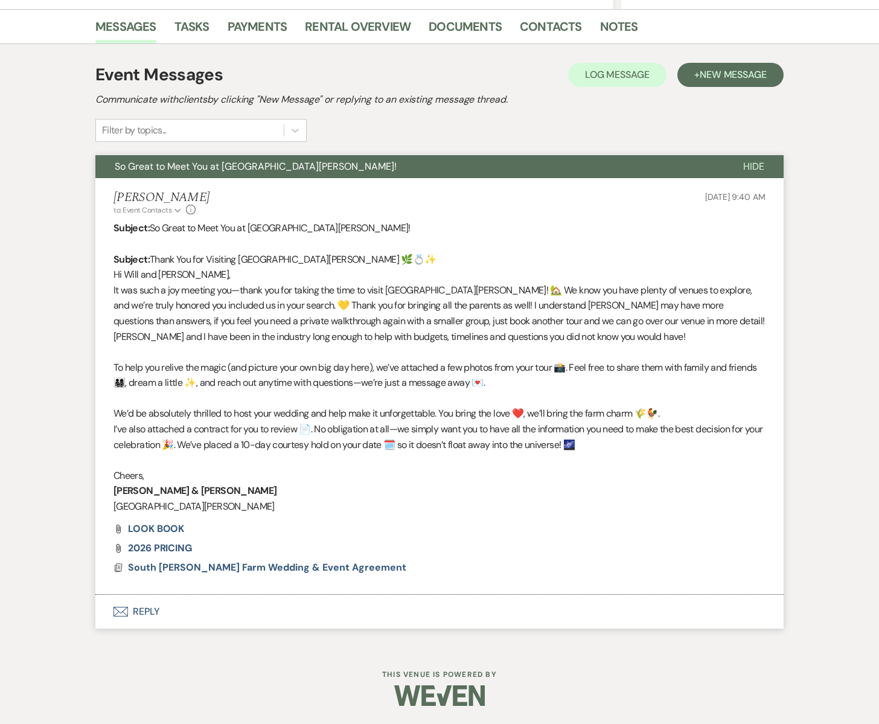
click at [115, 611] on icon "Envelope" at bounding box center [121, 612] width 14 height 10
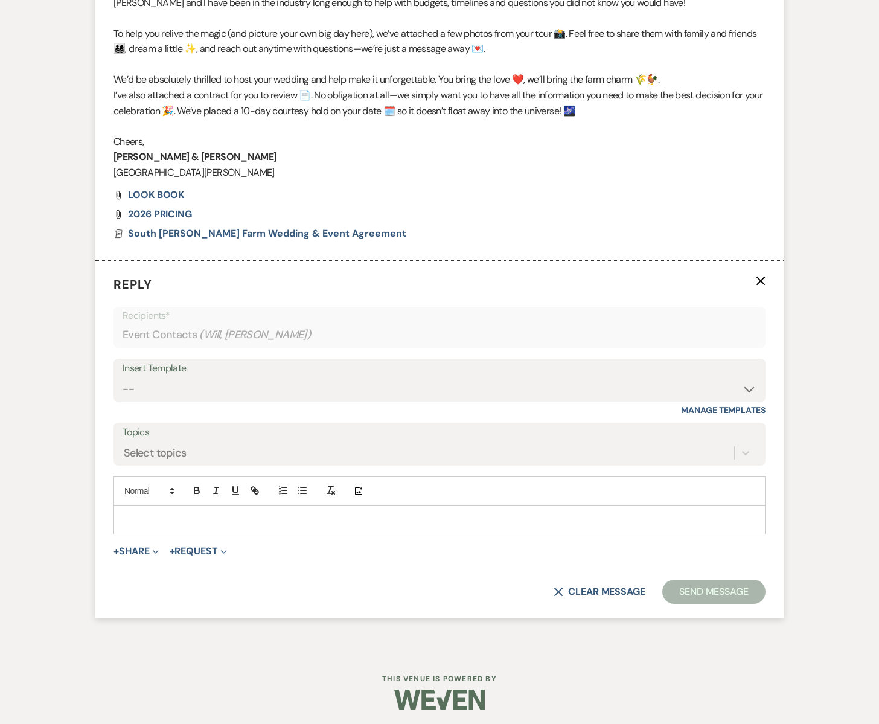
scroll to position [632, 0]
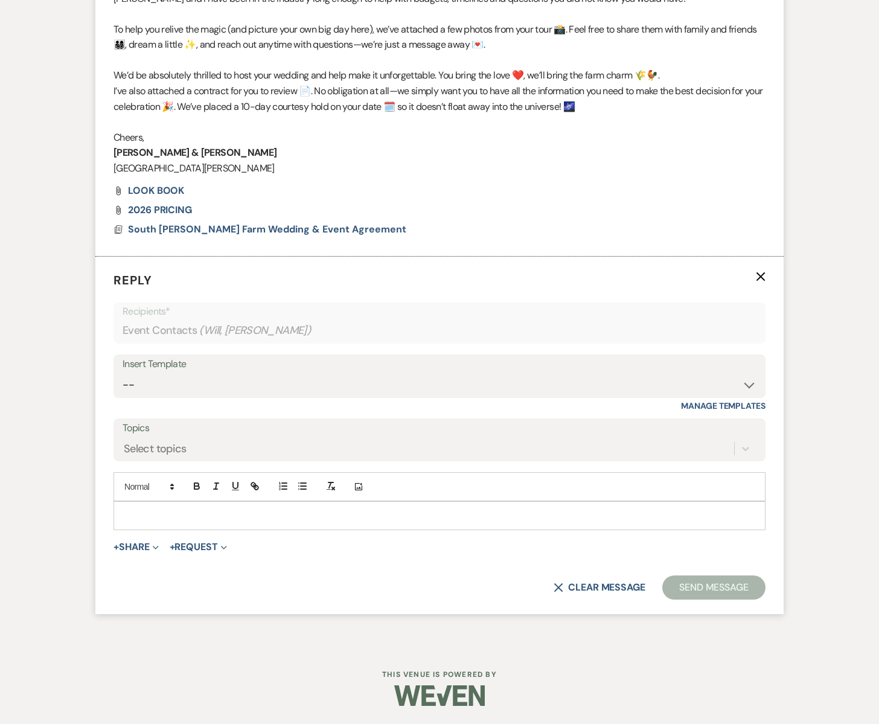
click at [132, 521] on p at bounding box center [439, 515] width 633 height 13
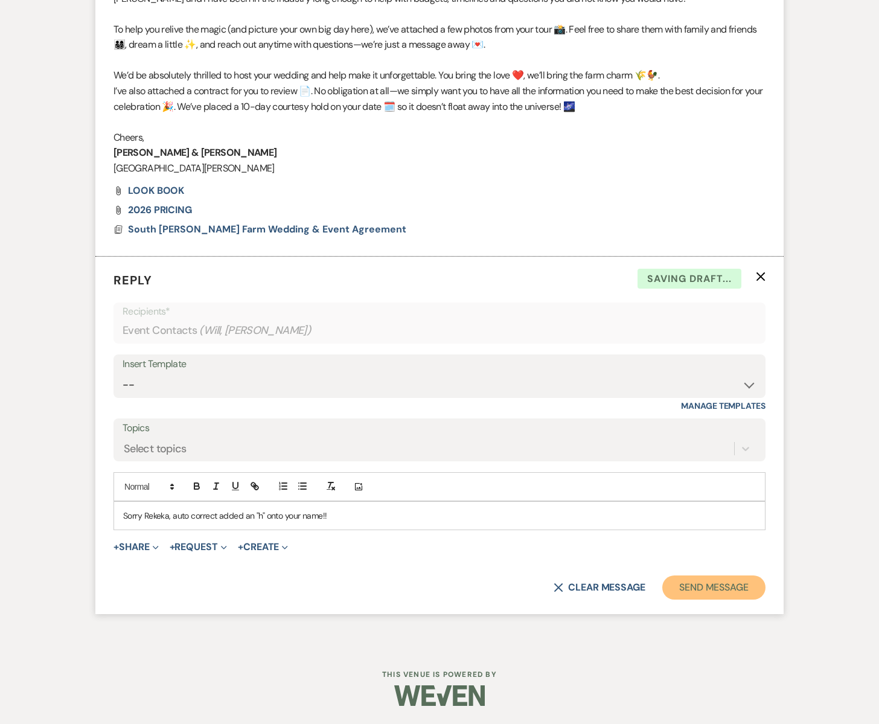
click at [704, 583] on button "Send Message" at bounding box center [713, 587] width 103 height 24
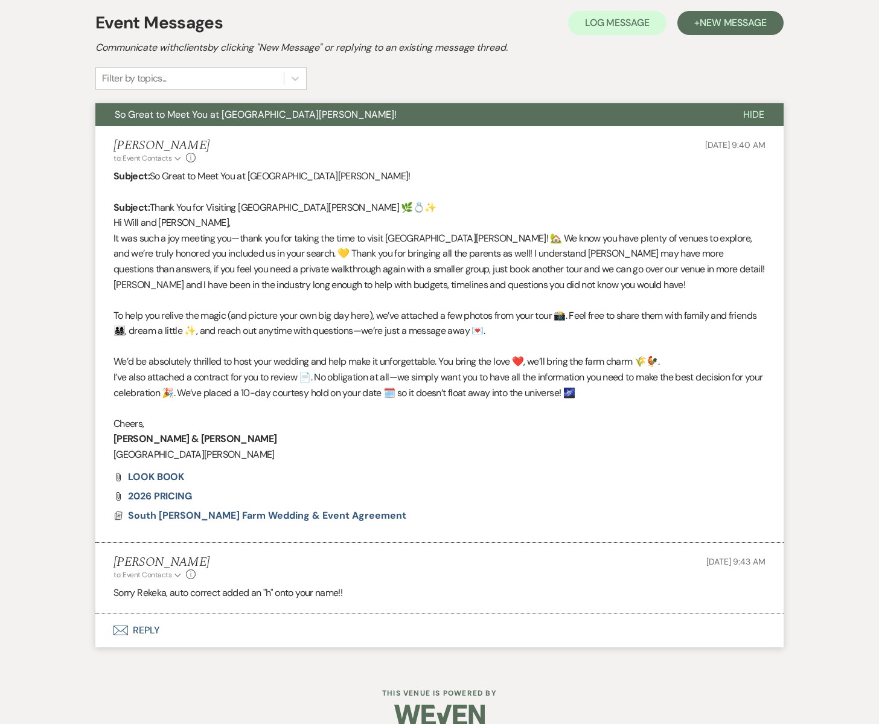
scroll to position [365, 0]
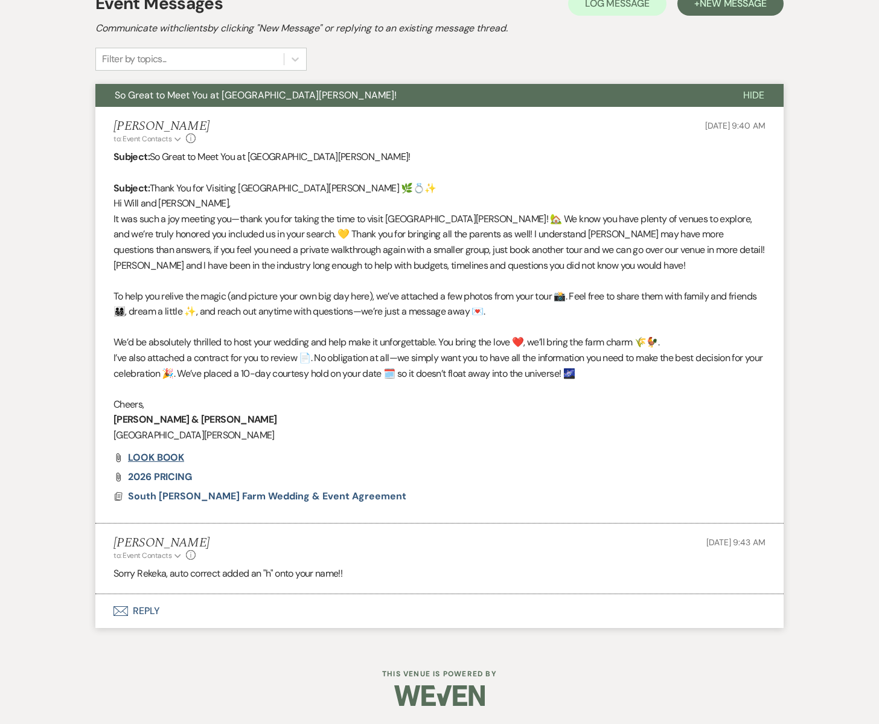
click at [156, 457] on span "LOOK BOOK" at bounding box center [156, 457] width 56 height 13
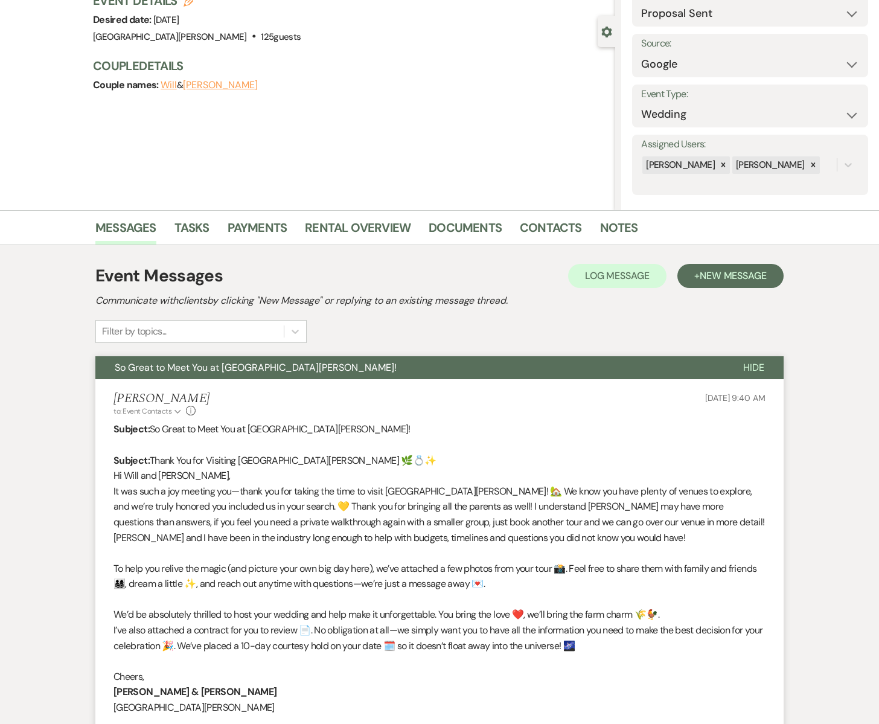
scroll to position [0, 0]
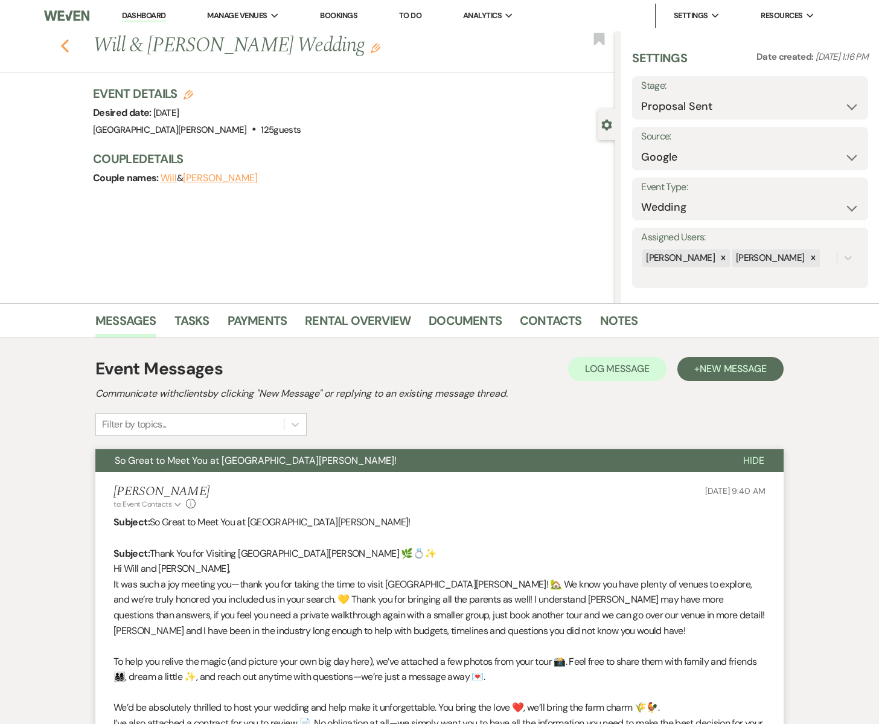
click at [65, 43] on icon "Previous" at bounding box center [64, 46] width 9 height 14
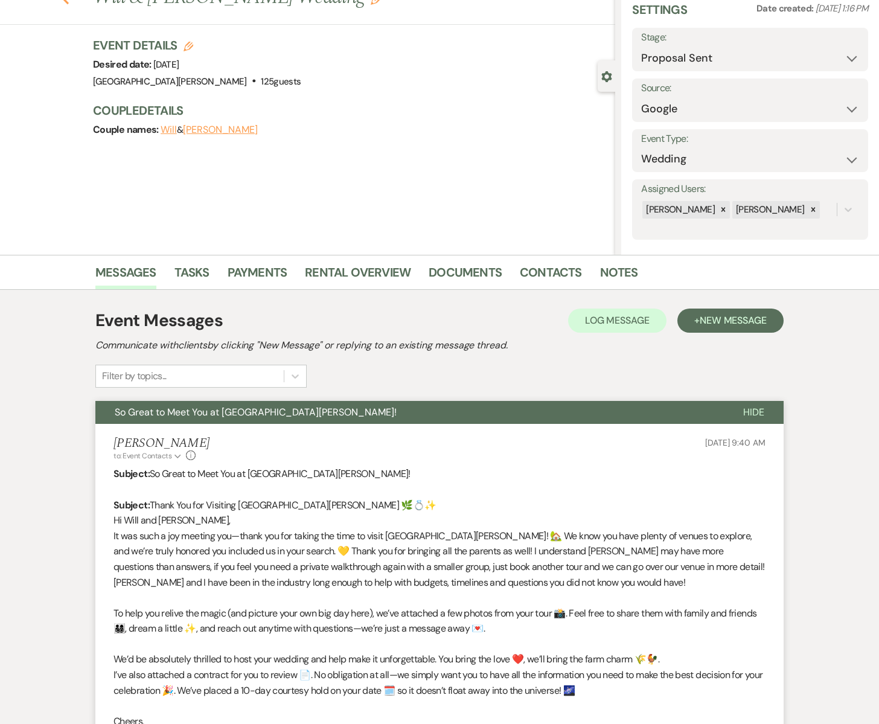
select select "6"
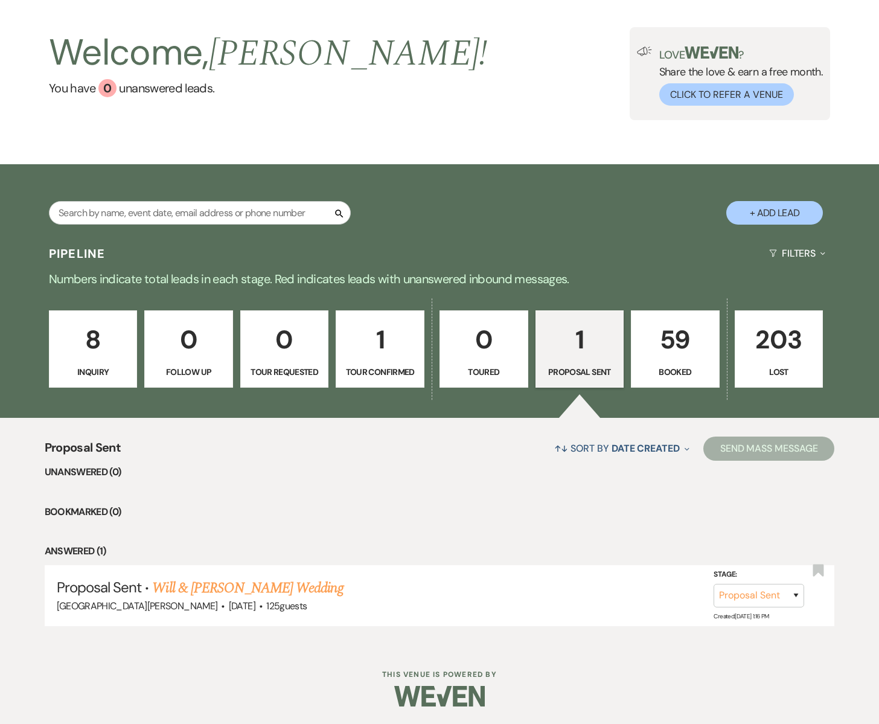
click at [376, 368] on p "Tour Confirmed" at bounding box center [380, 371] width 73 height 13
select select "4"
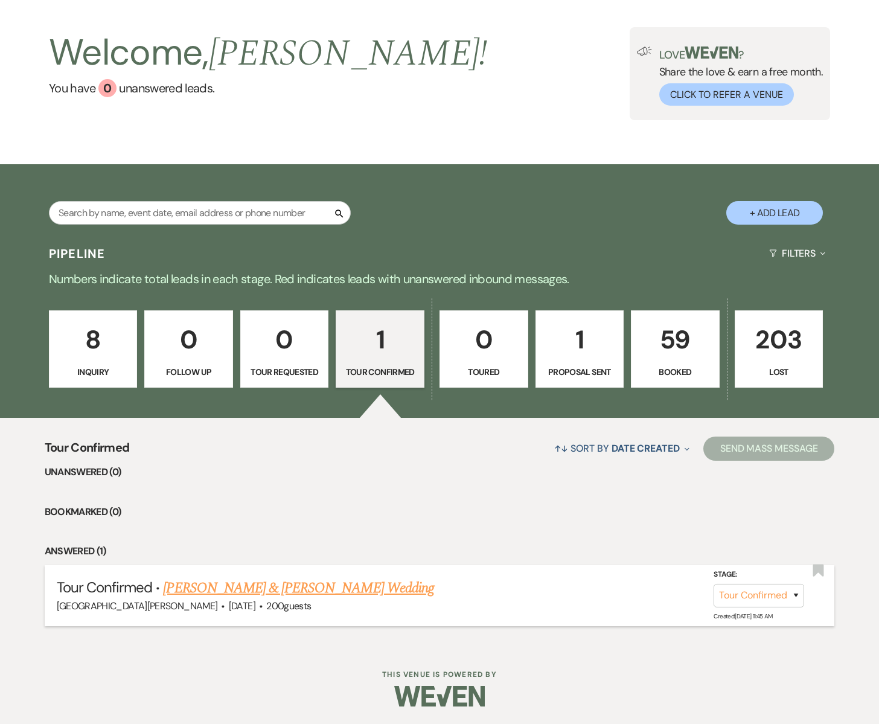
click at [201, 583] on link "[PERSON_NAME] & [PERSON_NAME] Wedding" at bounding box center [298, 588] width 271 height 22
select select "4"
select select "5"
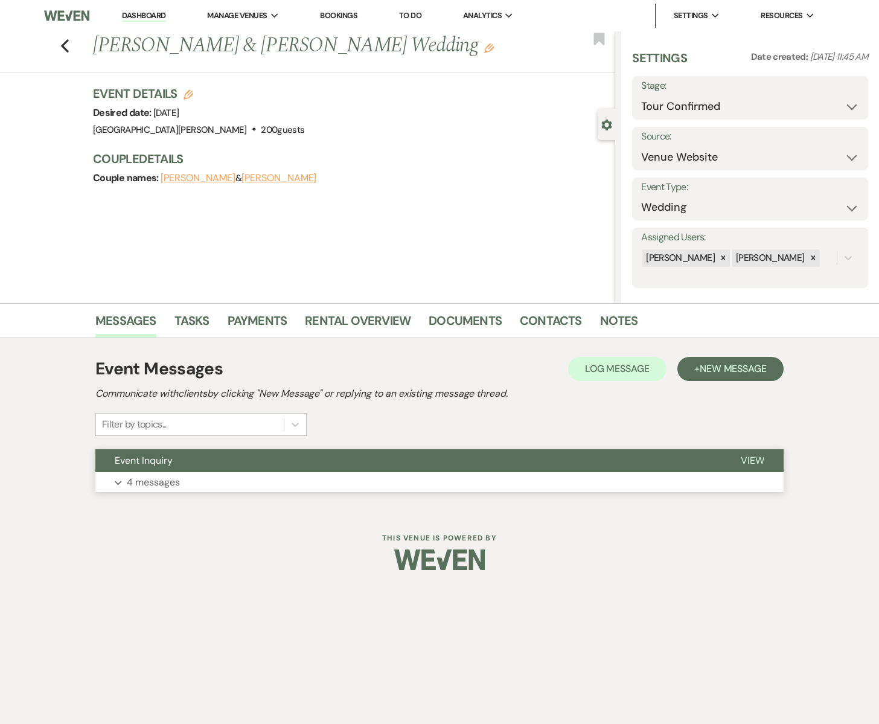
click at [187, 482] on button "Expand 4 messages" at bounding box center [439, 482] width 688 height 21
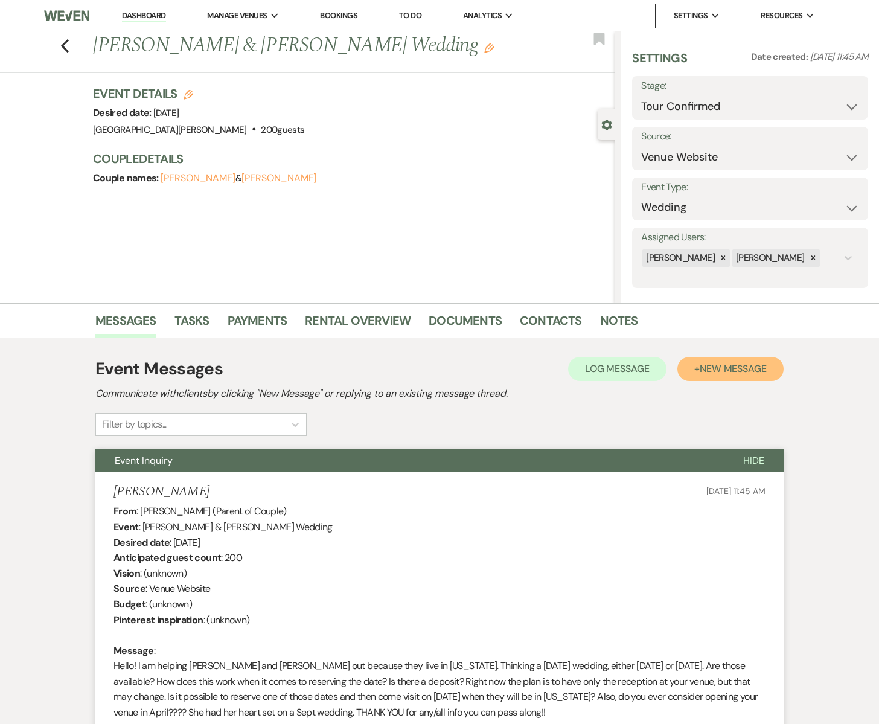
click at [720, 368] on span "New Message" at bounding box center [733, 368] width 67 height 13
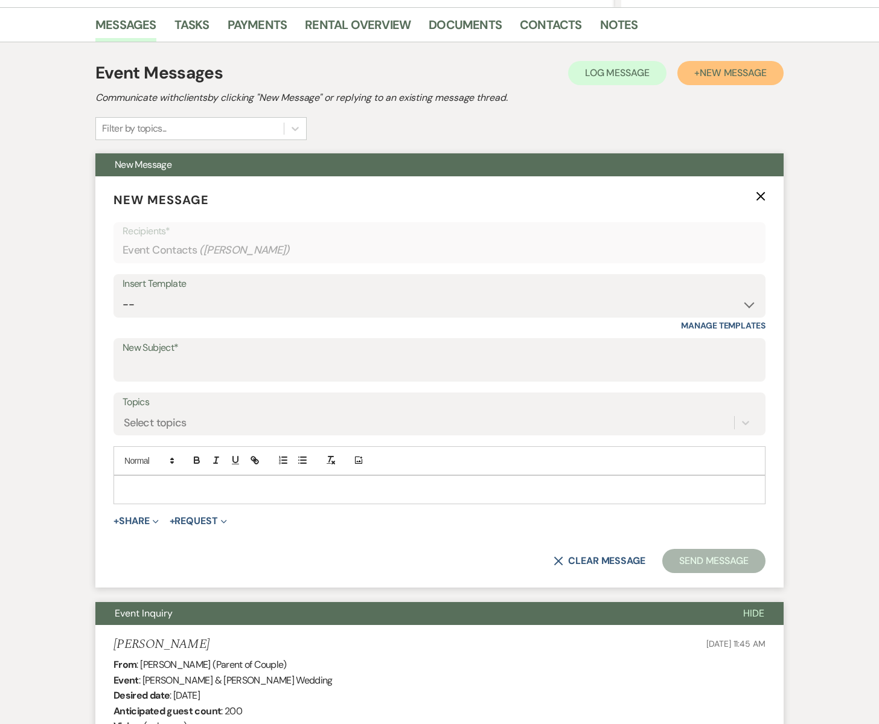
scroll to position [332, 0]
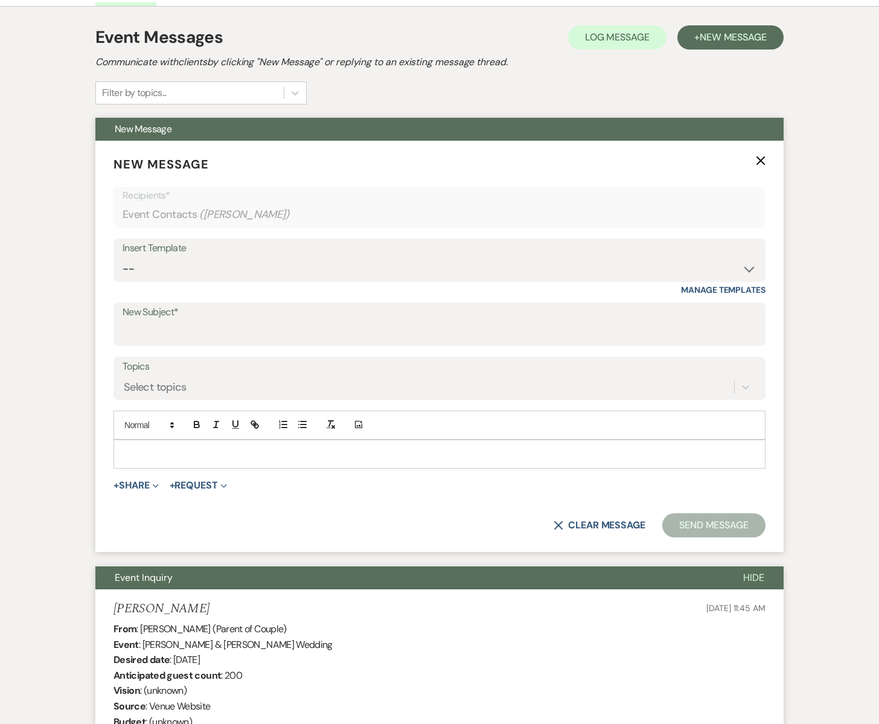
click at [133, 452] on p at bounding box center [439, 453] width 633 height 13
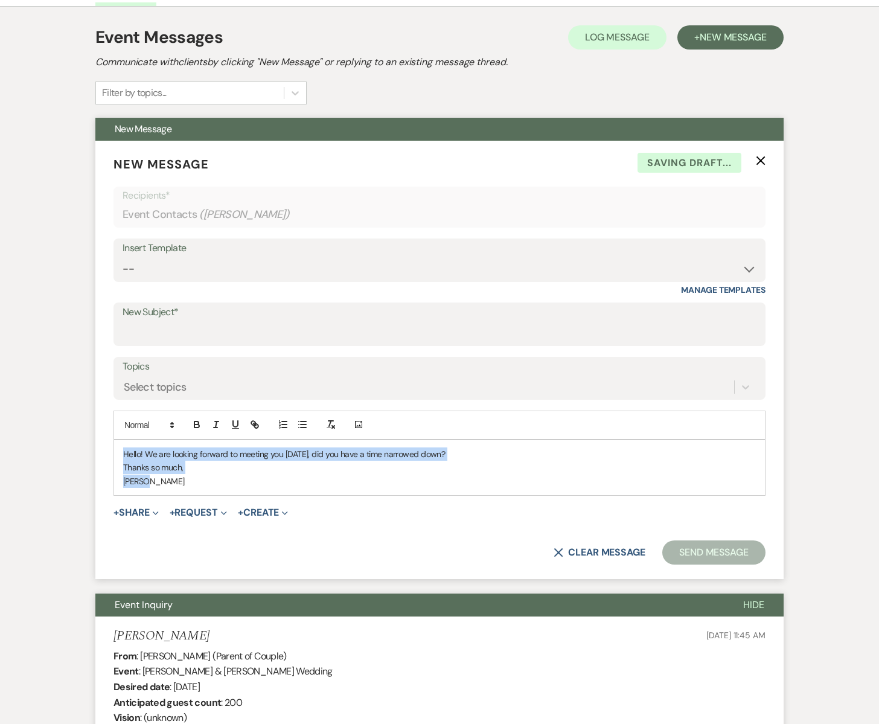
drag, startPoint x: 167, startPoint y: 481, endPoint x: 117, endPoint y: 451, distance: 58.2
click at [117, 451] on div "Hello! We are looking forward to meeting you [DATE], did you have a time narrow…" at bounding box center [439, 467] width 651 height 55
copy div "Hello! We are looking forward to meeting you [DATE], did you have a time narrow…"
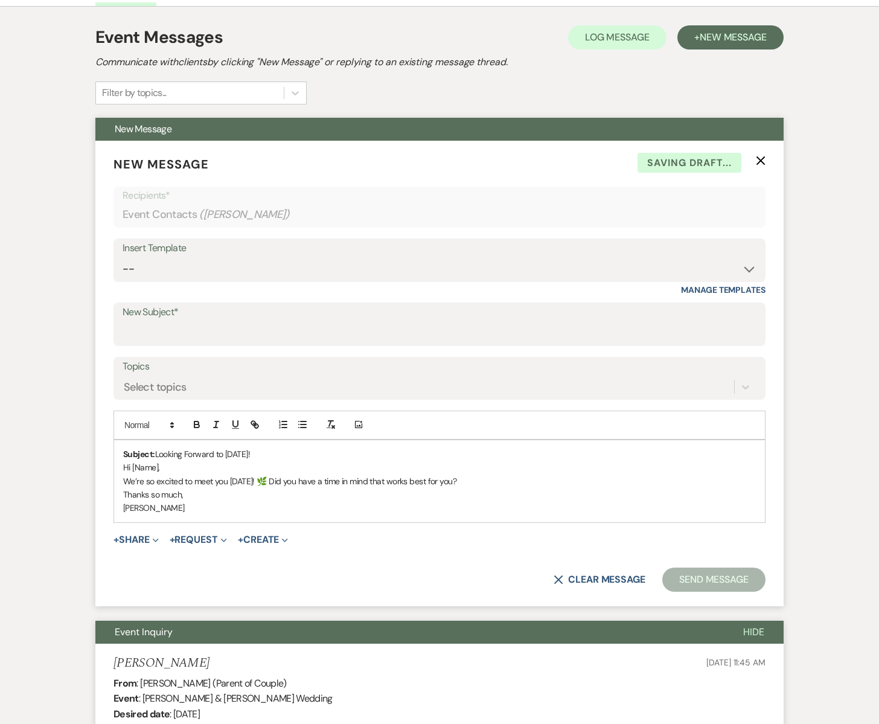
click at [274, 482] on p "We’re so excited to meet you [DATE]! 🌿 Did you have a time in mind that works b…" at bounding box center [439, 481] width 633 height 13
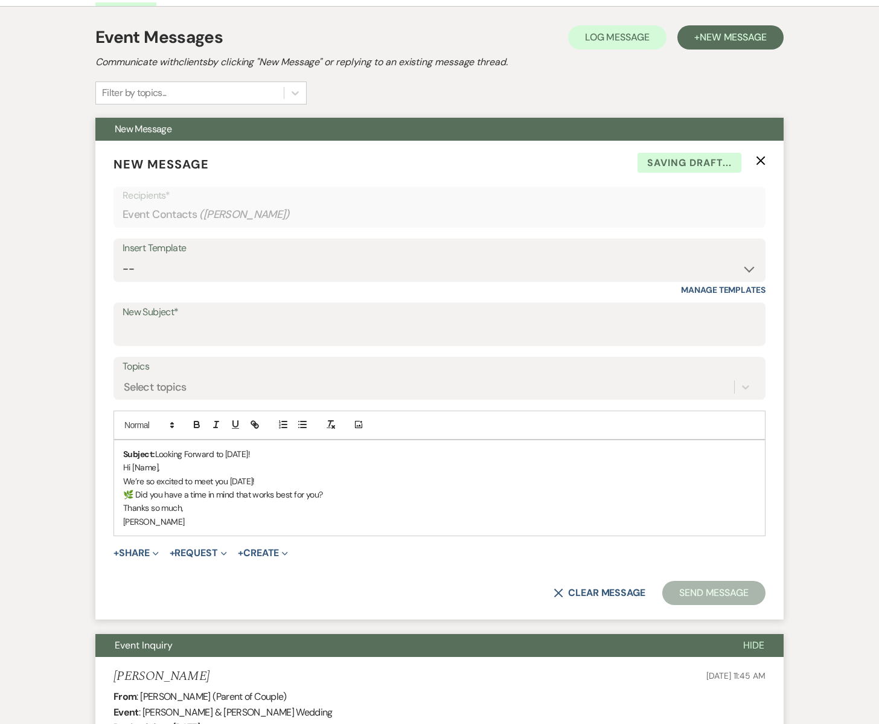
click at [341, 497] on p "🌿 Did you have a time in mind that works best for you?" at bounding box center [439, 494] width 633 height 13
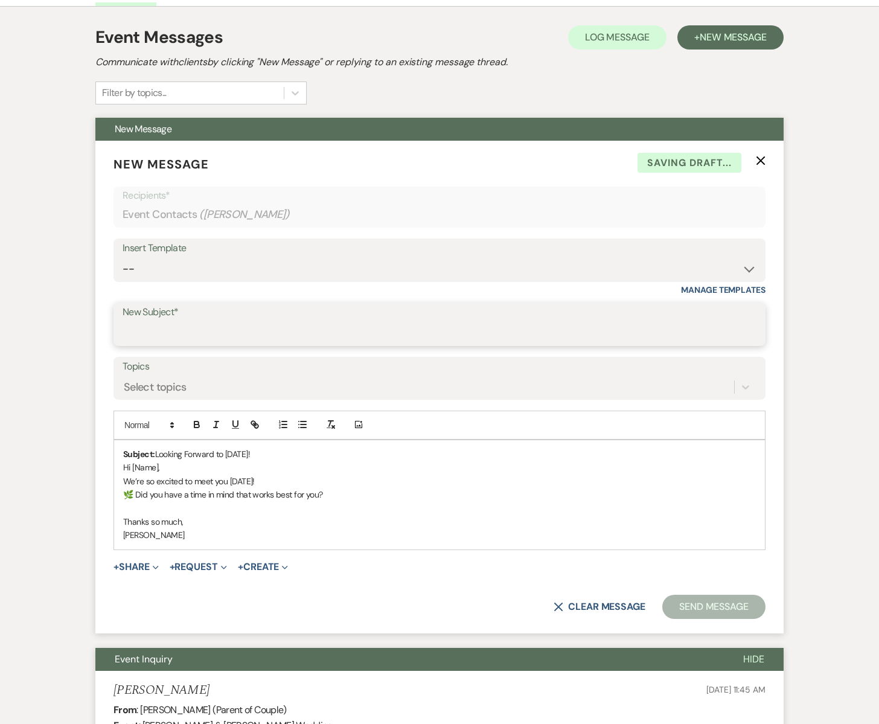
click at [162, 325] on input "New Subject*" at bounding box center [440, 333] width 634 height 24
click at [172, 335] on input "[DATE] tour" at bounding box center [440, 333] width 634 height 24
type input "[DATE] Tour"
click at [329, 495] on p "🌿 Did you have a time in mind that works best for you?" at bounding box center [439, 494] width 633 height 13
click at [710, 601] on button "Send Message" at bounding box center [713, 607] width 103 height 24
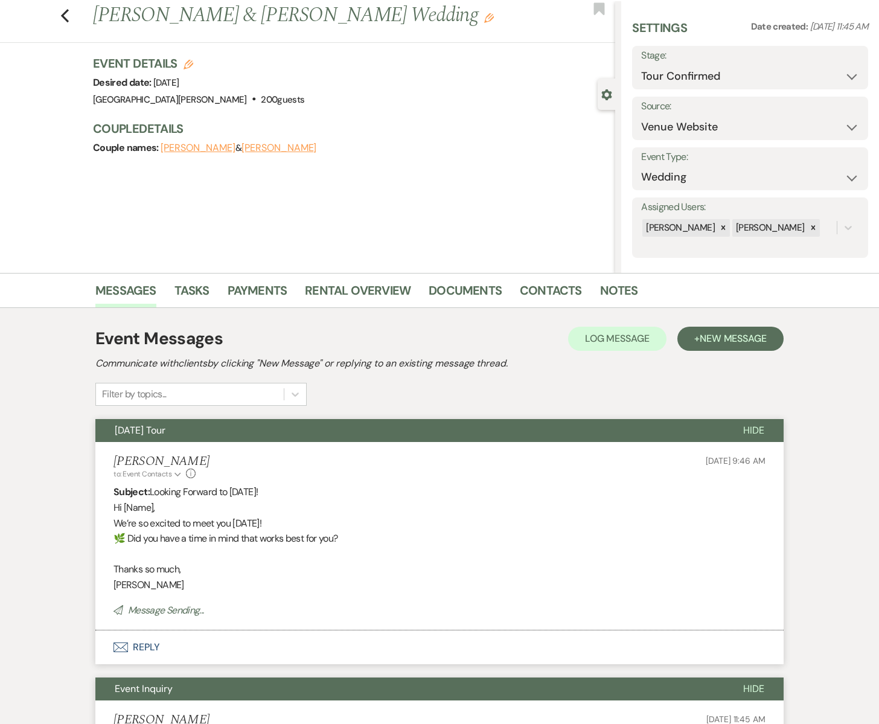
scroll to position [0, 0]
